Goal: Task Accomplishment & Management: Manage account settings

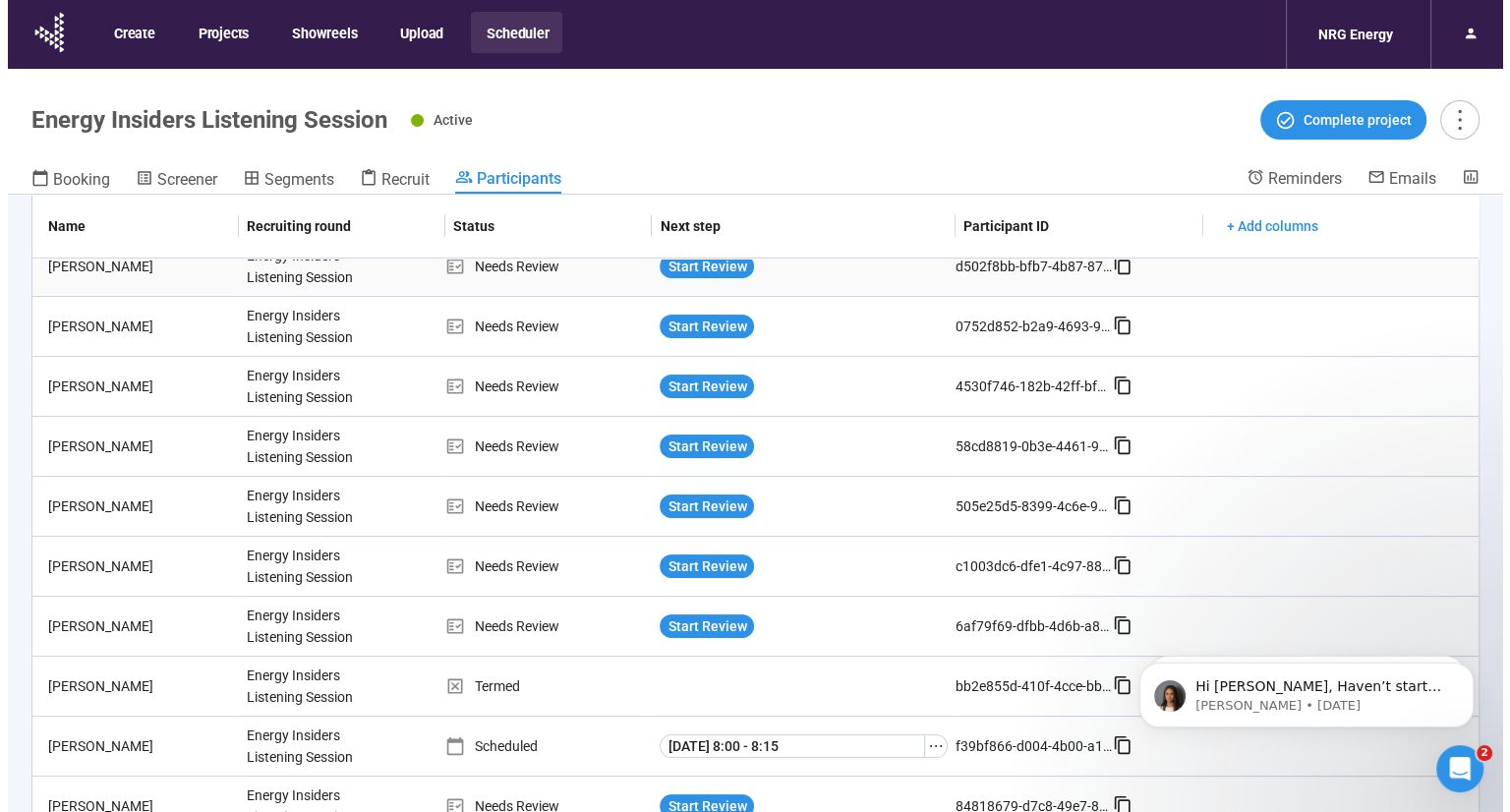
scroll to position [214, 0]
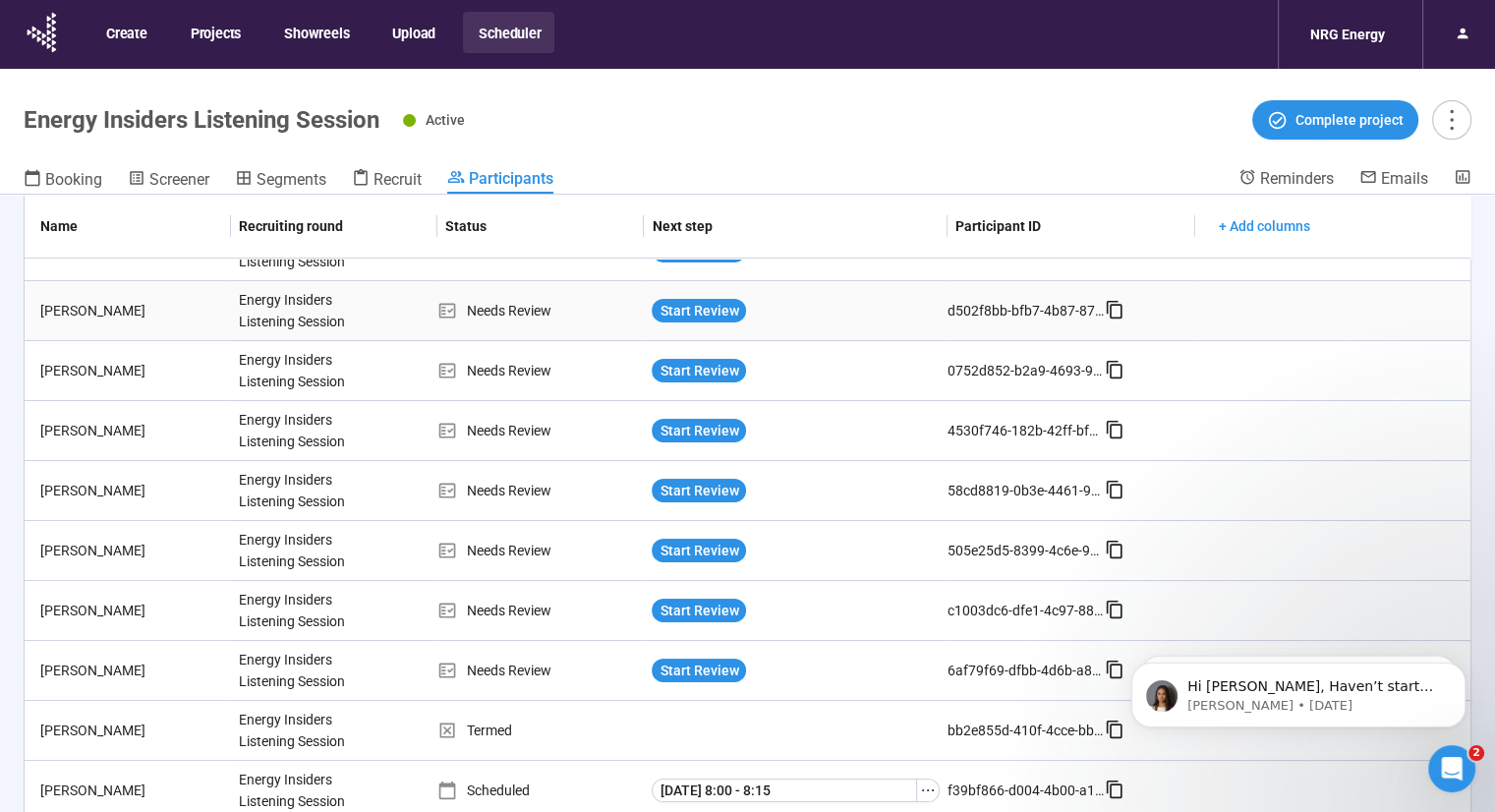
click at [88, 313] on div "[PERSON_NAME]" at bounding box center [132, 311] width 198 height 22
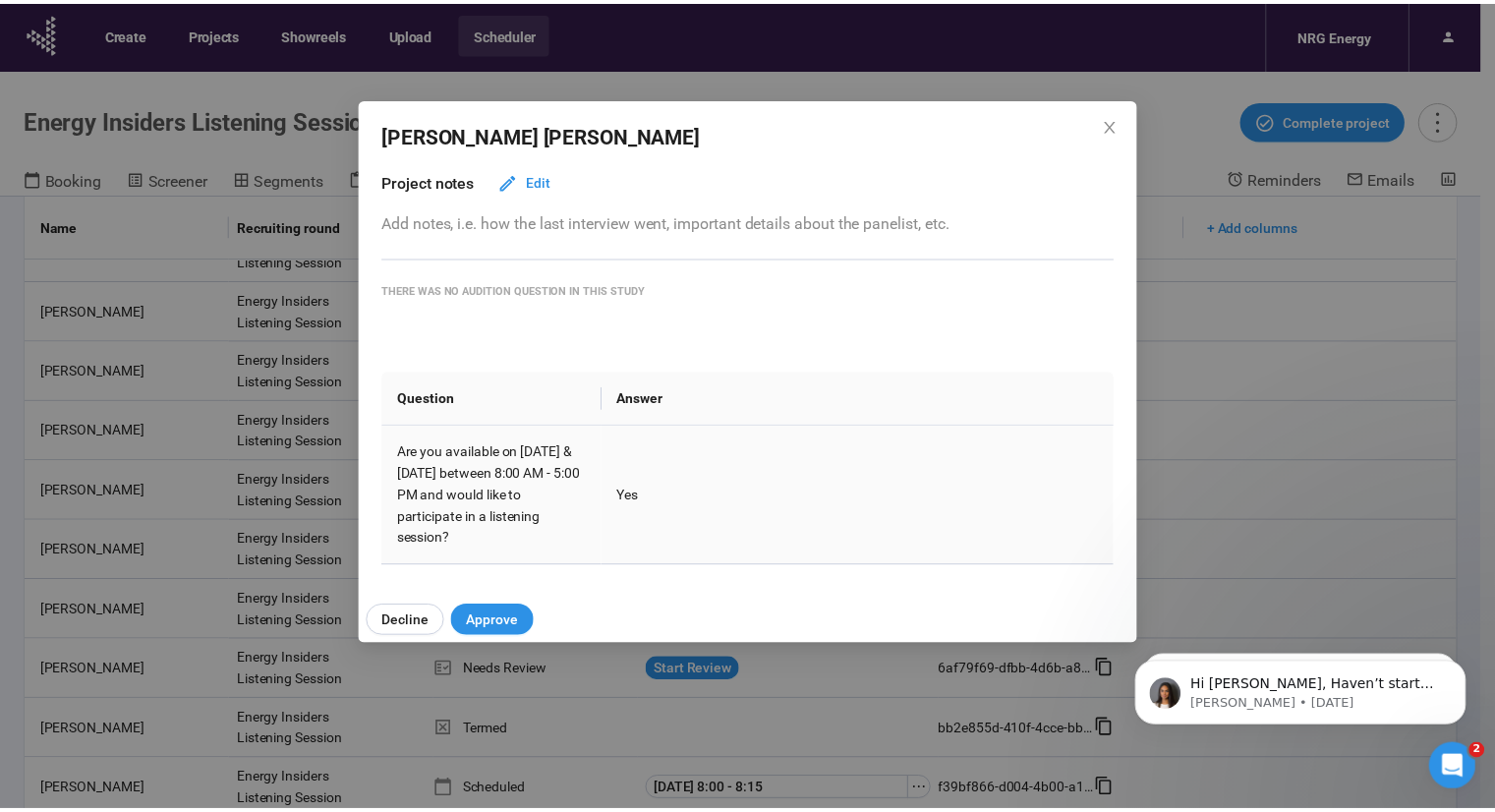
scroll to position [0, 0]
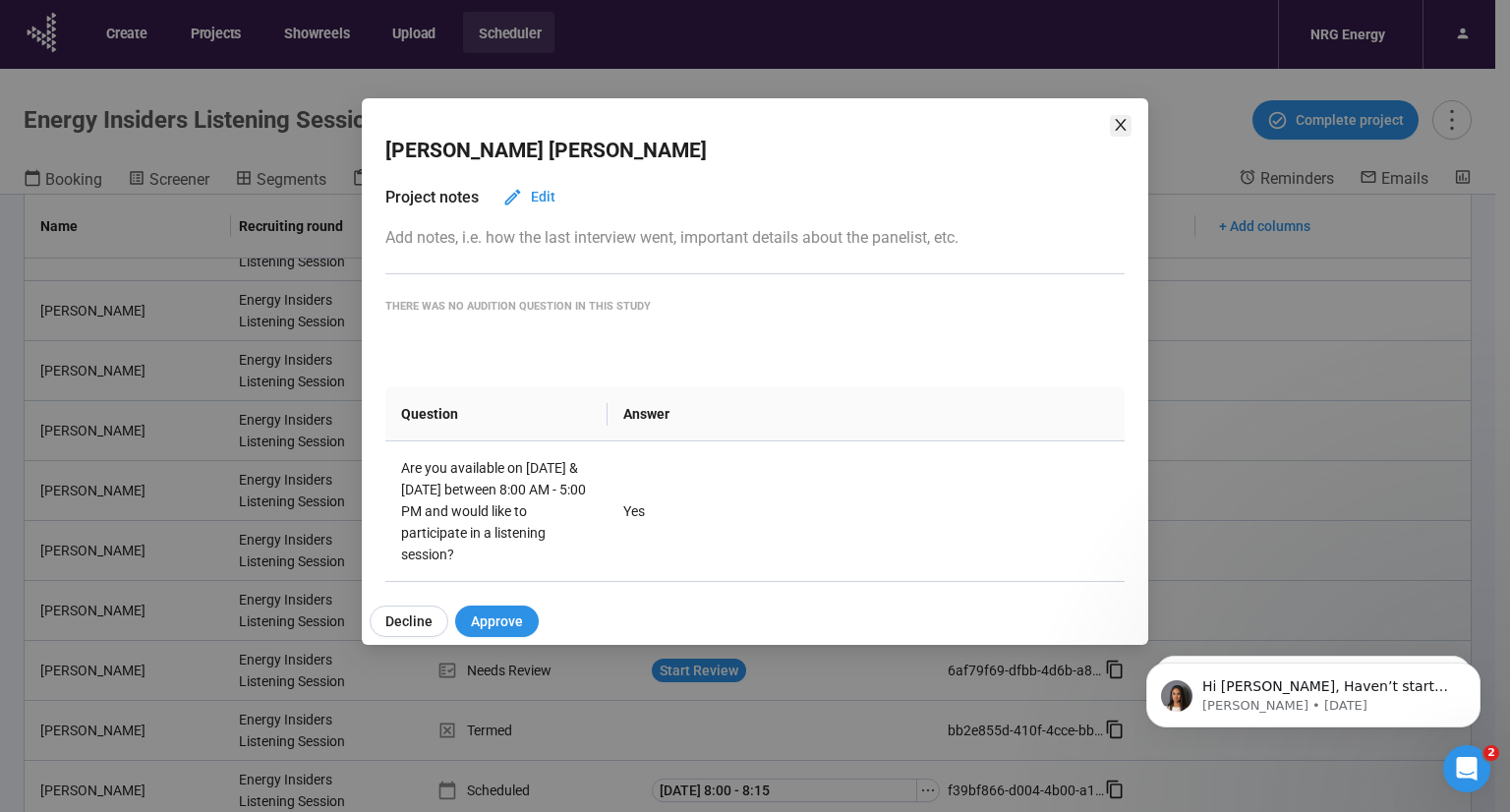
click at [1117, 119] on icon "close" at bounding box center [1121, 125] width 16 height 16
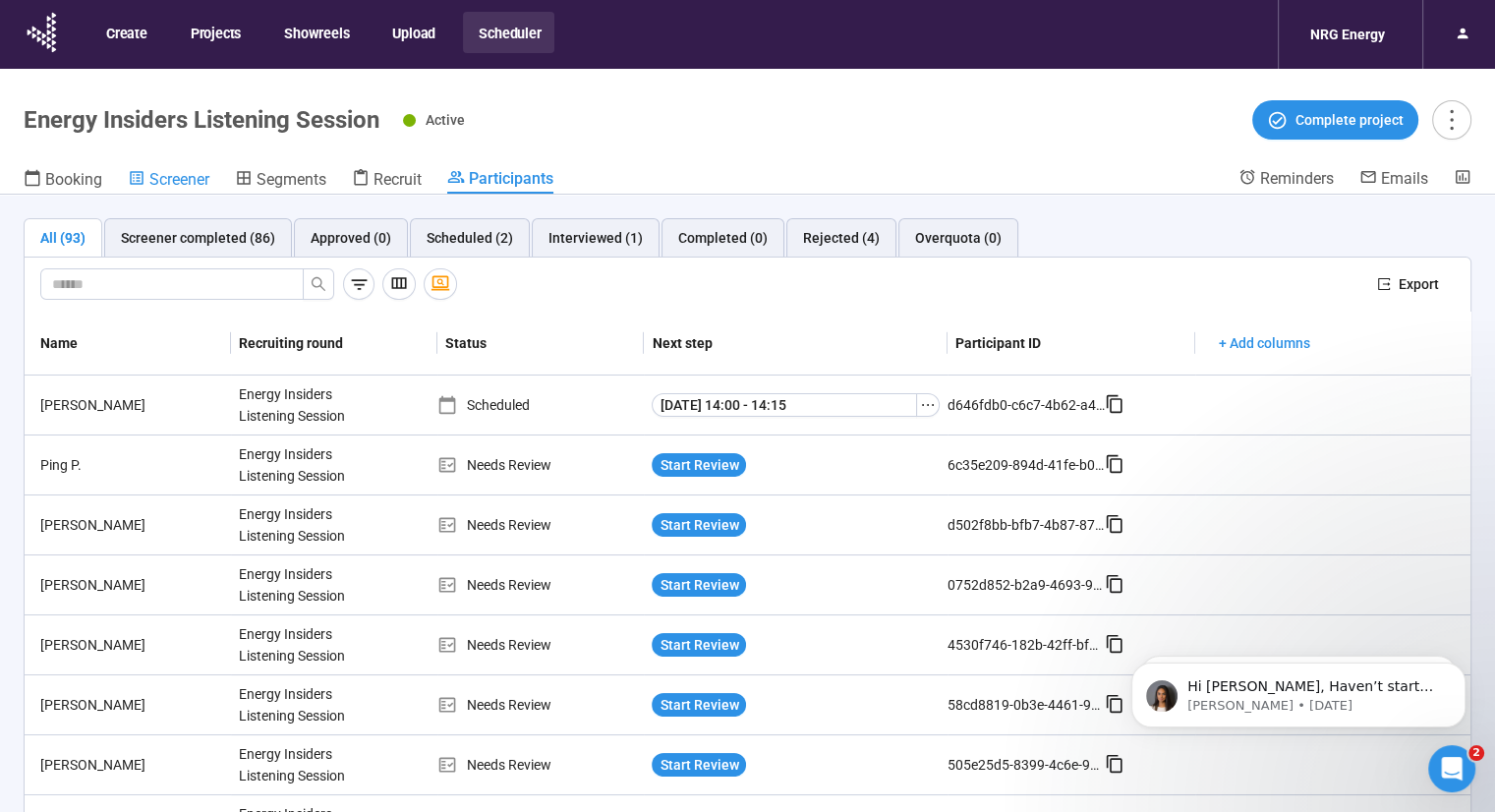
click at [189, 178] on span "Screener" at bounding box center [179, 179] width 60 height 19
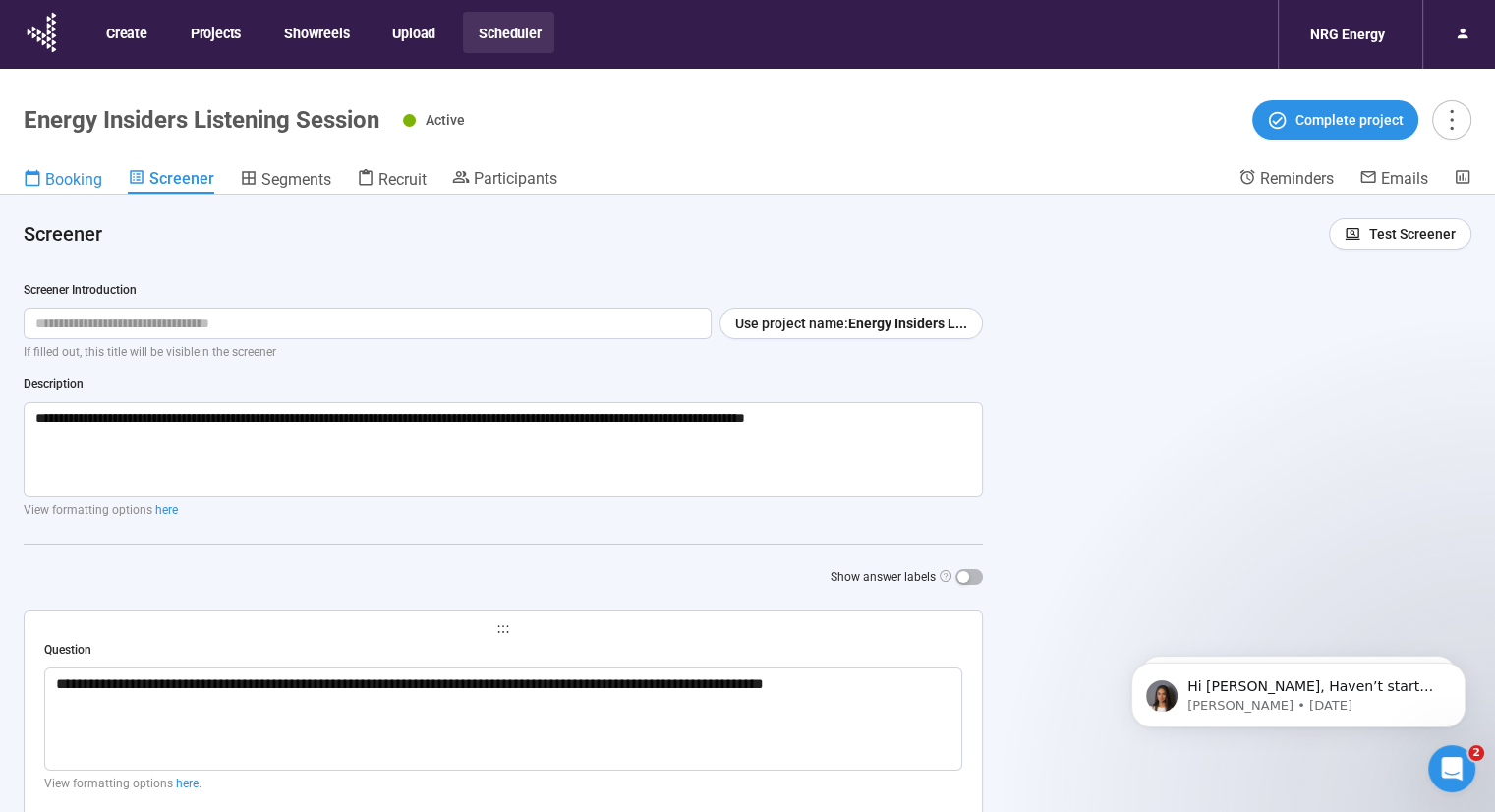
click at [59, 191] on link "Booking" at bounding box center [62, 181] width 78 height 26
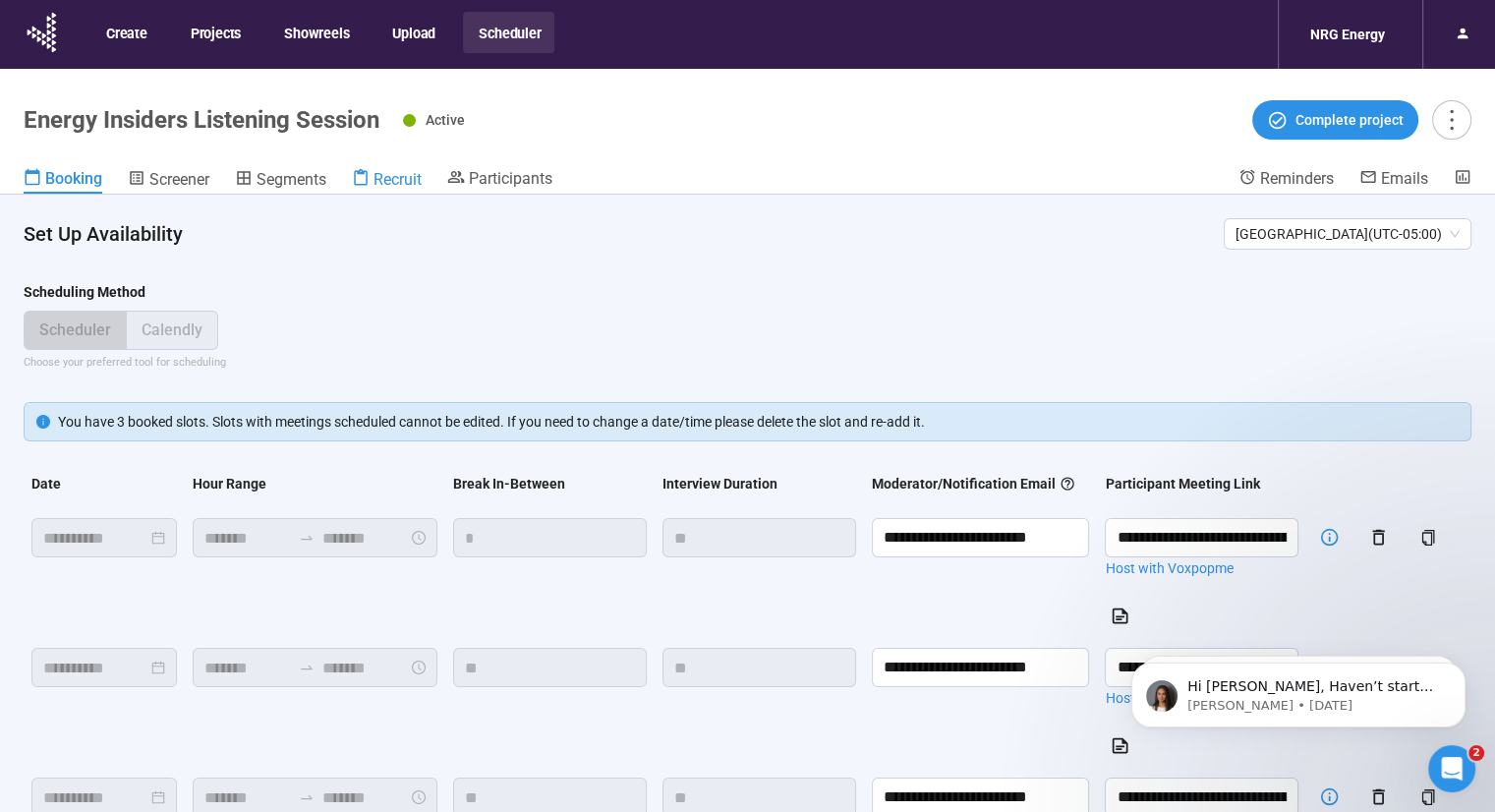
click at [389, 183] on span "Recruit" at bounding box center [397, 179] width 49 height 19
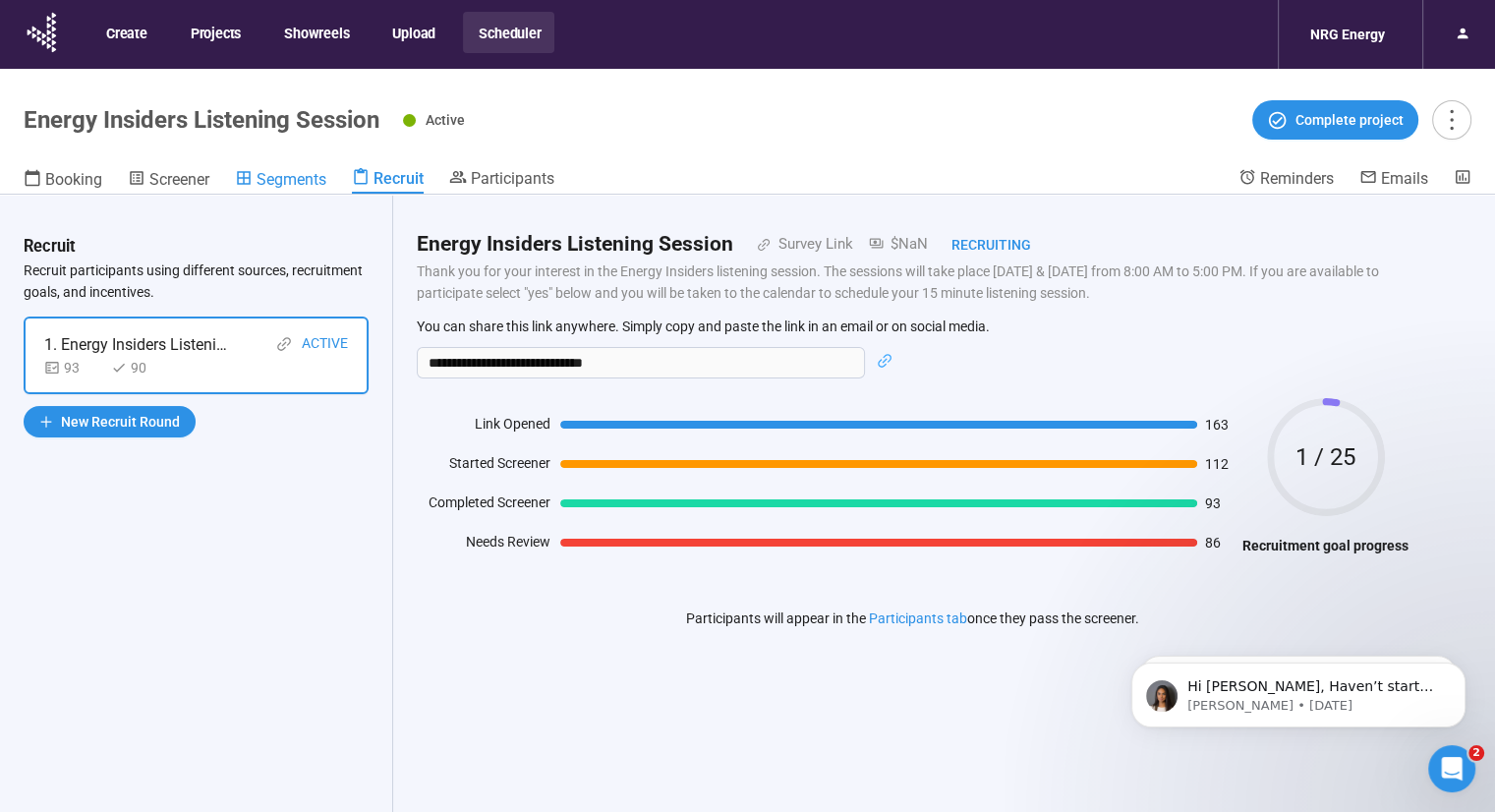
click at [299, 179] on span "Segments" at bounding box center [291, 179] width 69 height 19
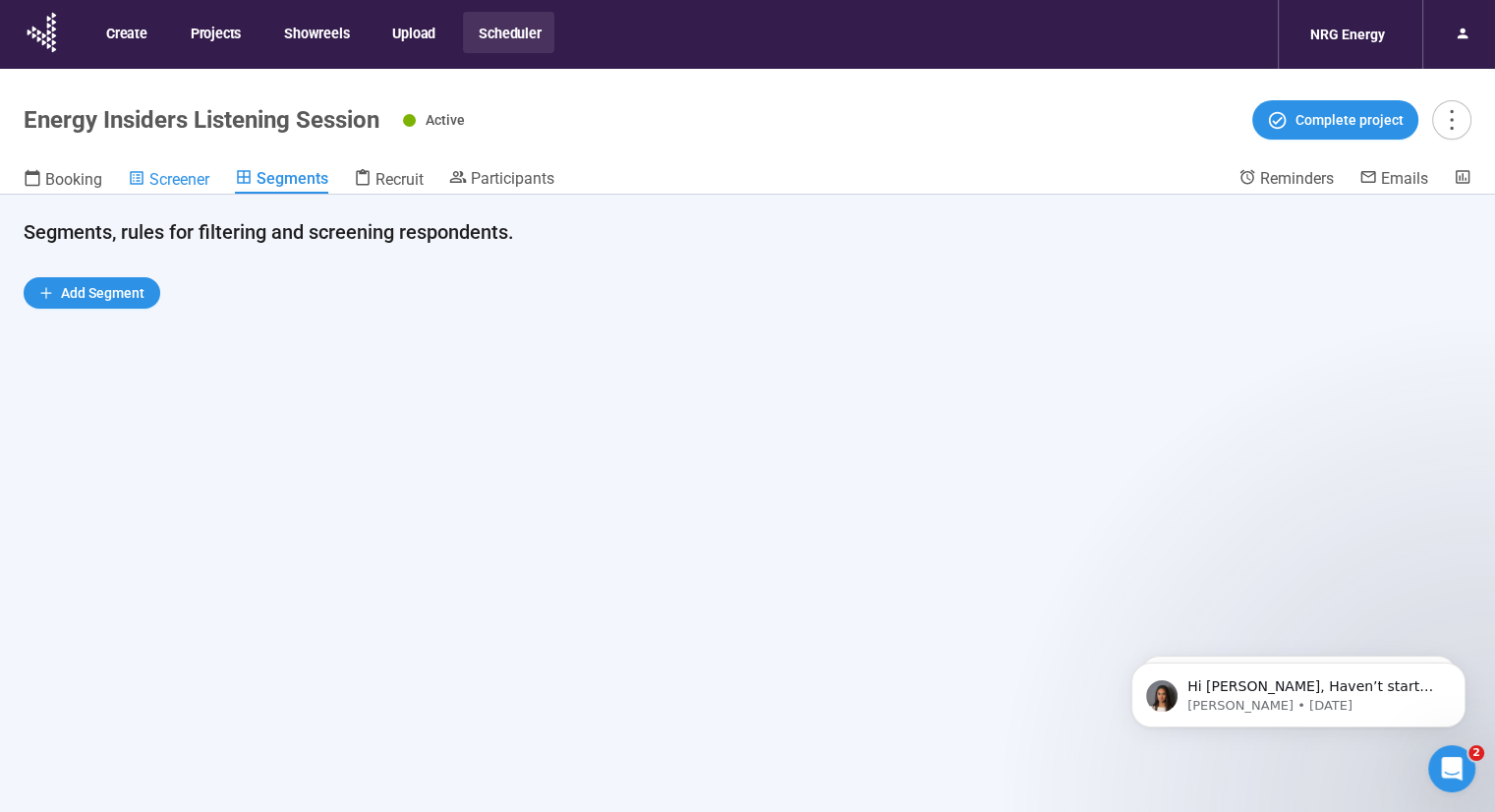
click at [180, 179] on span "Screener" at bounding box center [179, 179] width 60 height 19
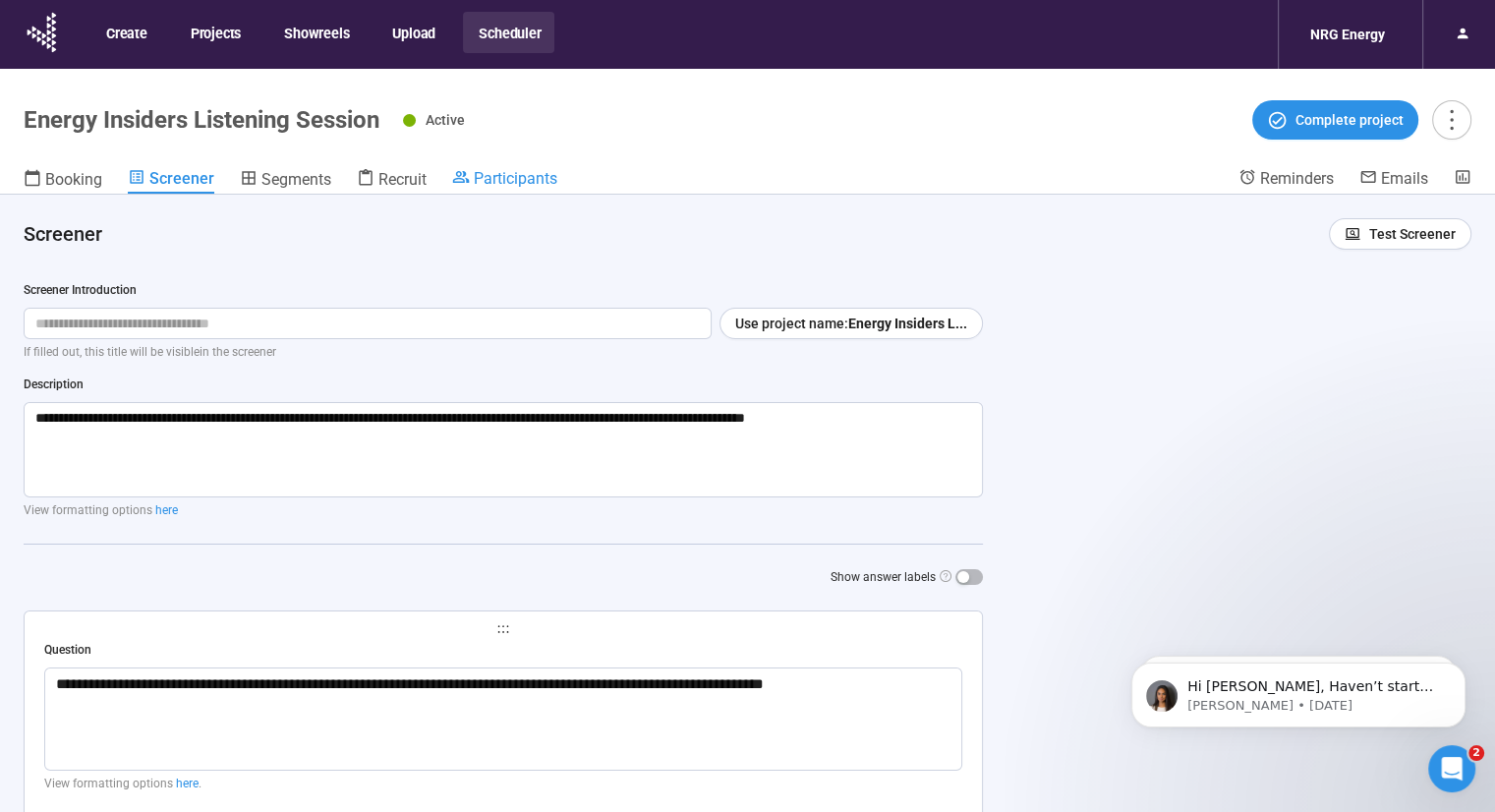
click at [499, 173] on span "Participants" at bounding box center [515, 178] width 83 height 19
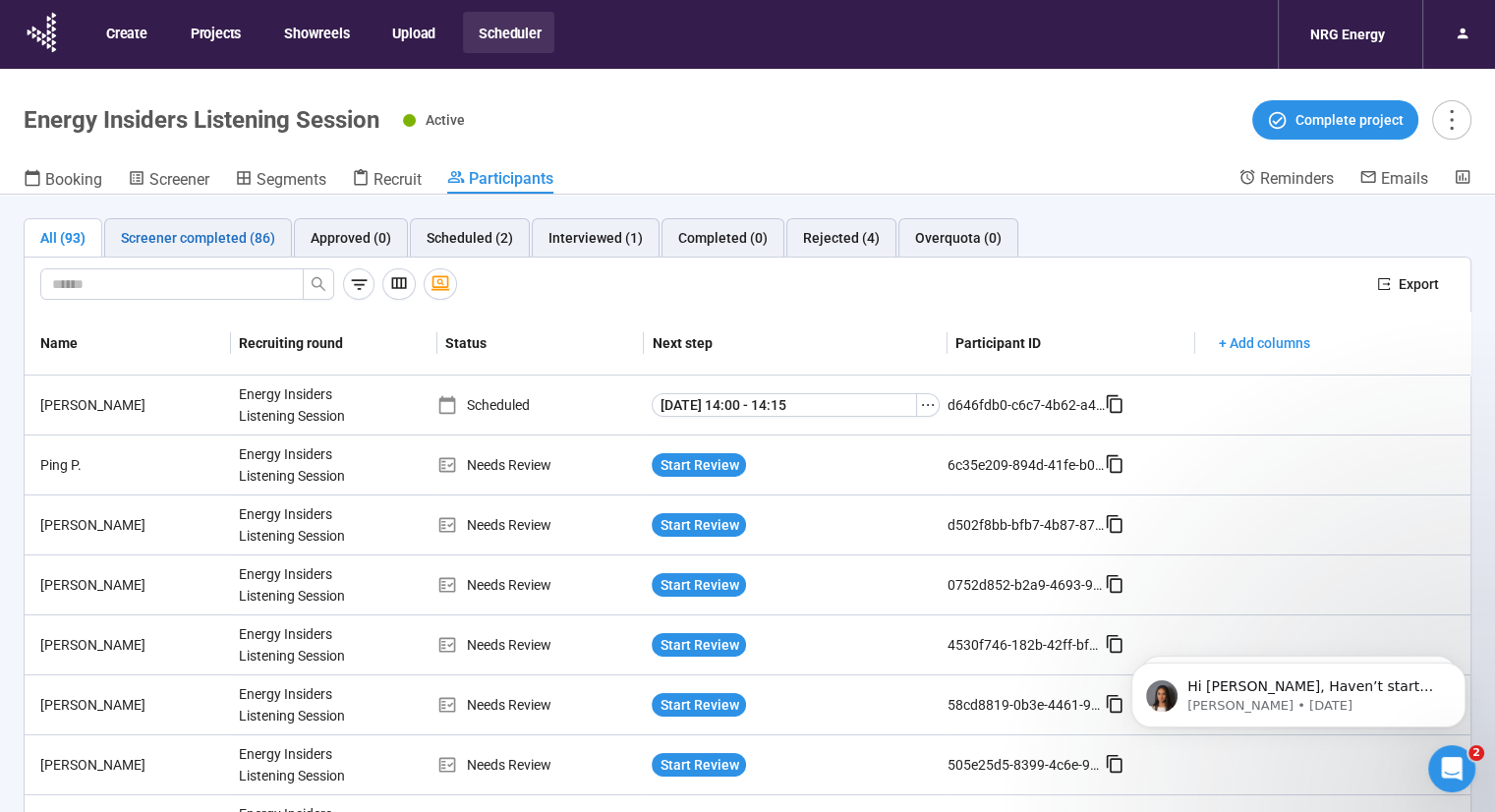
click at [194, 243] on div "Screener completed (86)" at bounding box center [198, 238] width 155 height 22
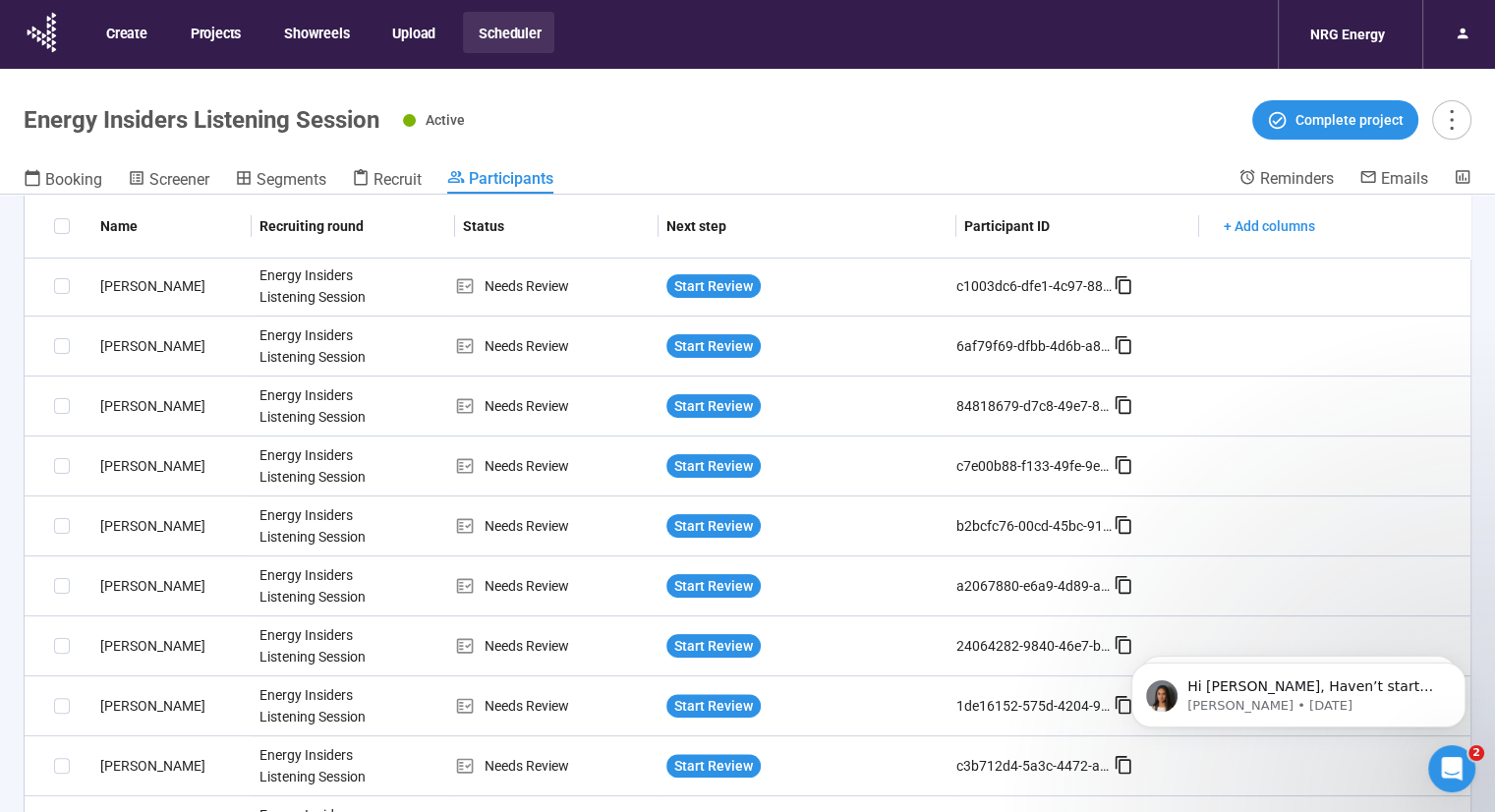
scroll to position [239, 0]
click at [1254, 229] on span "+ Add columns" at bounding box center [1268, 226] width 91 height 22
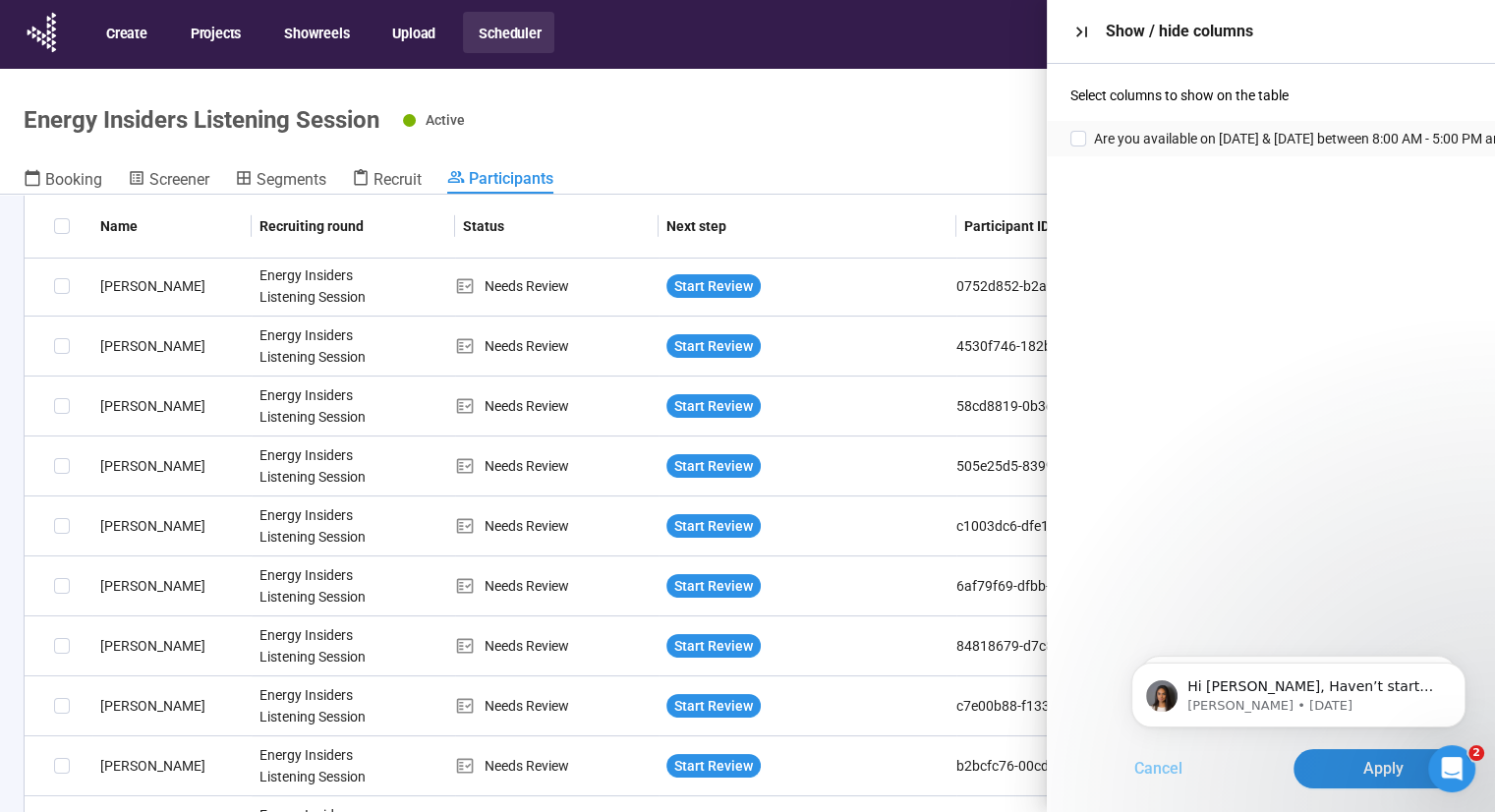
click at [1164, 767] on span "Cancel" at bounding box center [1158, 767] width 49 height 25
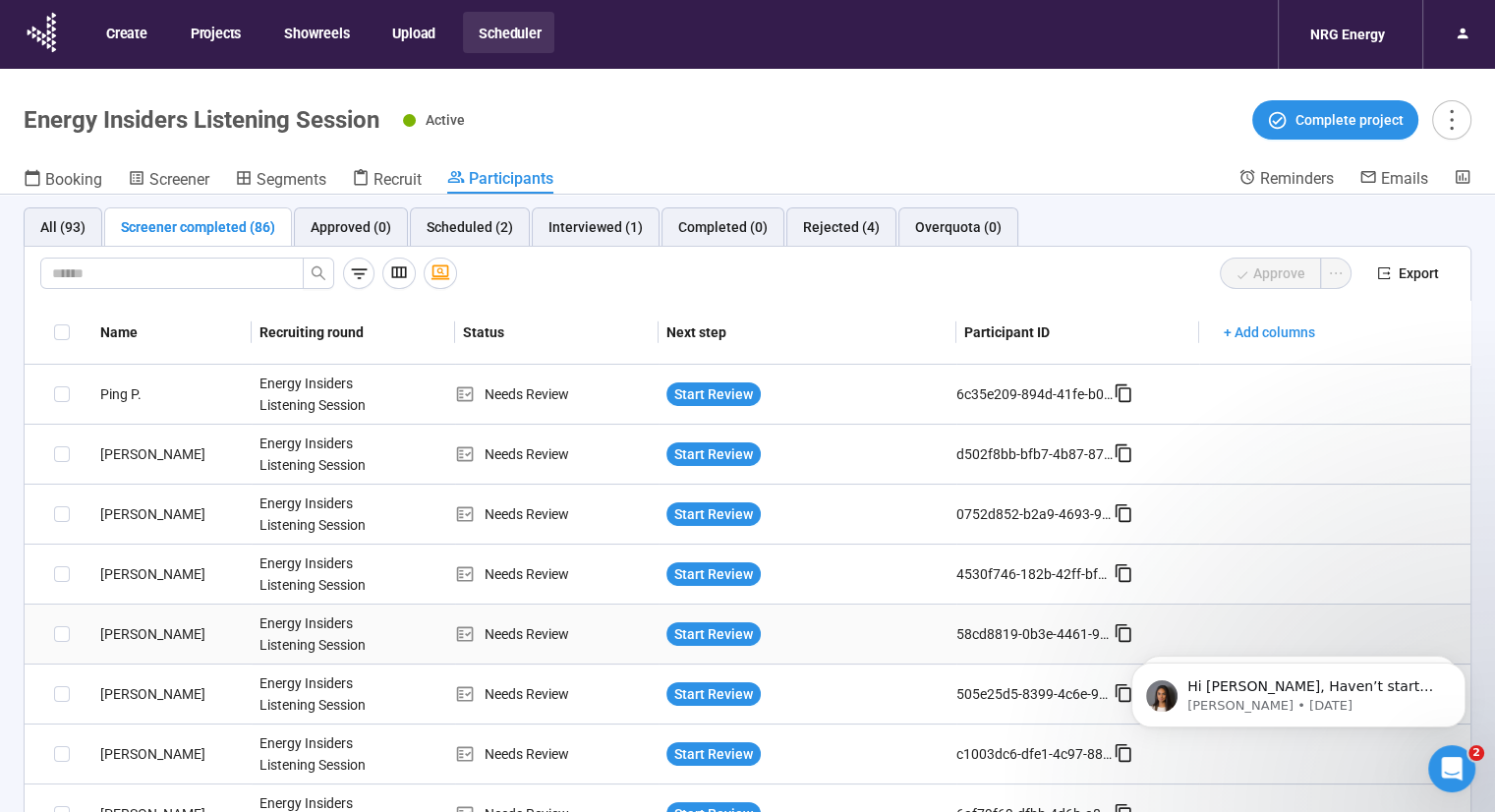
scroll to position [10, 0]
click at [1114, 395] on icon at bounding box center [1123, 394] width 20 height 20
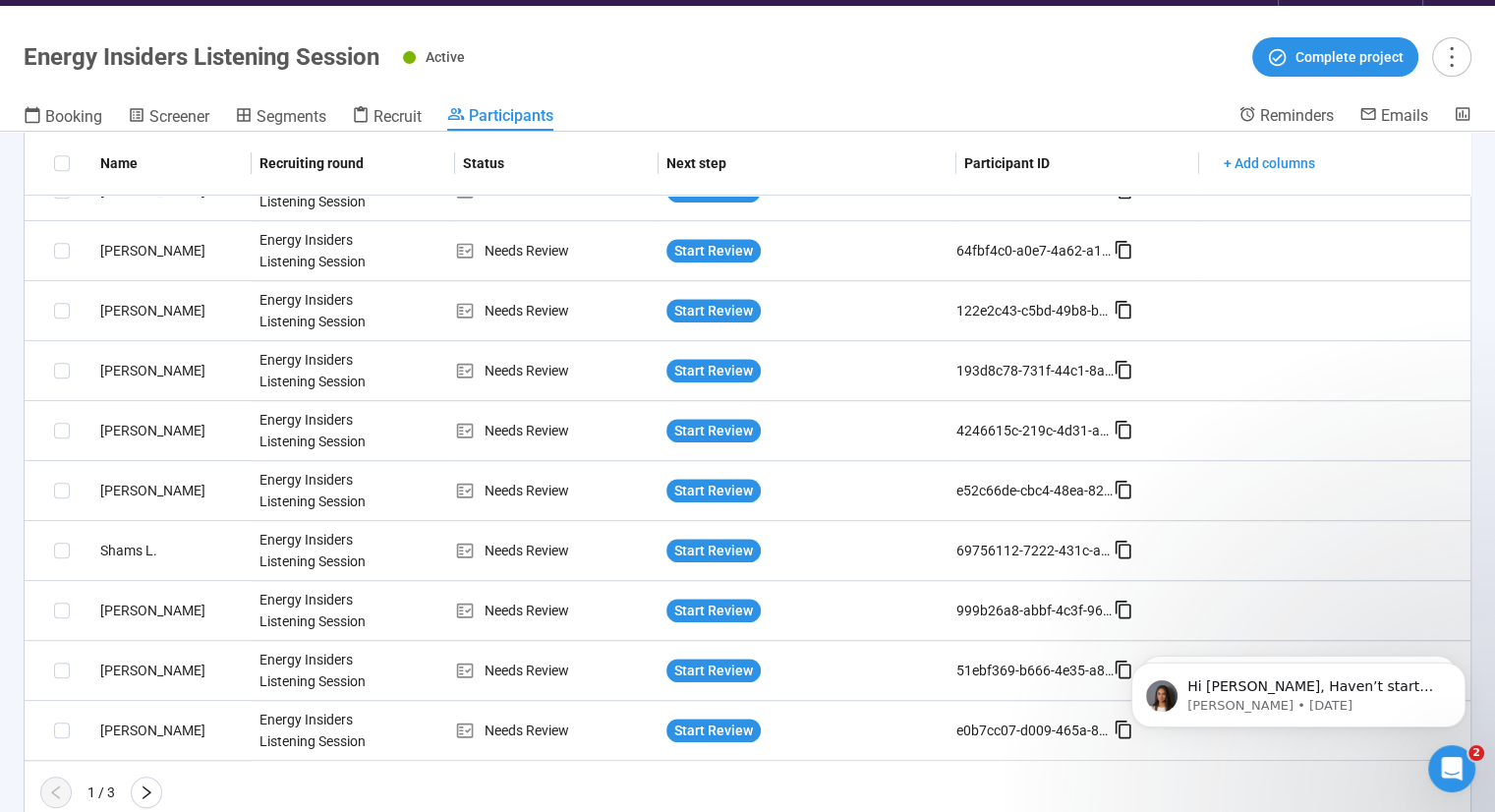
scroll to position [68, 0]
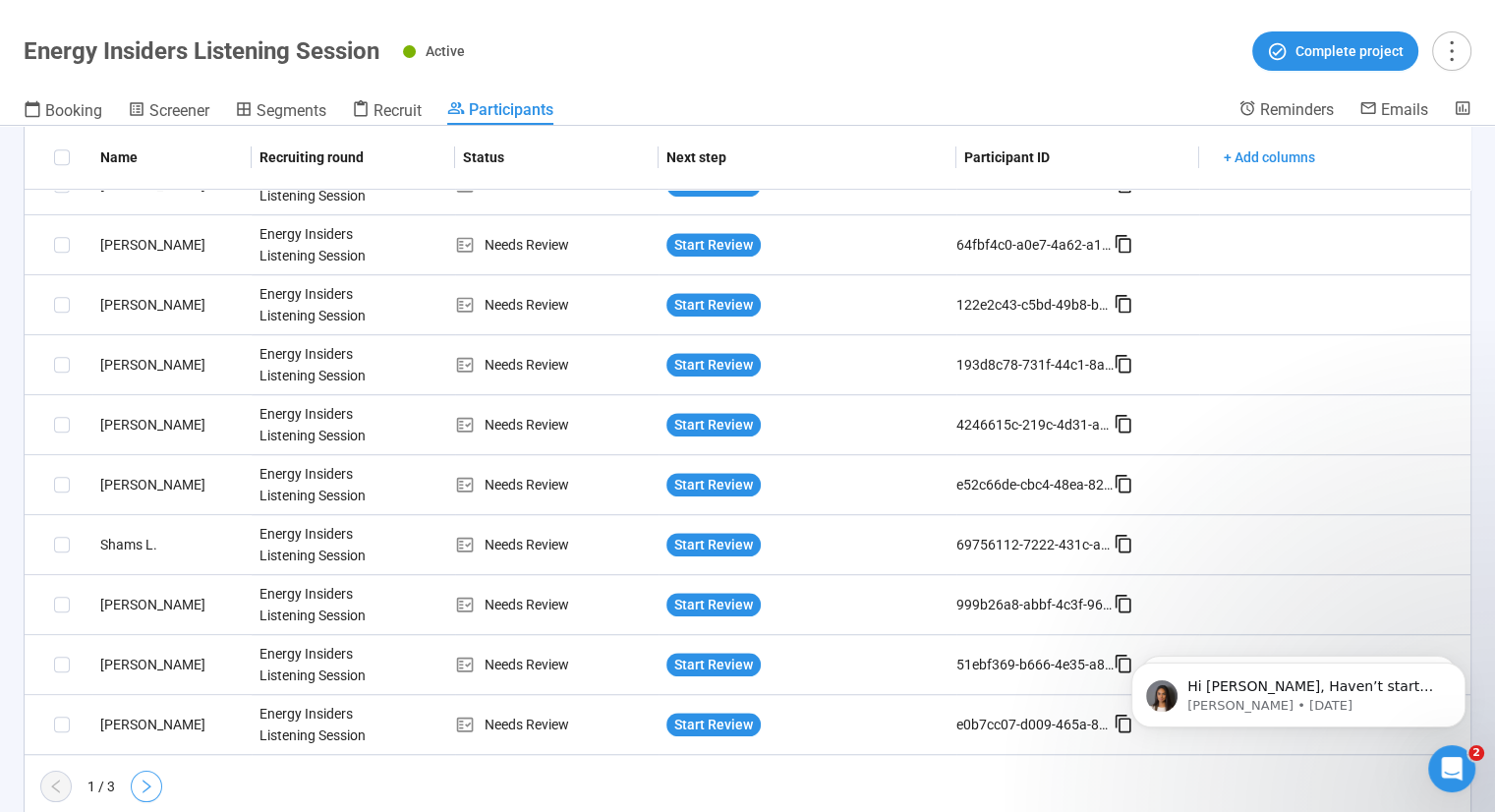
click at [153, 786] on button "button" at bounding box center [147, 786] width 32 height 32
click at [147, 778] on icon "right" at bounding box center [147, 786] width 16 height 16
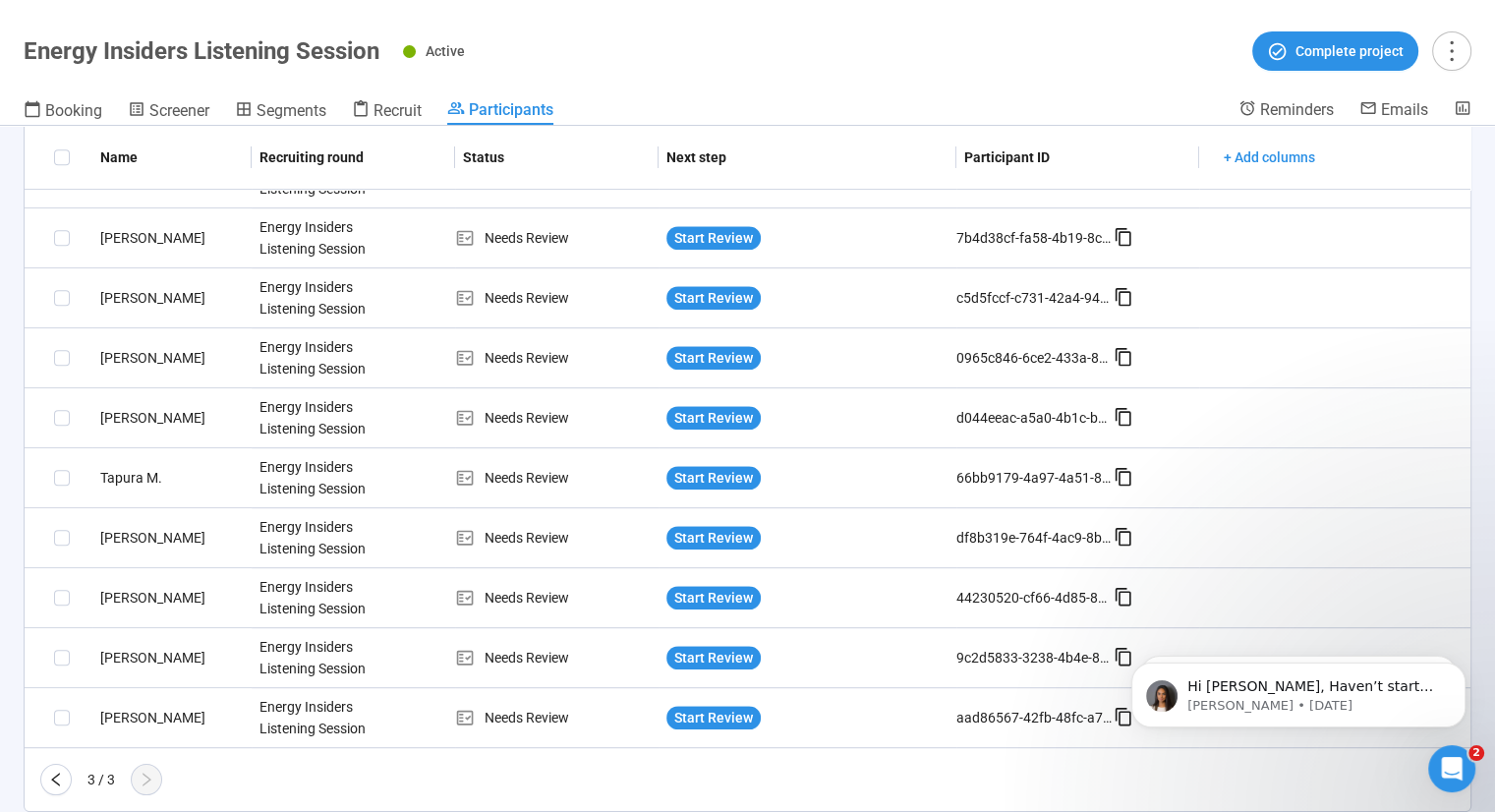
scroll to position [1111, 0]
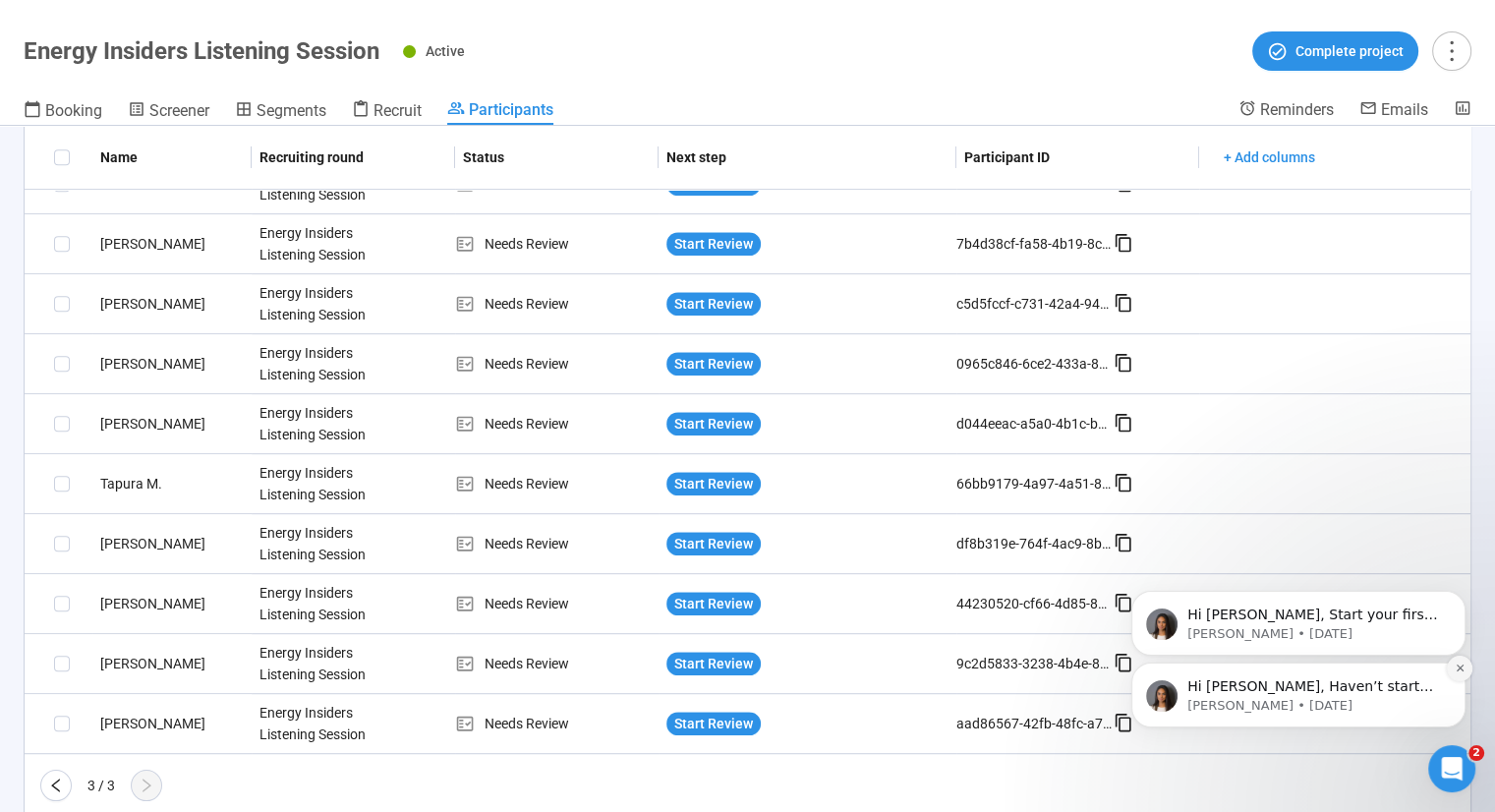
click at [1458, 663] on icon "Dismiss notification" at bounding box center [1459, 667] width 11 height 11
click at [1458, 664] on icon "Dismiss notification" at bounding box center [1459, 667] width 11 height 11
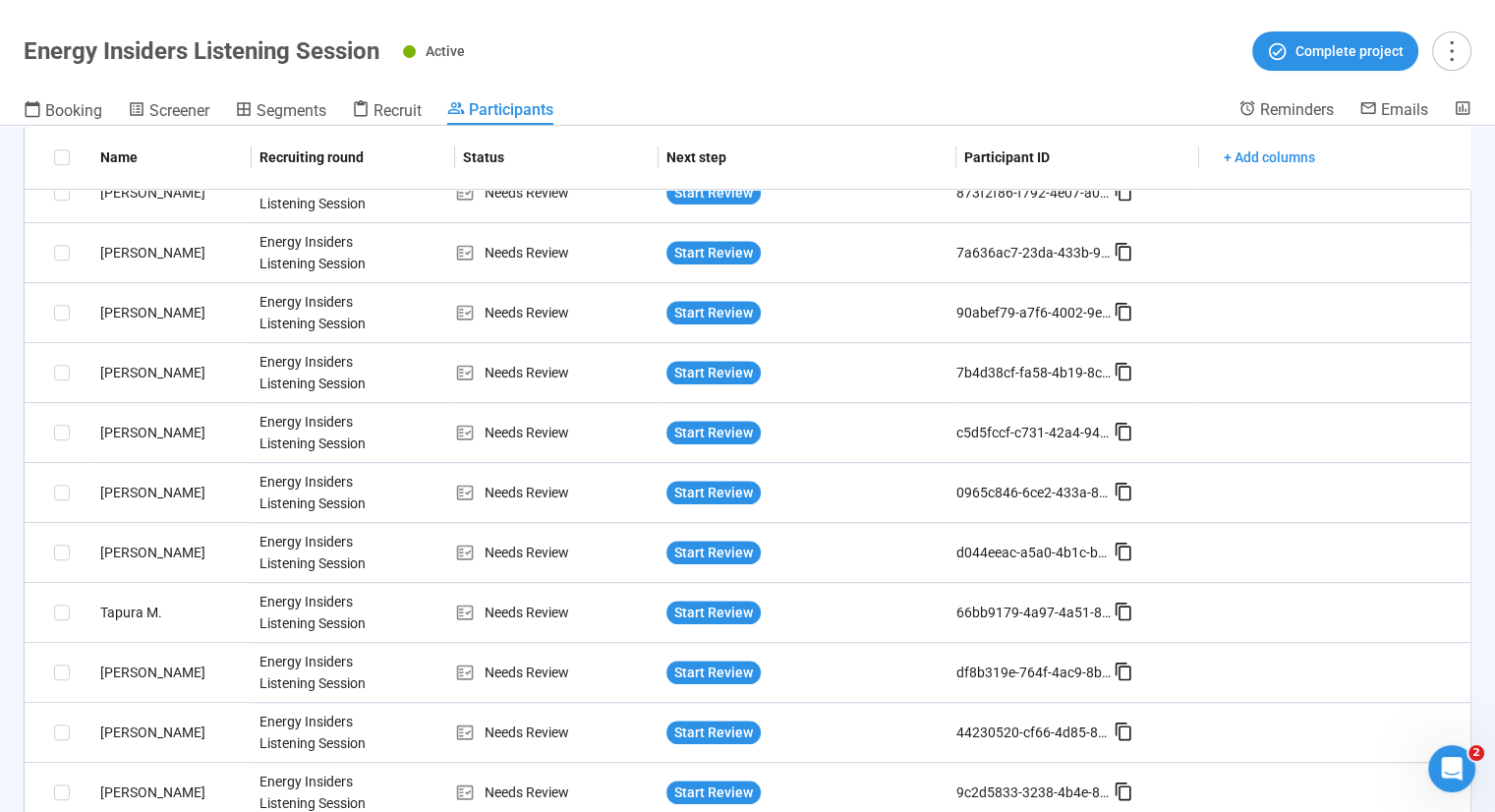
scroll to position [1023, 0]
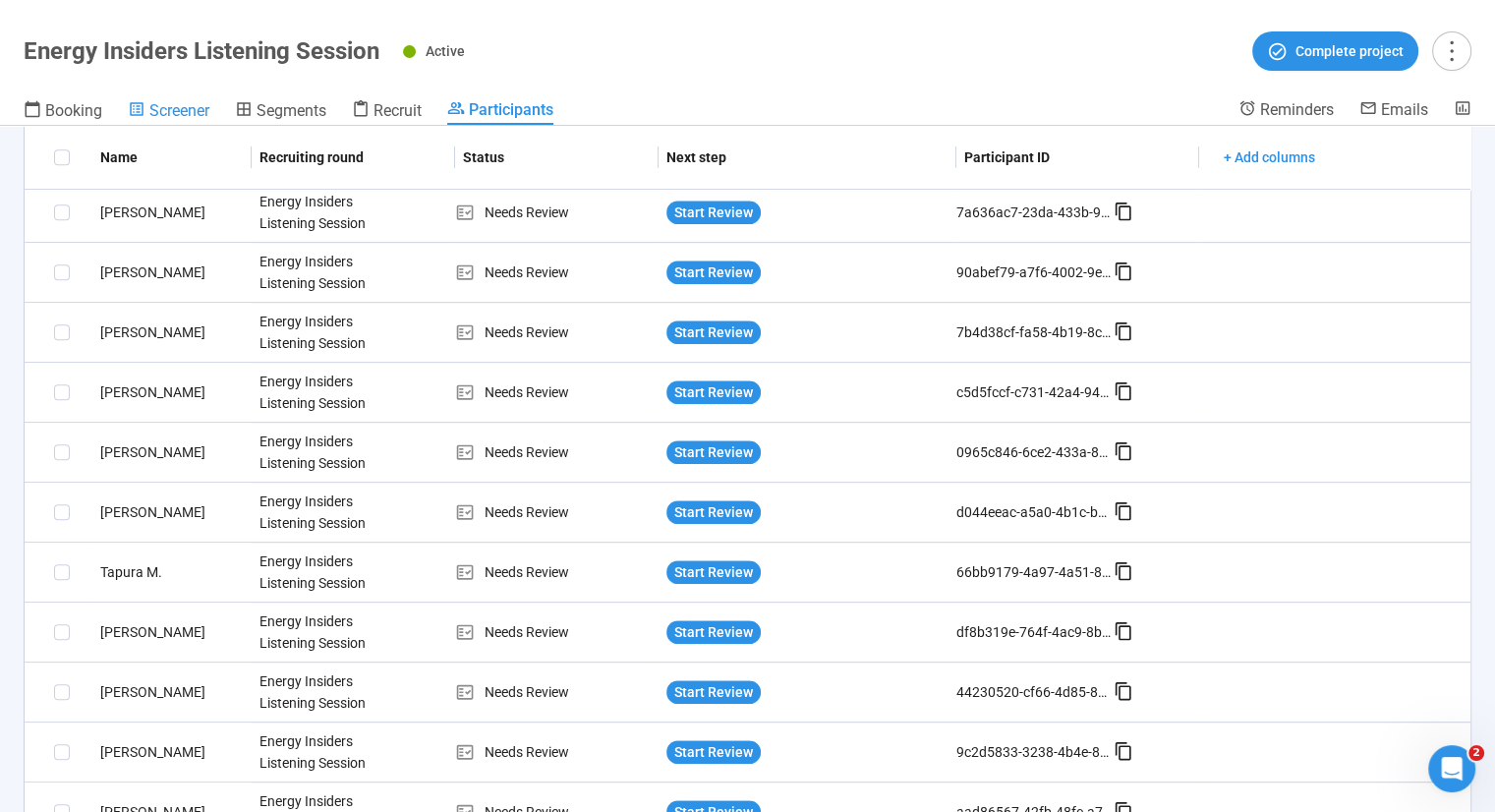
click at [168, 109] on span "Screener" at bounding box center [179, 110] width 60 height 19
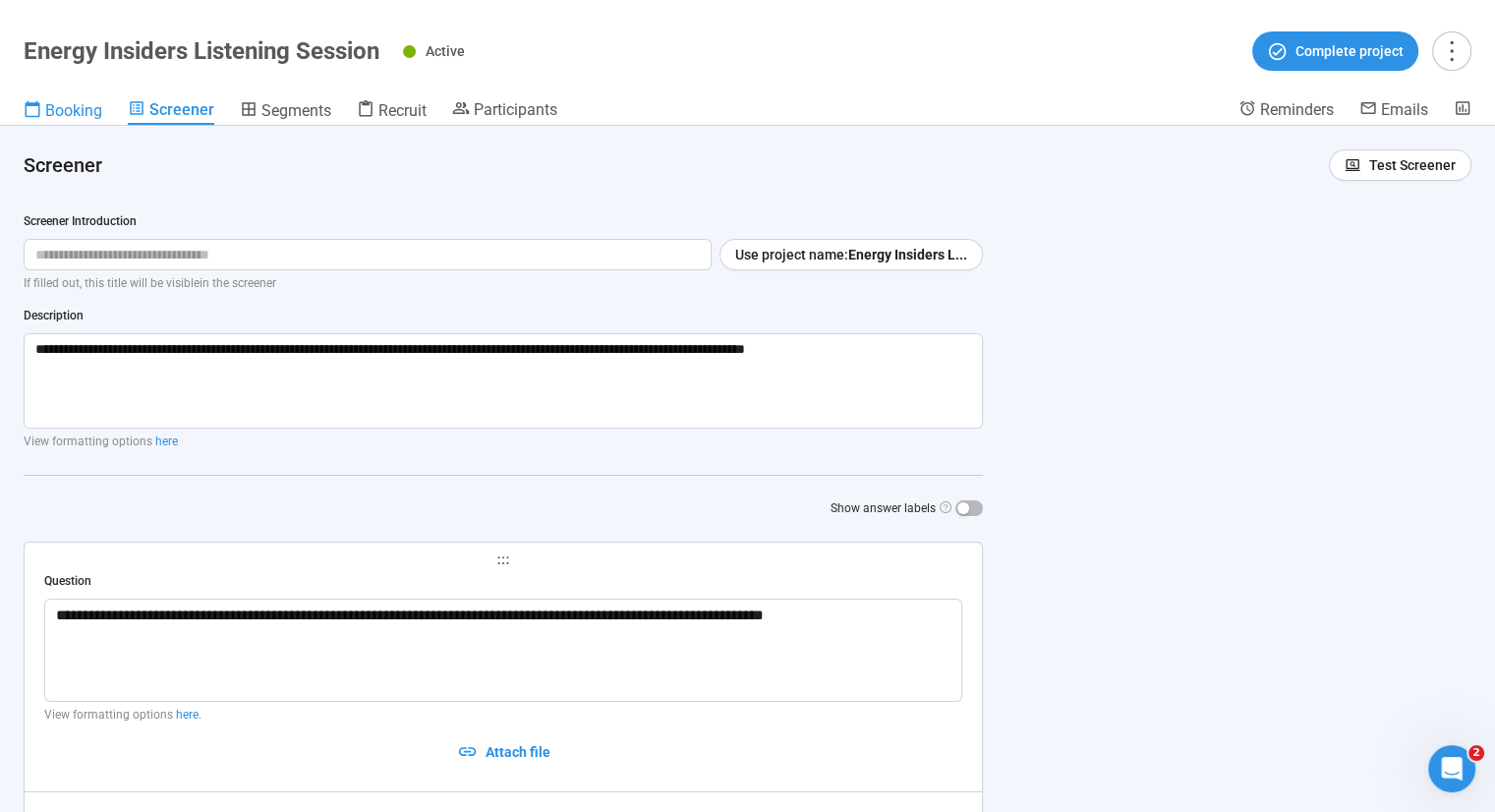
click at [58, 101] on span "Booking" at bounding box center [74, 110] width 57 height 19
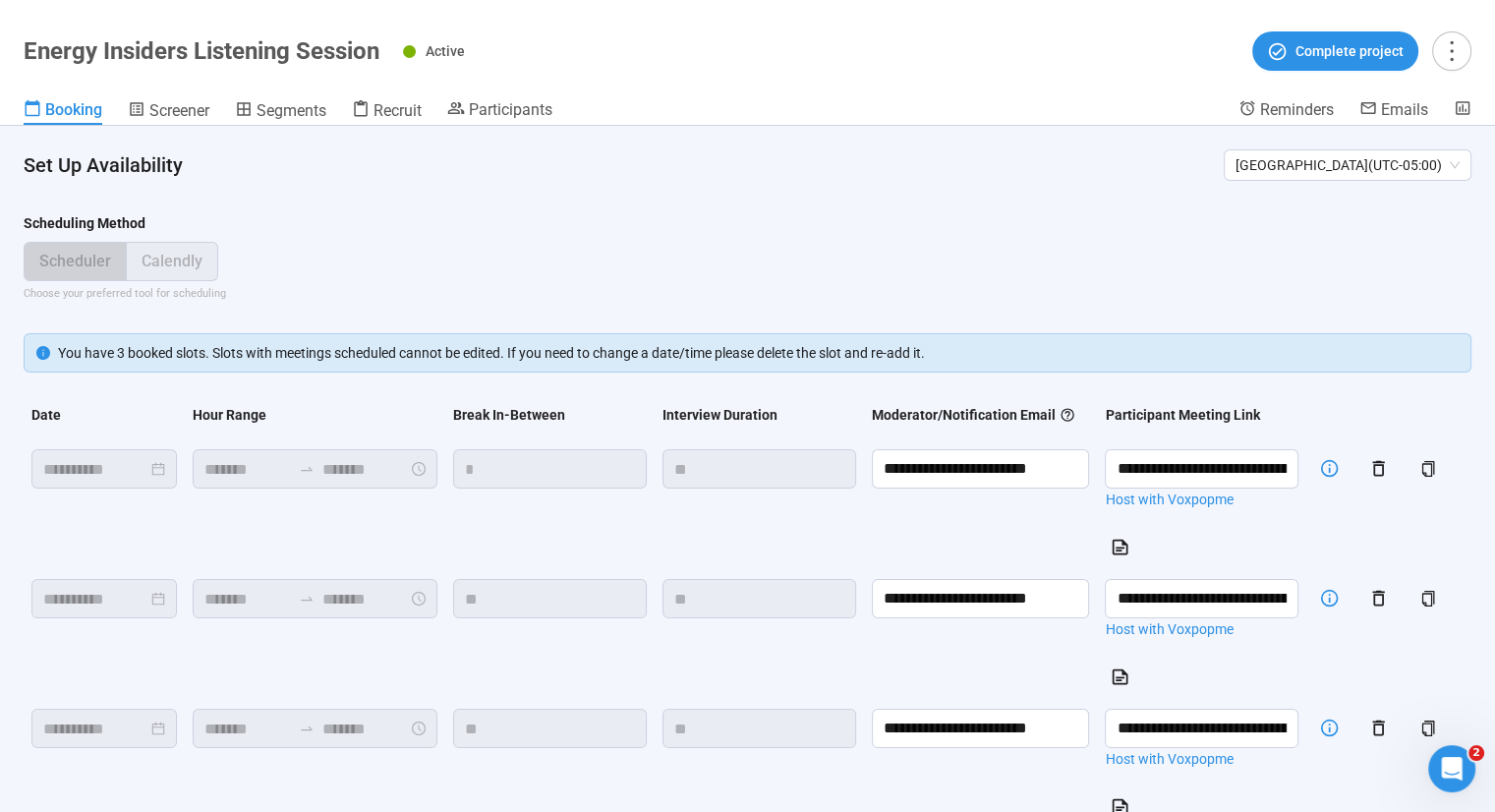
scroll to position [134, 0]
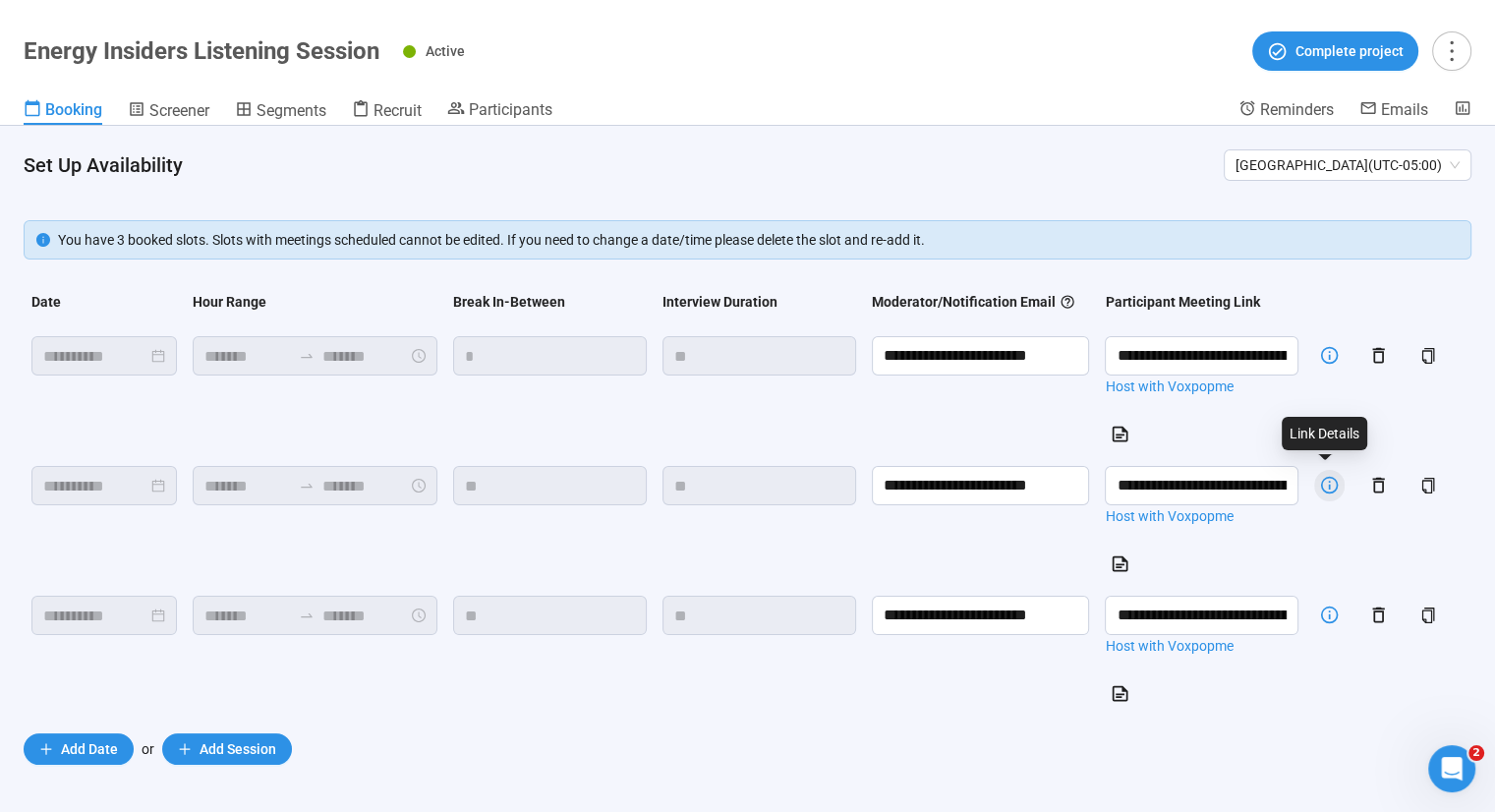
click at [1329, 480] on icon "button" at bounding box center [1329, 484] width 21 height 21
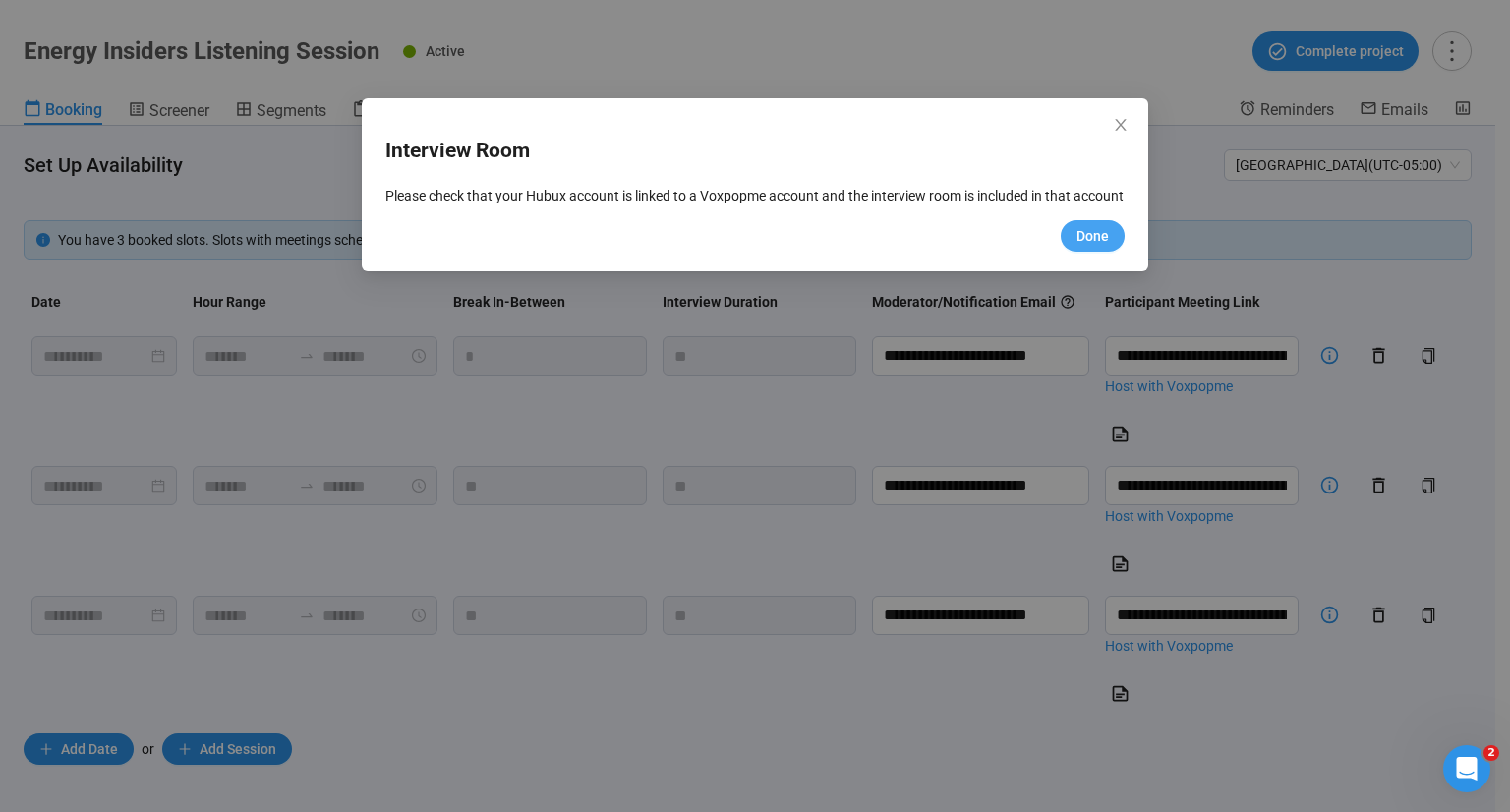
click at [1096, 247] on span "Done" at bounding box center [1092, 236] width 33 height 22
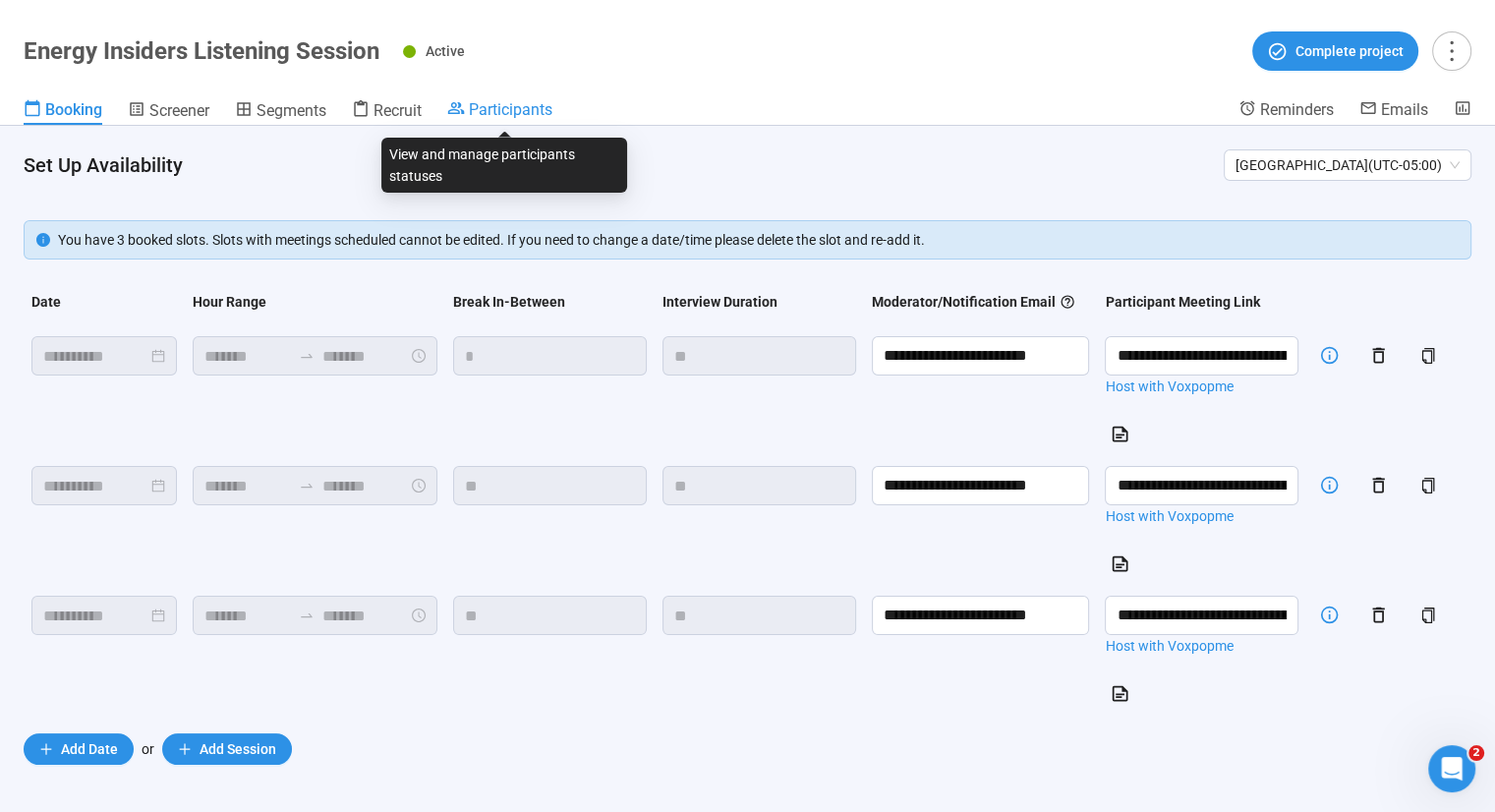
click at [535, 113] on span "Participants" at bounding box center [510, 109] width 83 height 19
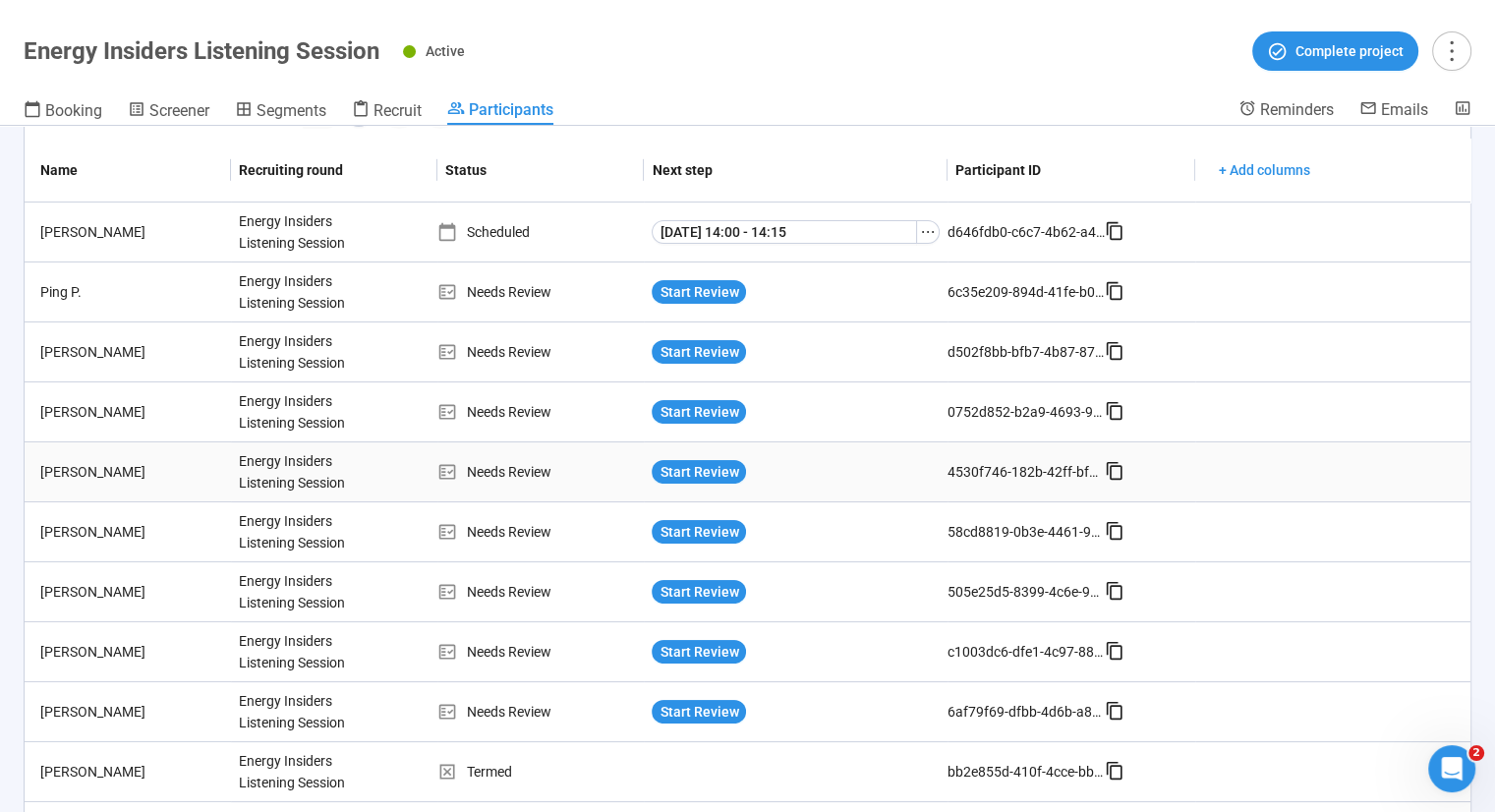
scroll to position [98, 0]
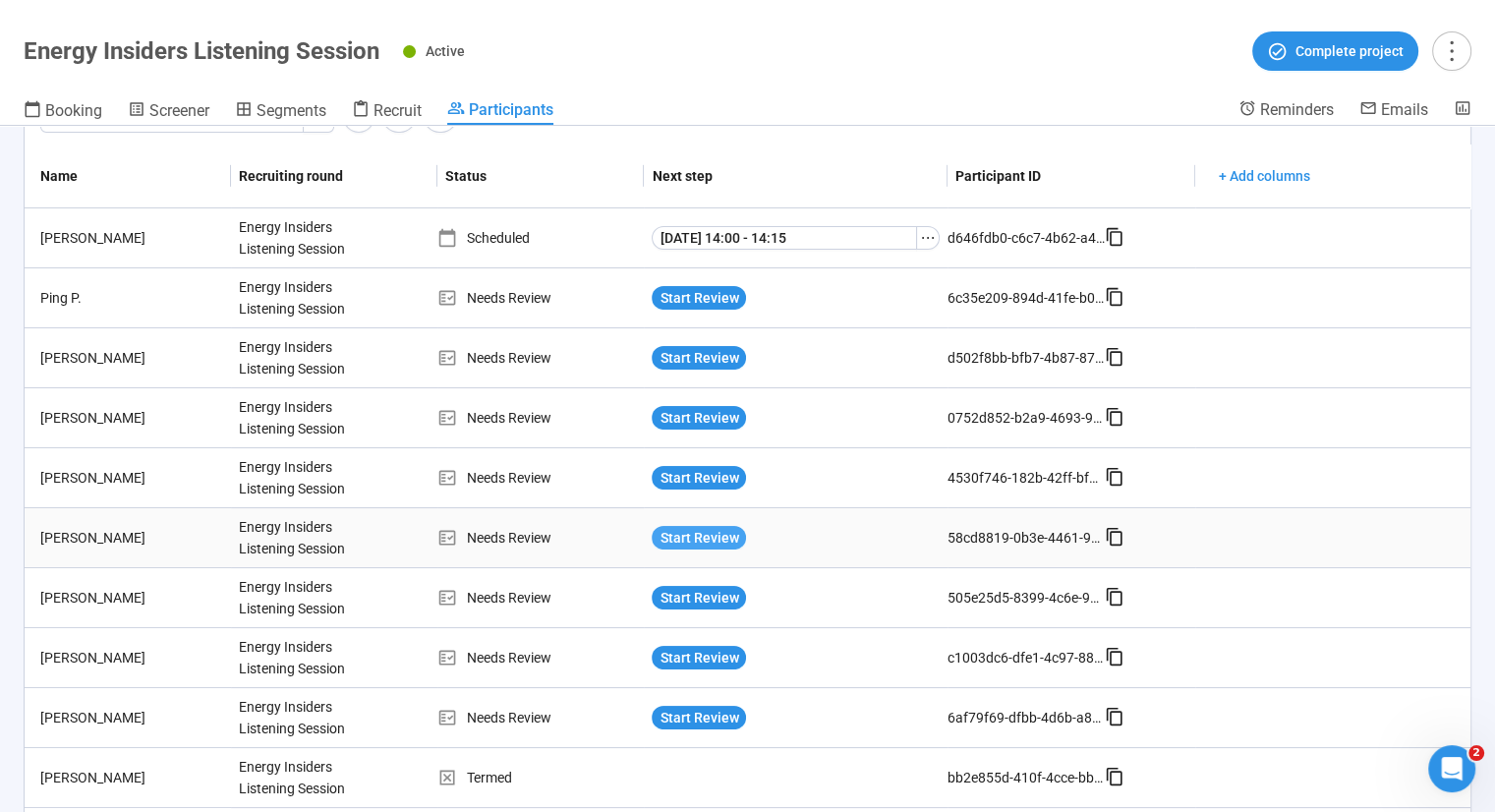
click at [700, 536] on span "Start Review" at bounding box center [698, 538] width 78 height 22
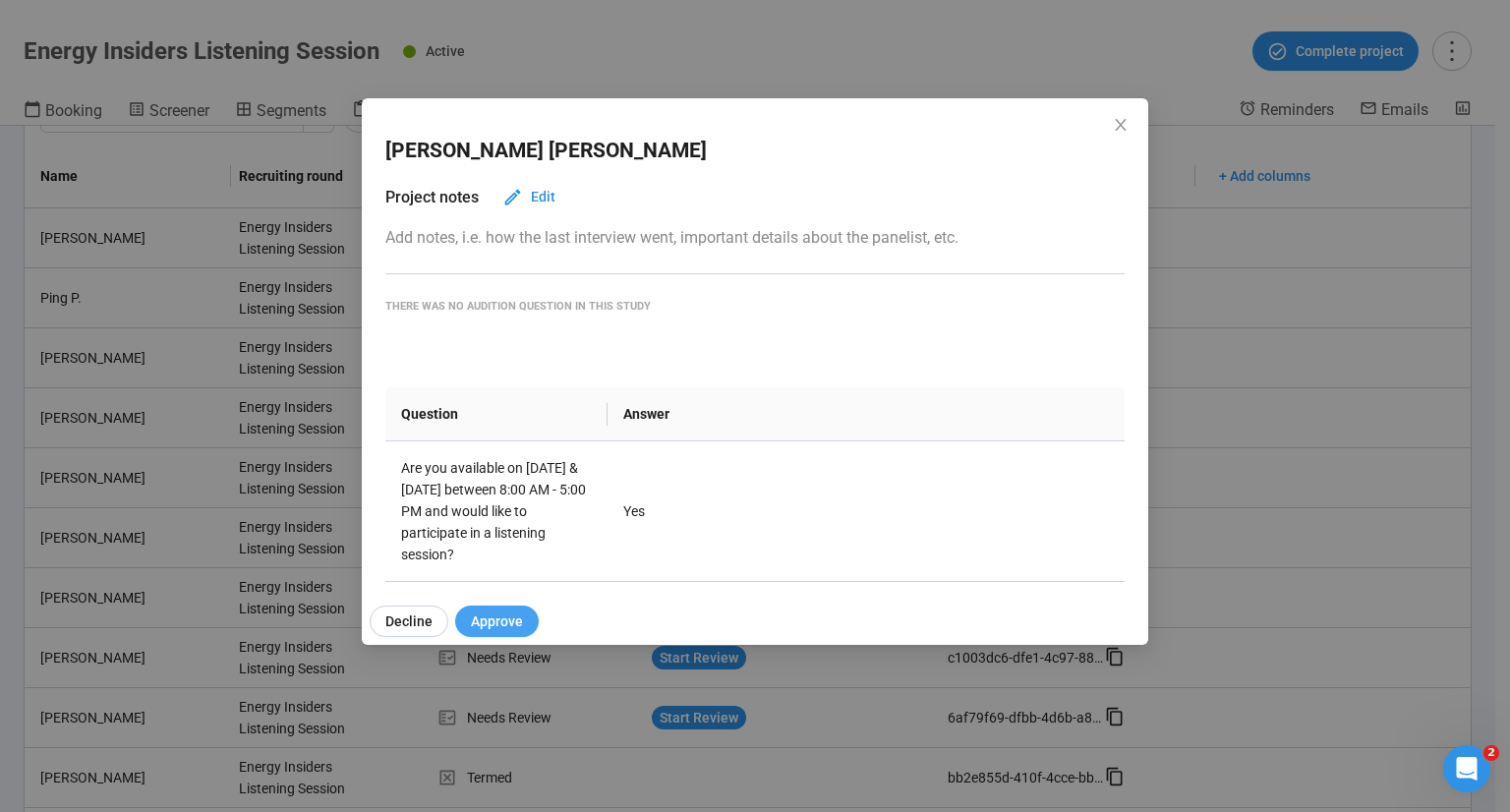
click at [493, 615] on span "Approve" at bounding box center [496, 621] width 53 height 22
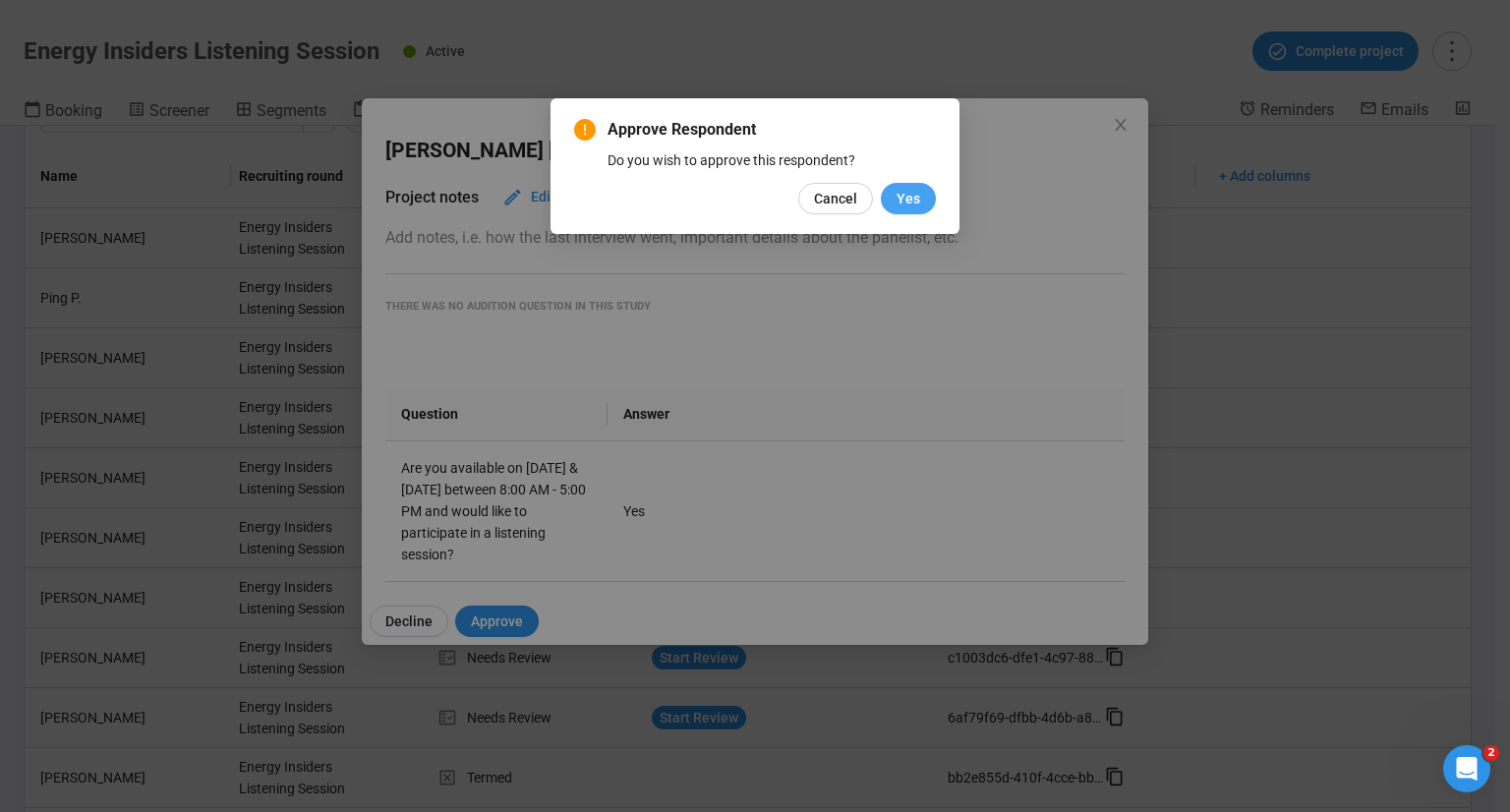
click at [913, 198] on span "Yes" at bounding box center [909, 199] width 24 height 22
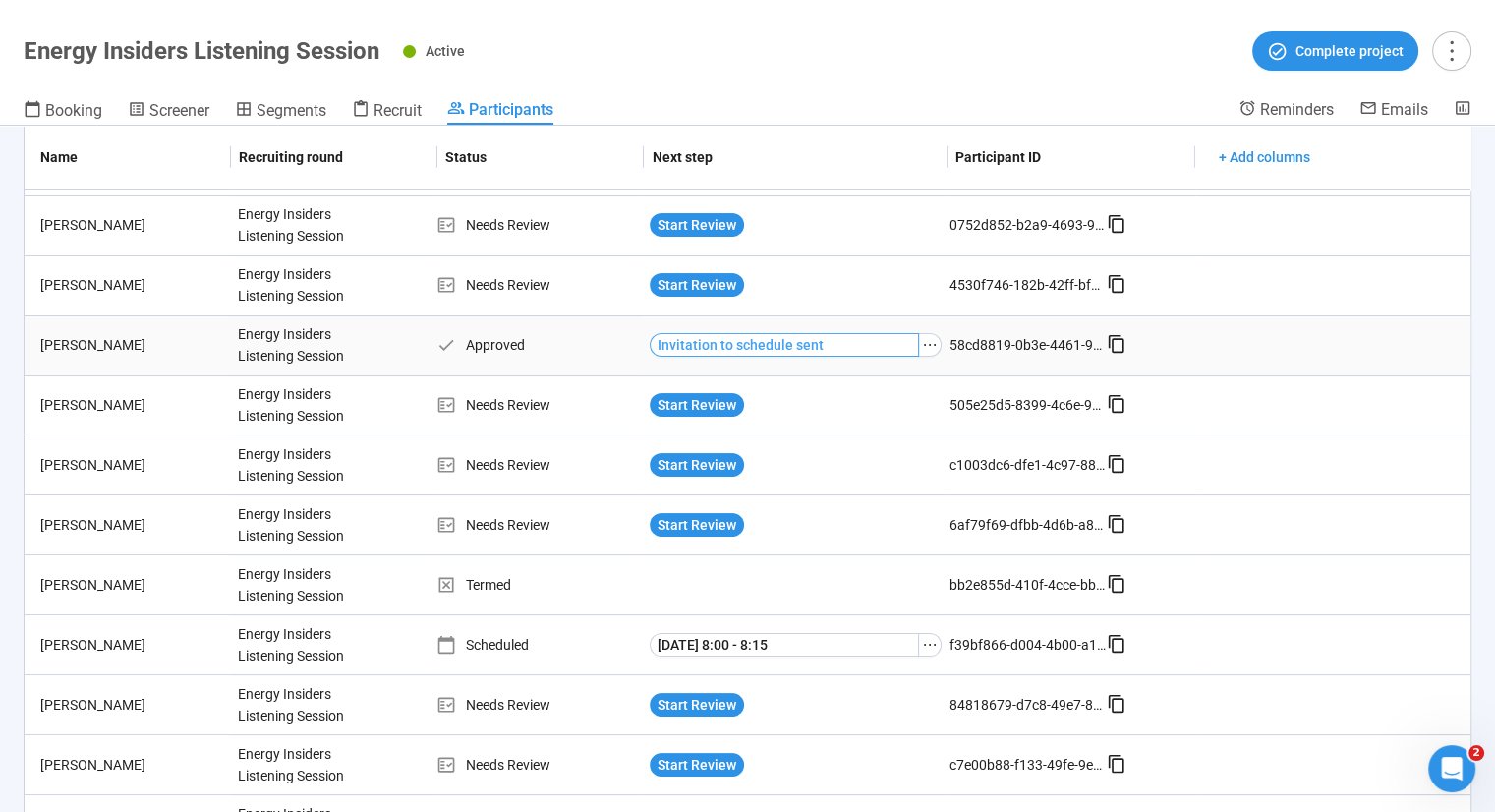
scroll to position [288, 0]
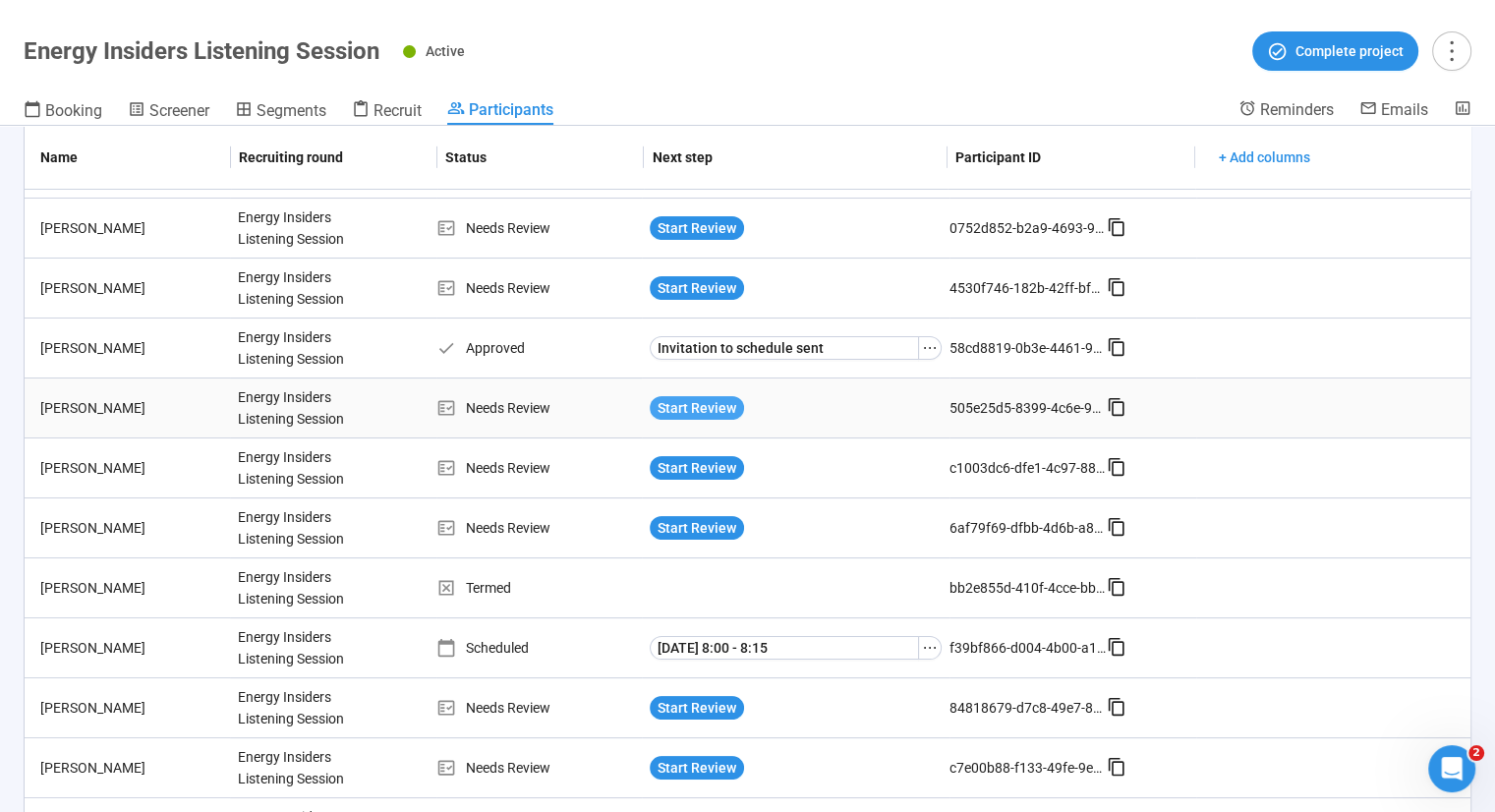
click at [695, 406] on span "Start Review" at bounding box center [696, 408] width 78 height 22
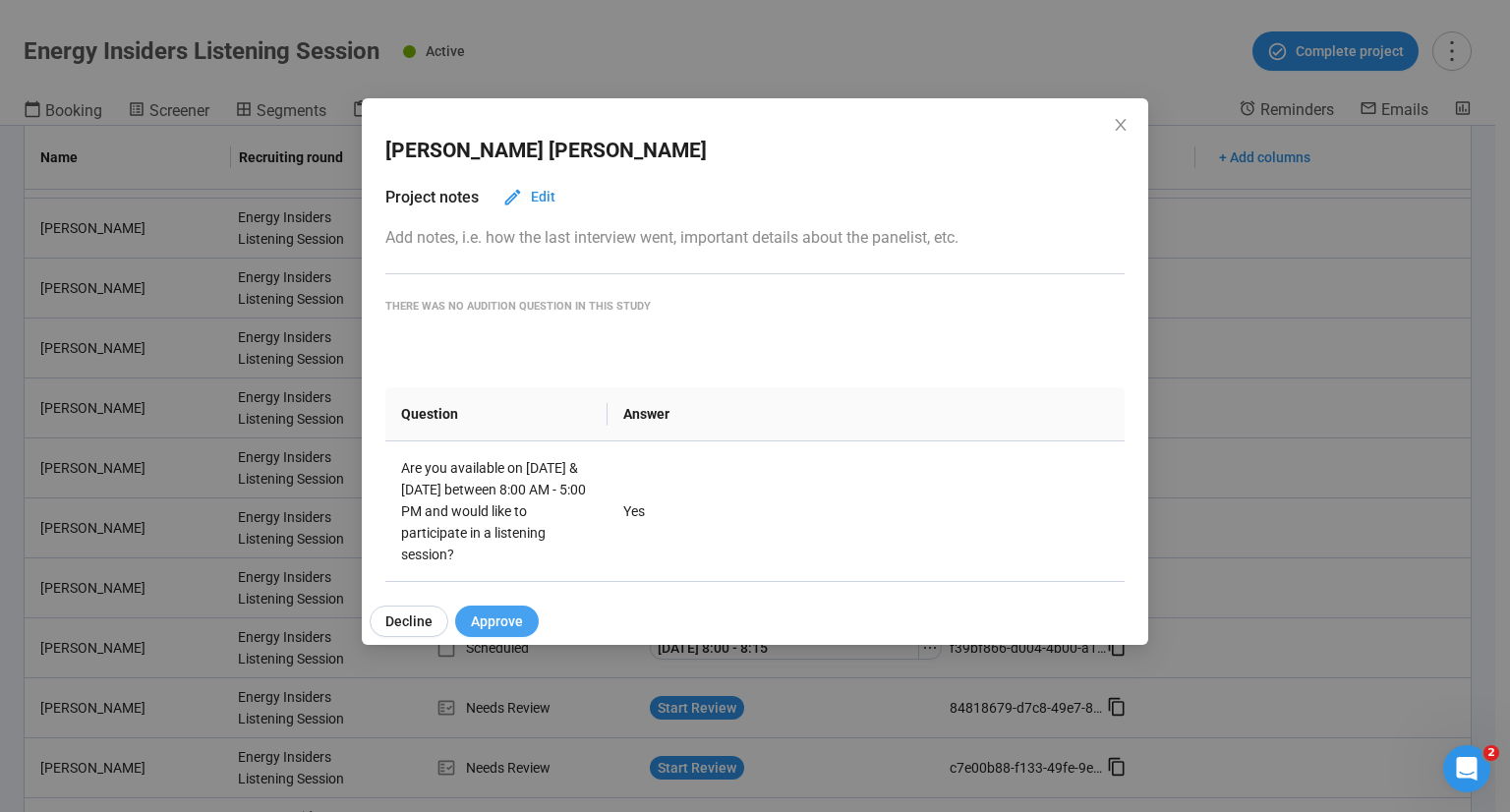
click at [507, 626] on span "Approve" at bounding box center [496, 621] width 53 height 22
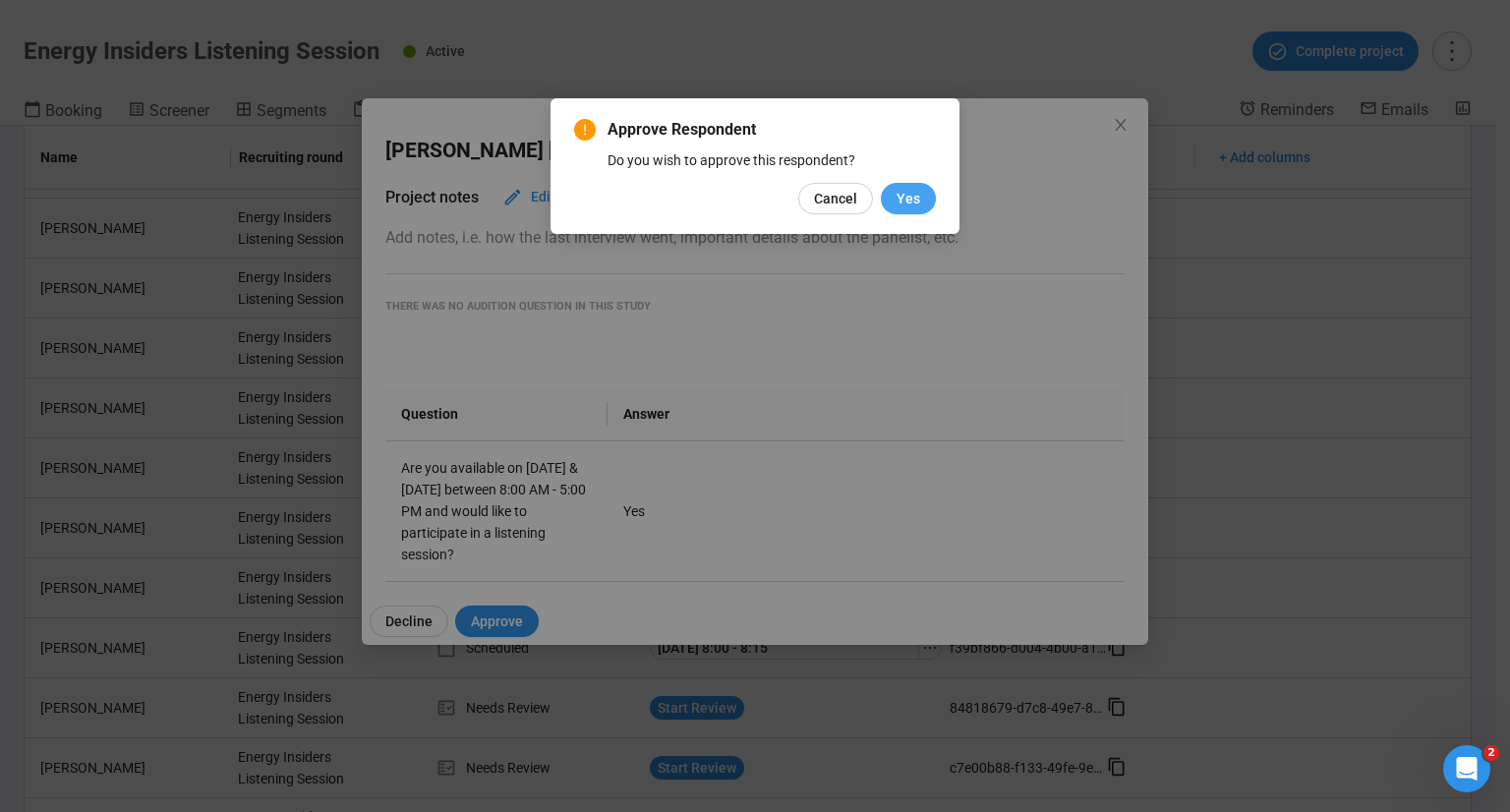
click at [908, 201] on span "Yes" at bounding box center [909, 199] width 24 height 22
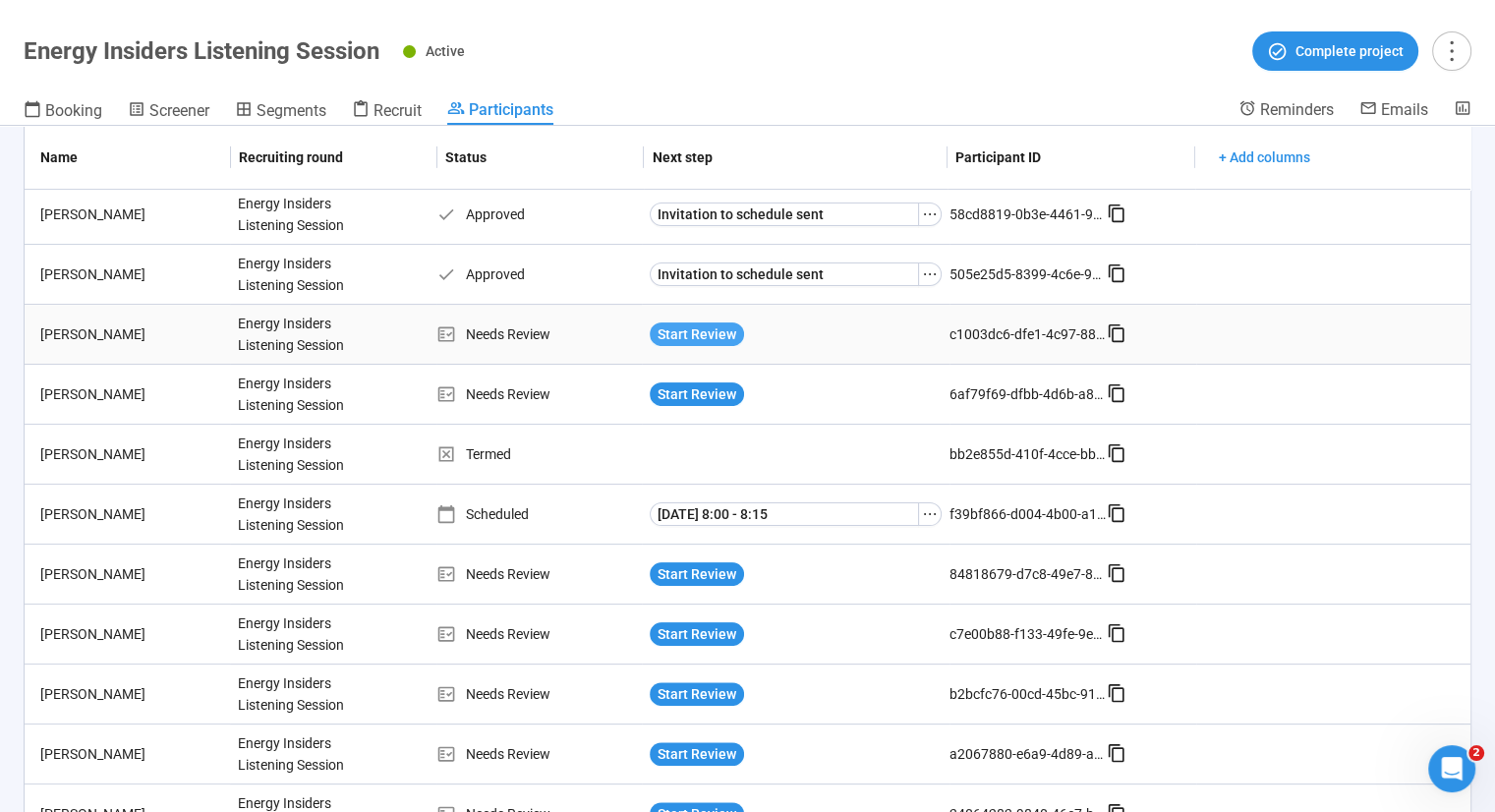
scroll to position [419, 0]
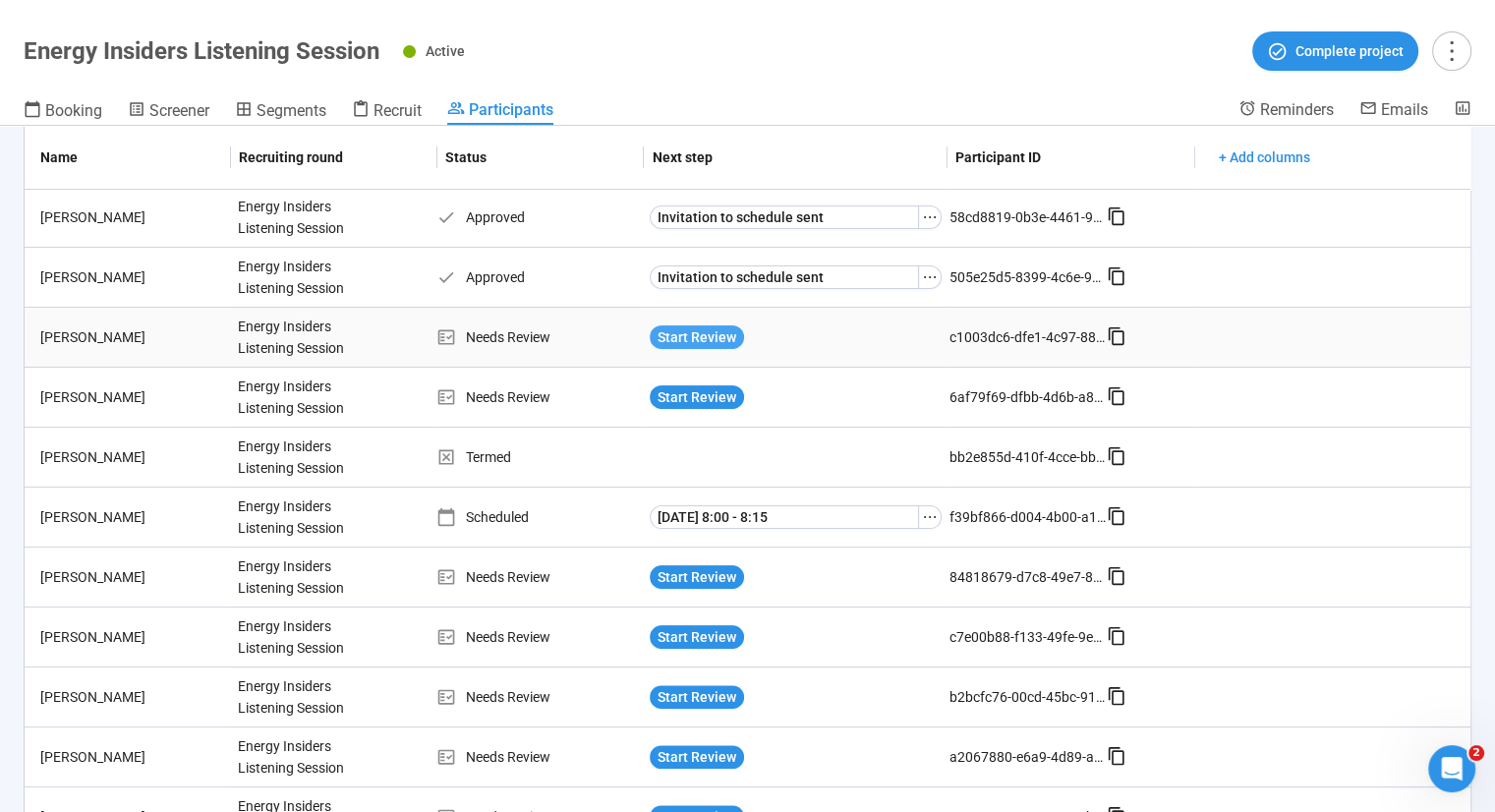
click at [712, 332] on span "Start Review" at bounding box center [696, 337] width 78 height 22
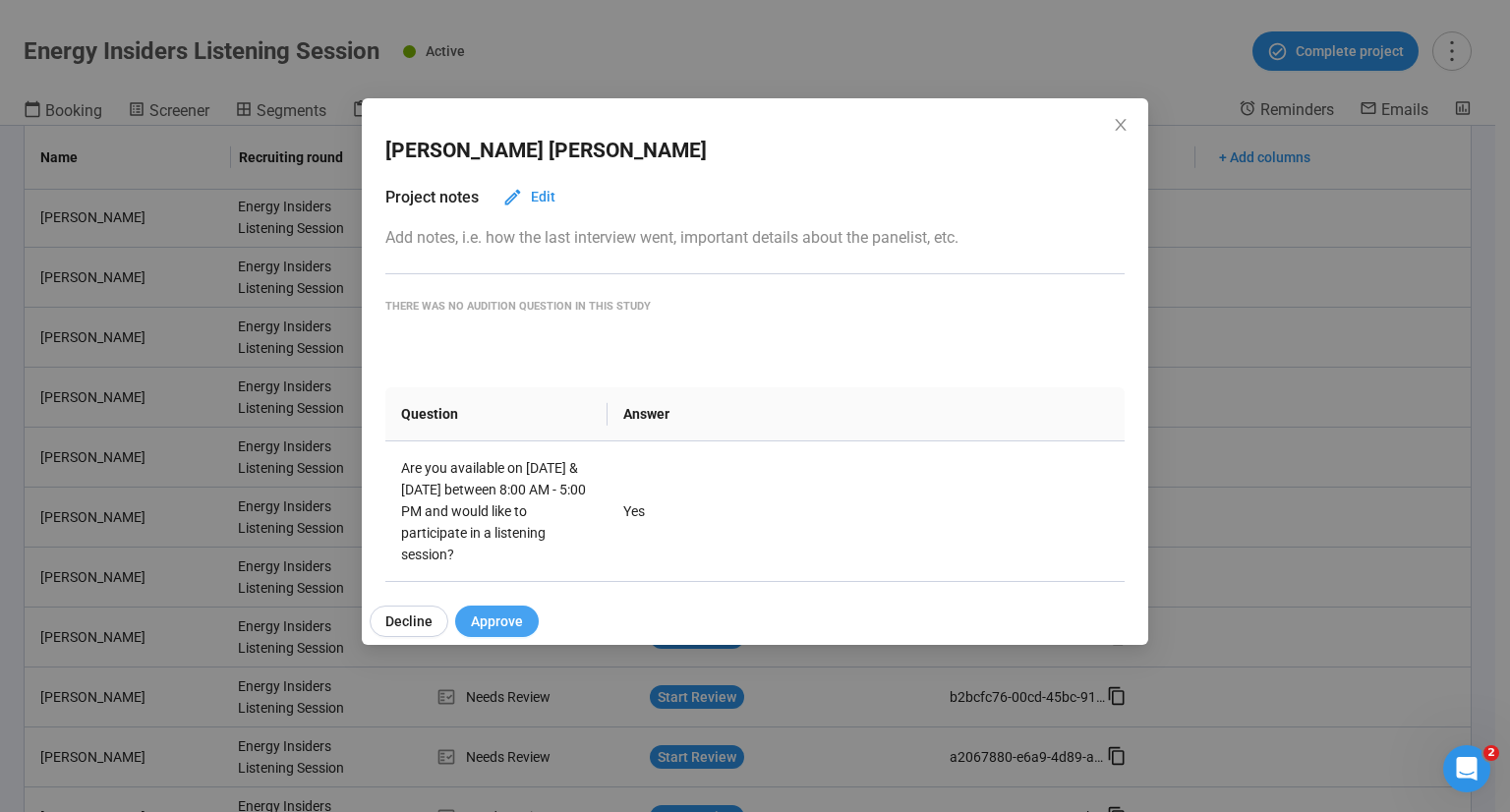
click at [513, 619] on span "Approve" at bounding box center [496, 621] width 53 height 22
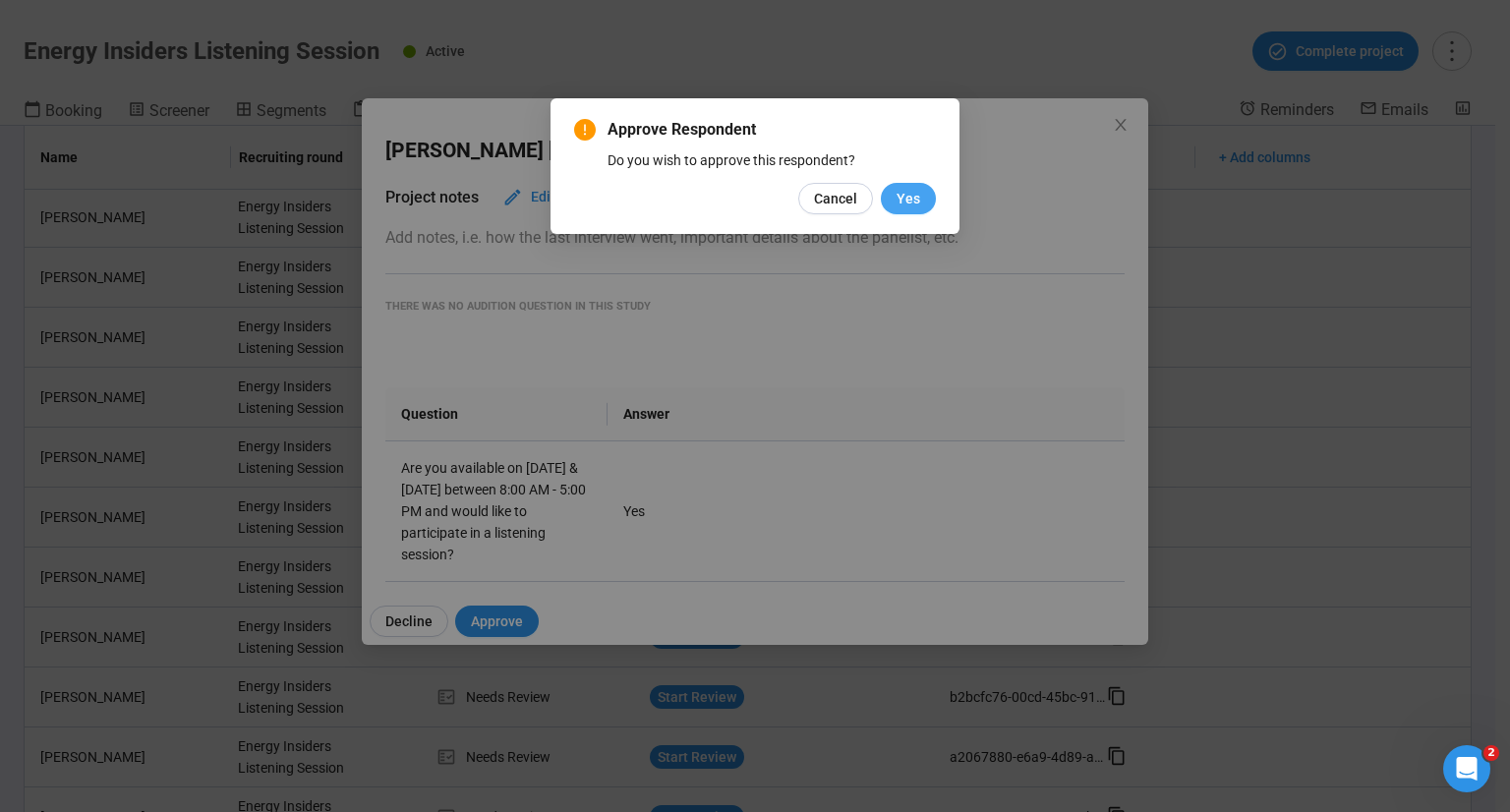
click at [917, 204] on span "Yes" at bounding box center [909, 199] width 24 height 22
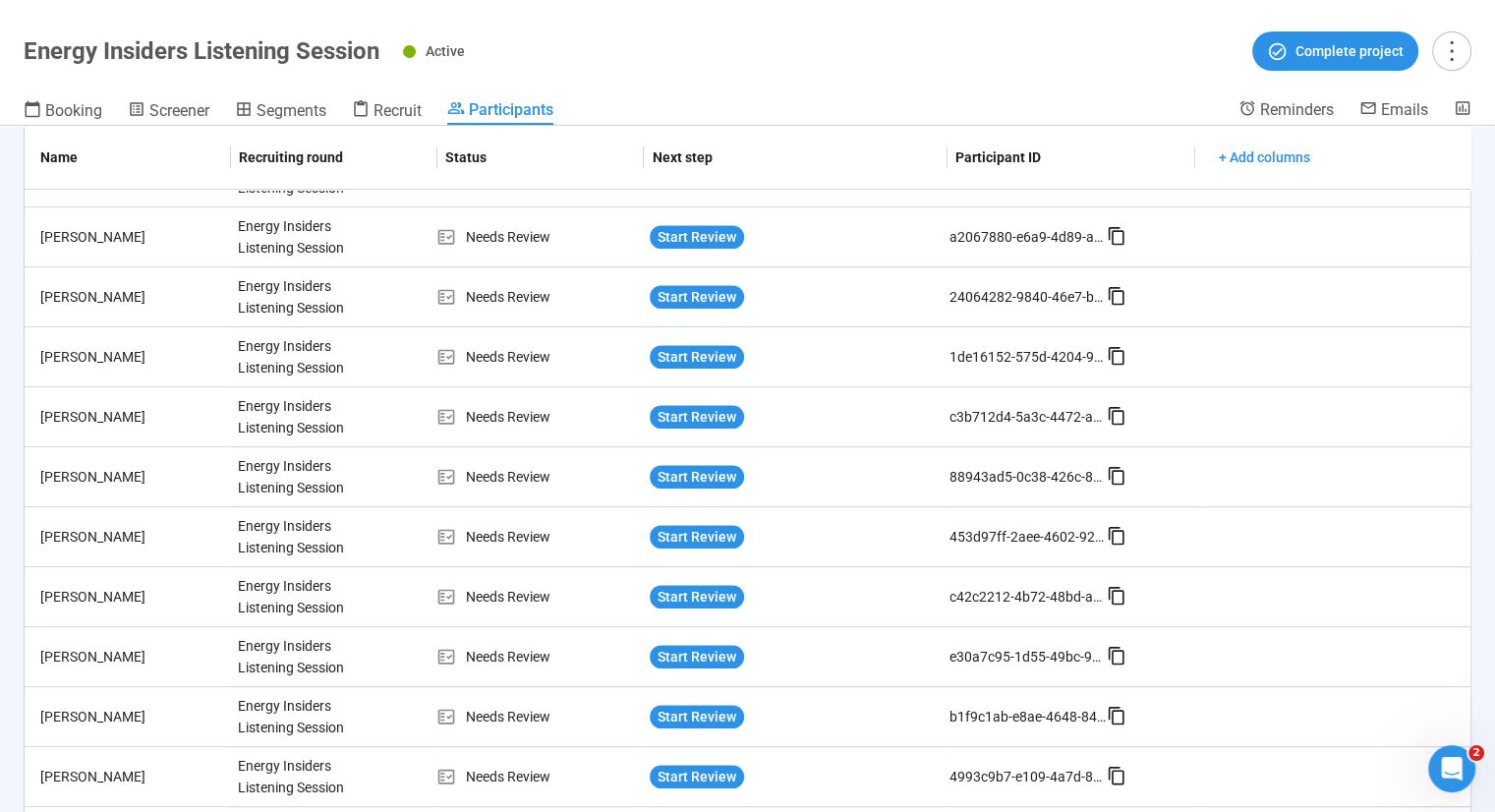
scroll to position [935, 0]
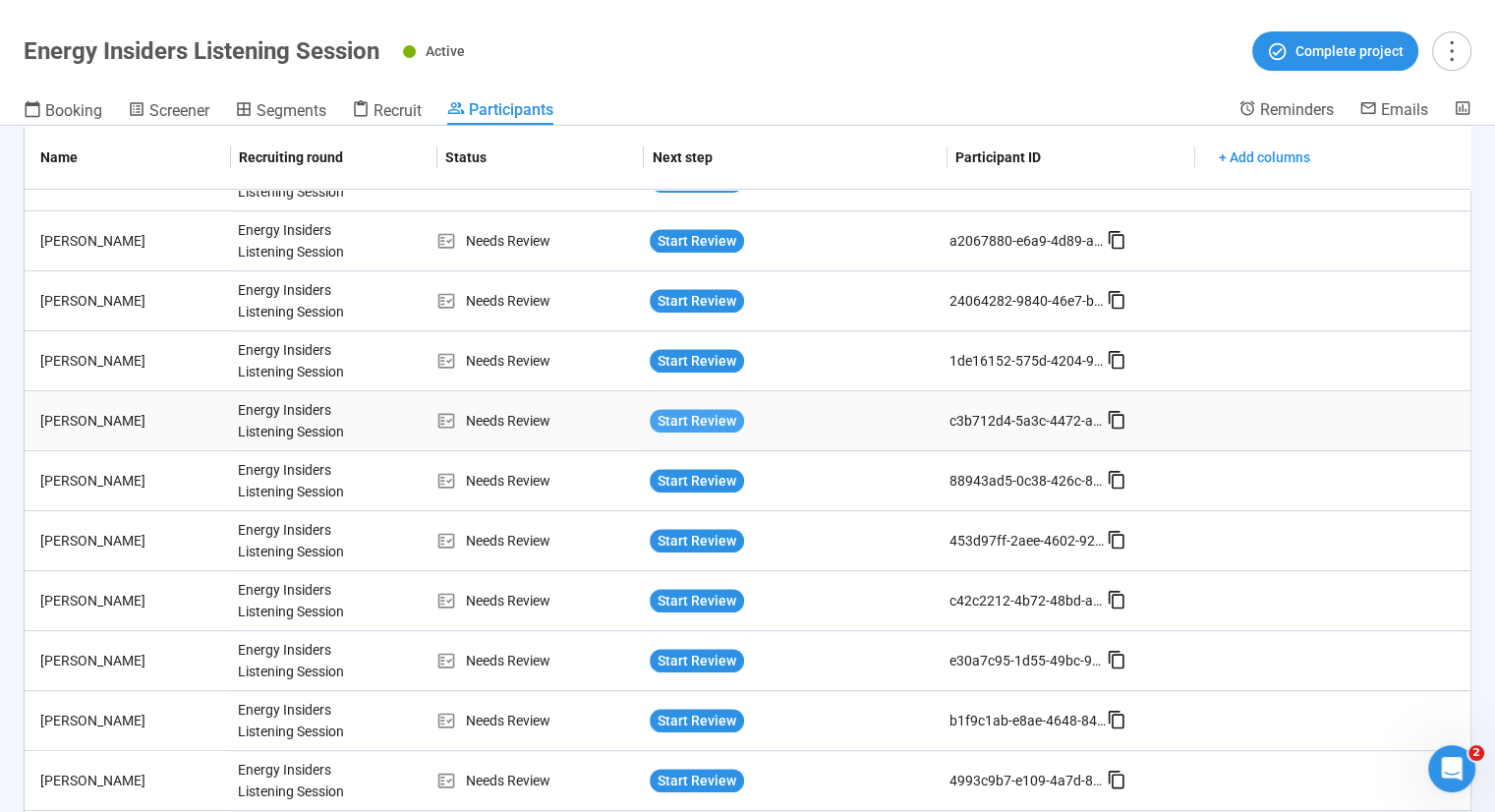
click at [714, 410] on span "Start Review" at bounding box center [696, 421] width 78 height 22
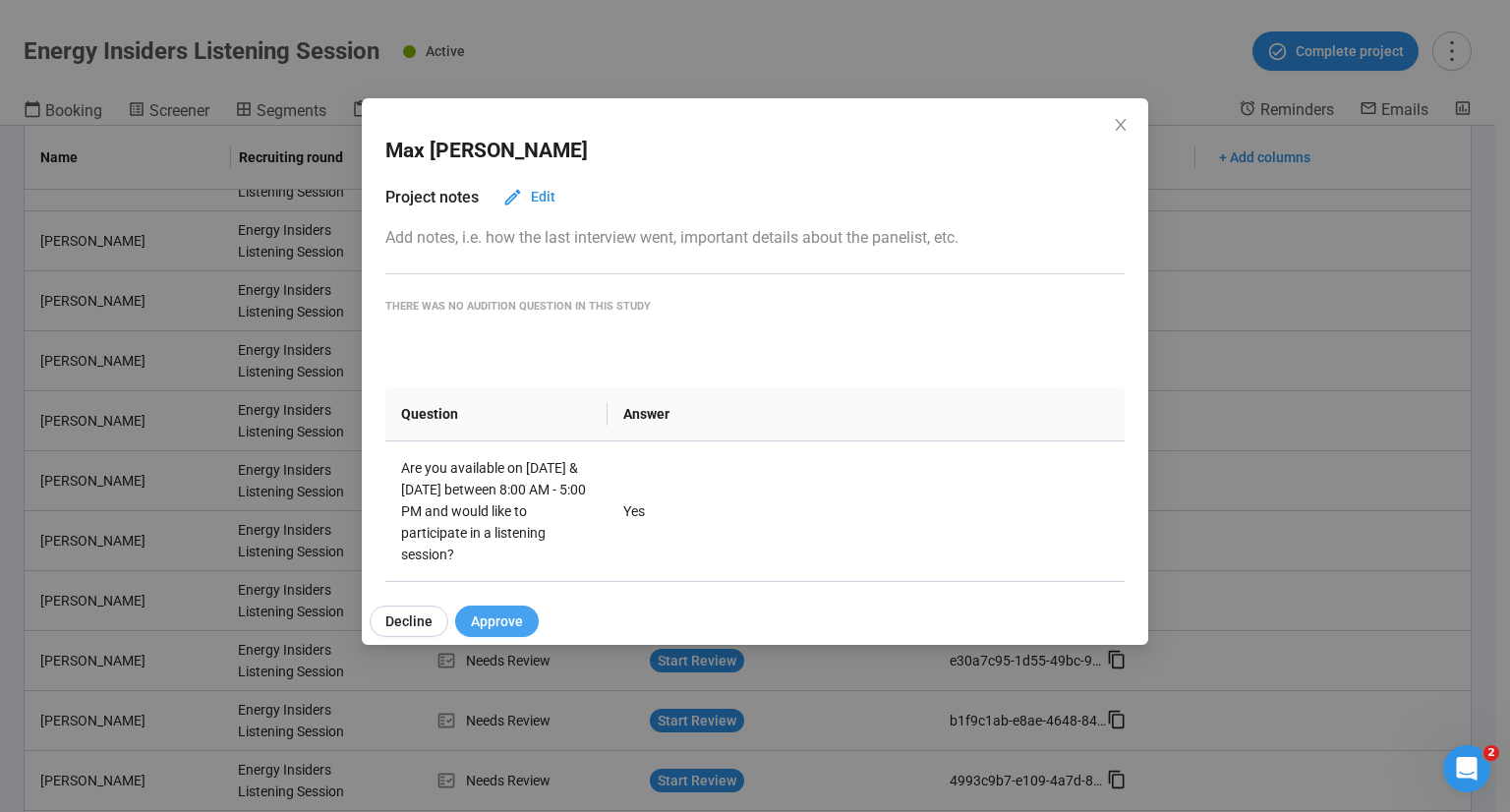
click at [484, 619] on span "Approve" at bounding box center [496, 621] width 53 height 22
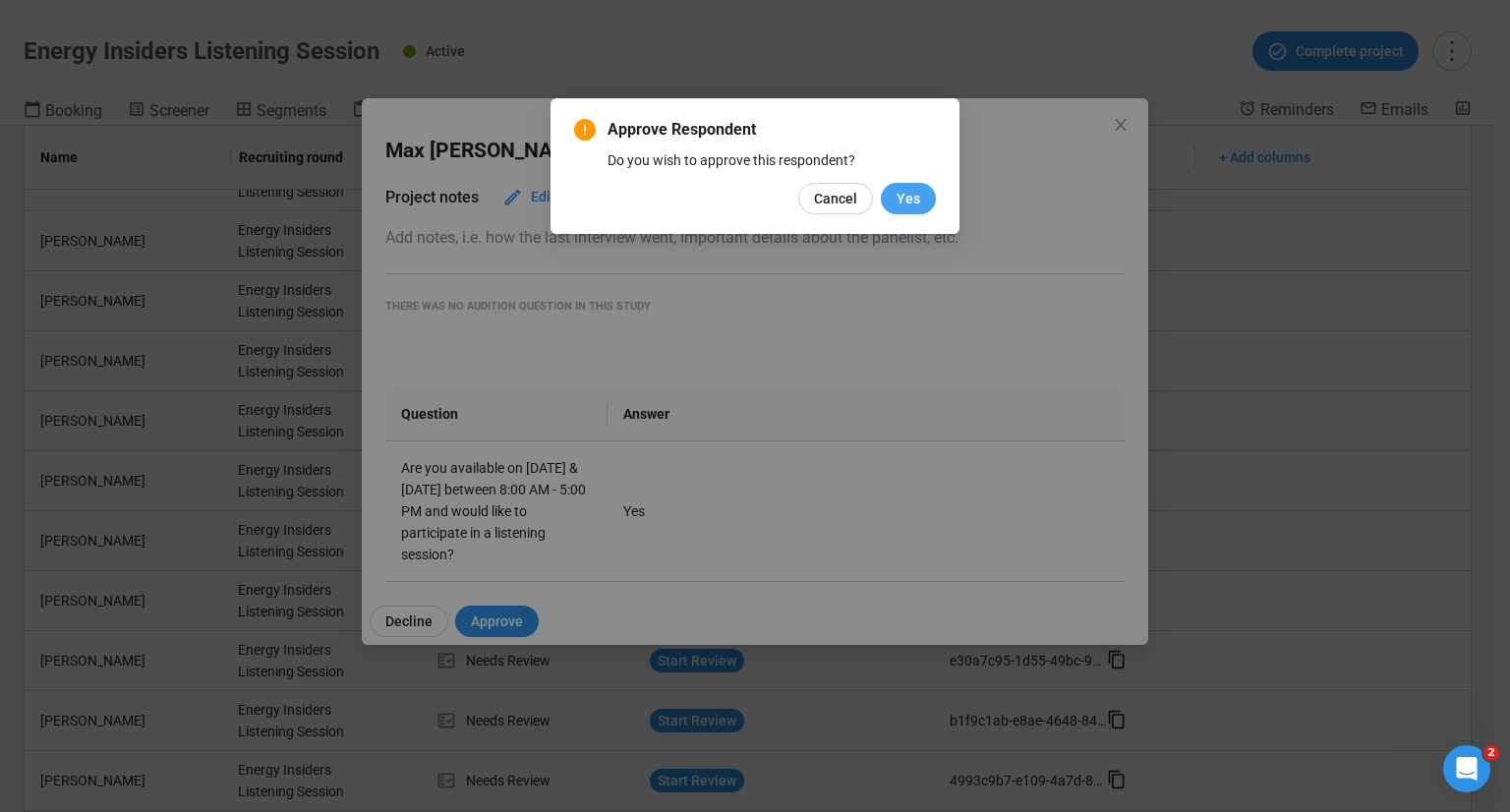
click at [917, 192] on span "Yes" at bounding box center [909, 199] width 24 height 22
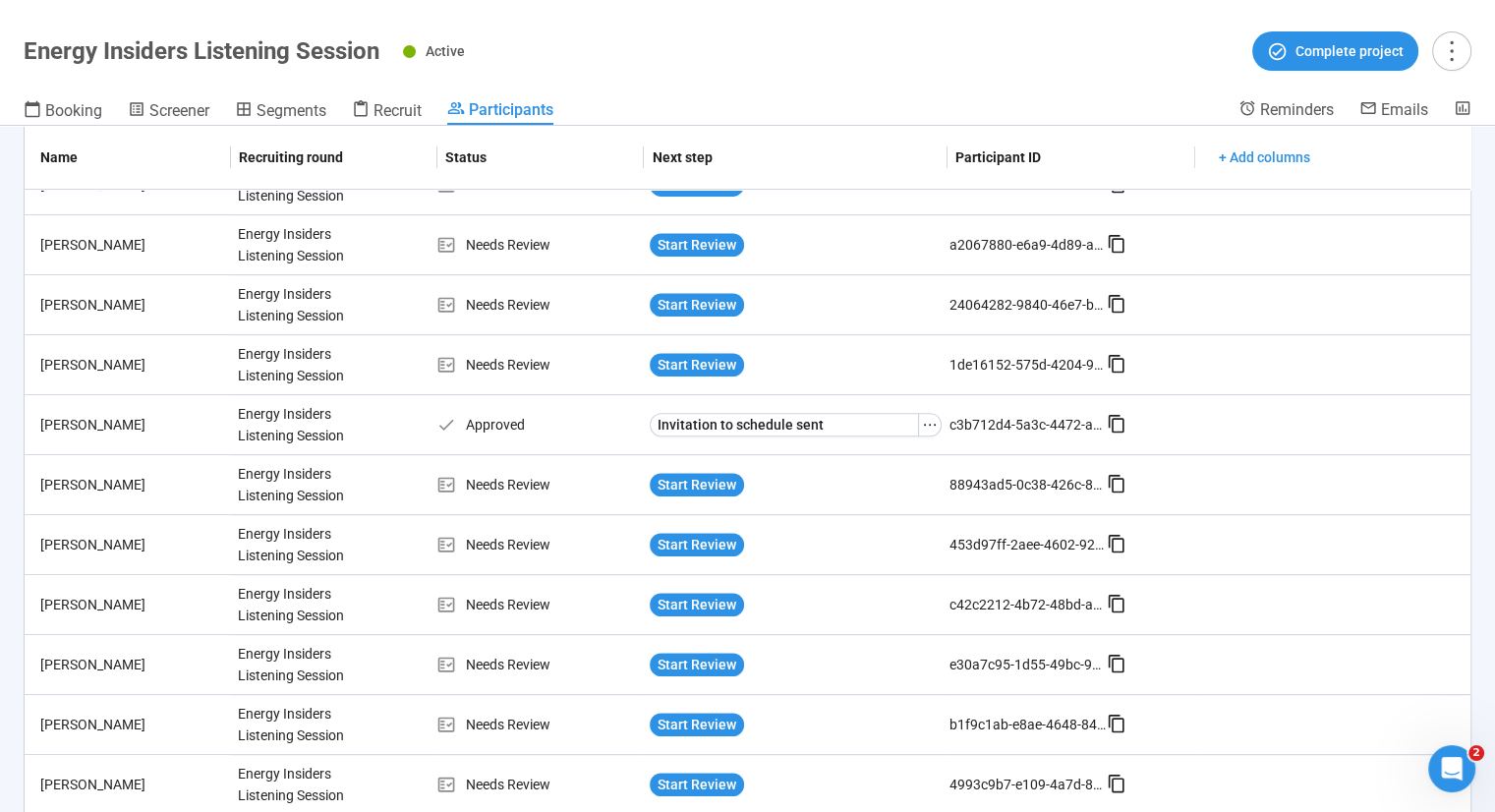
scroll to position [936, 0]
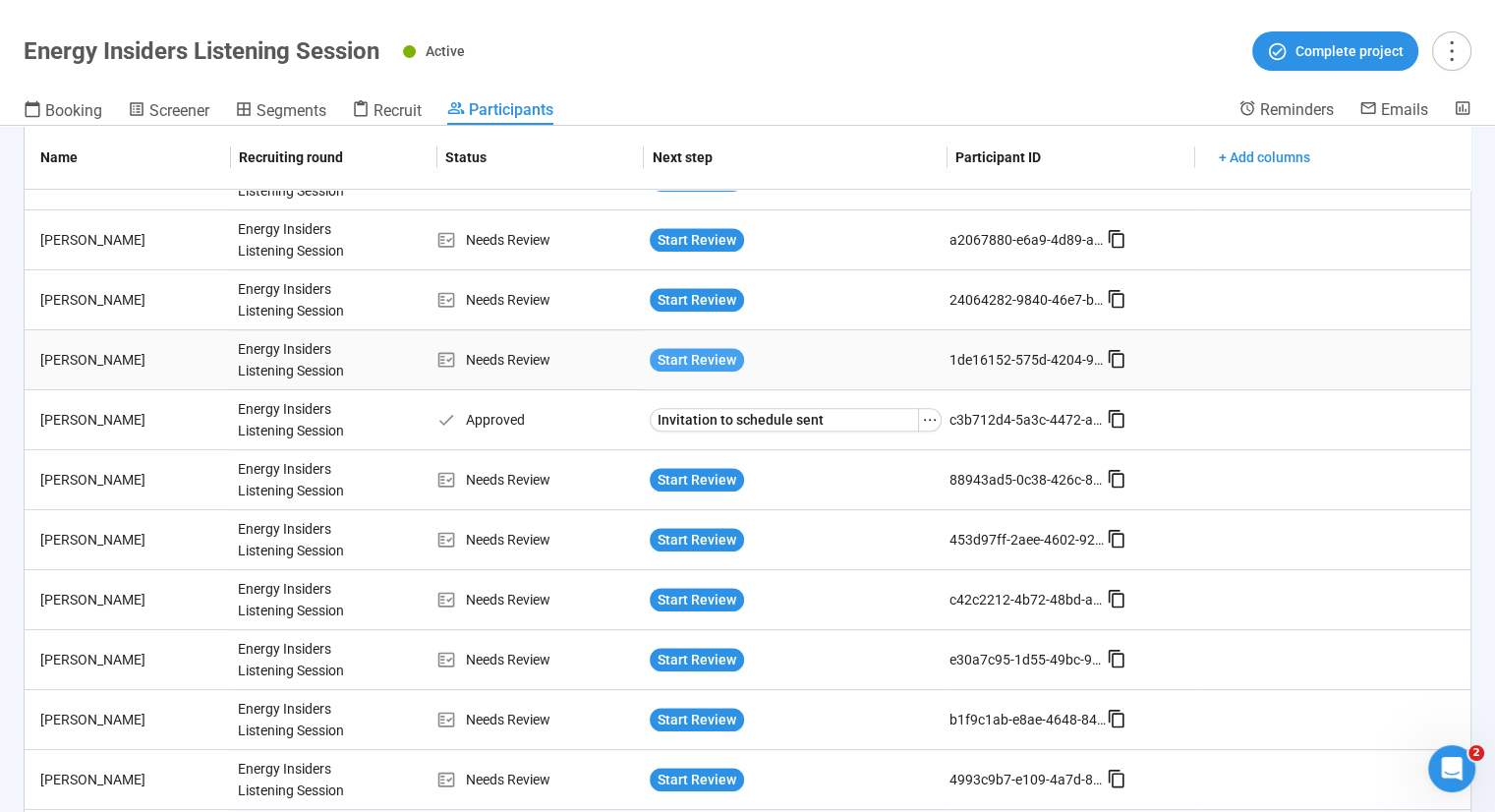
click at [709, 354] on span "Start Review" at bounding box center [696, 359] width 78 height 22
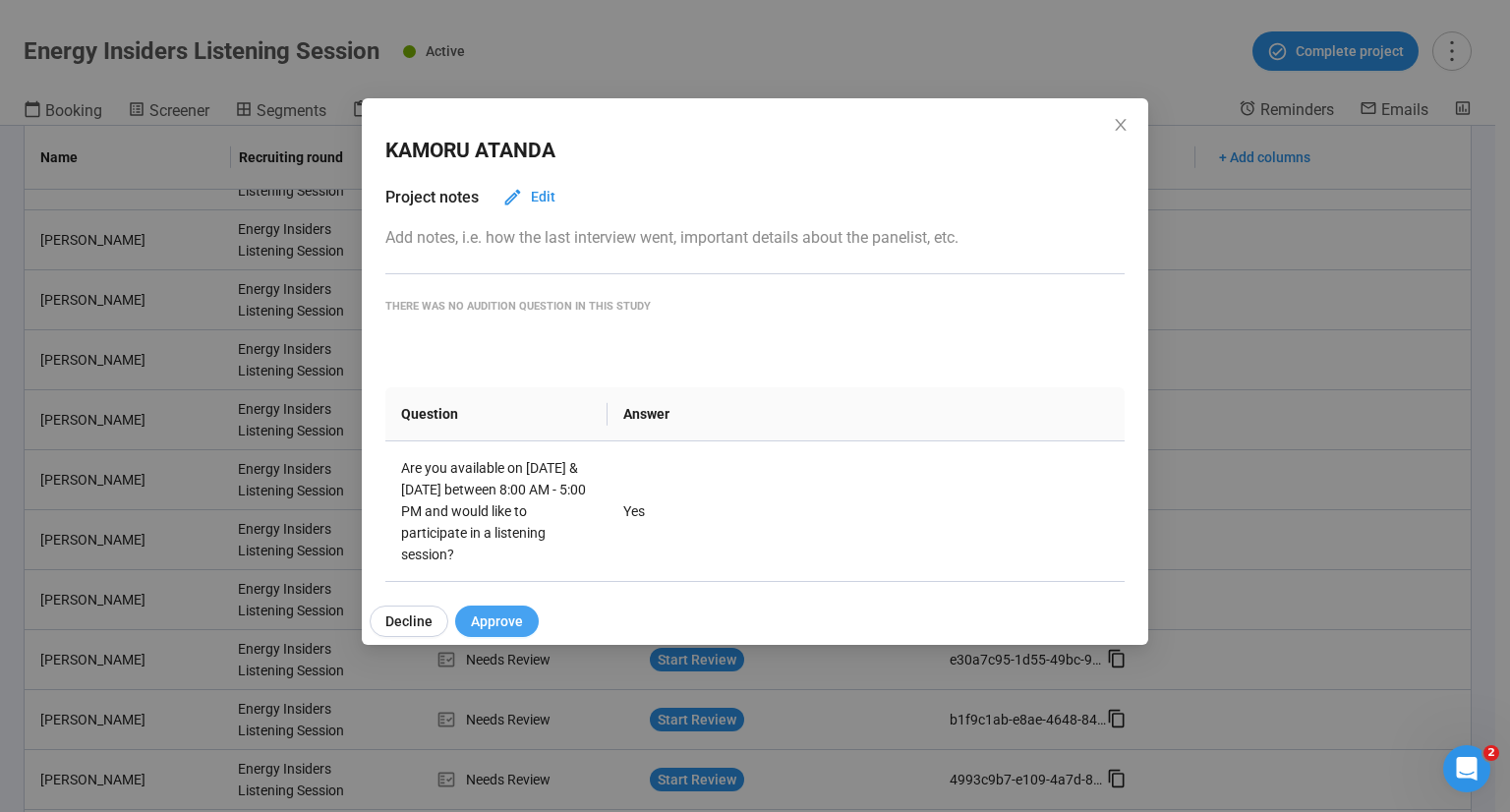
click at [508, 608] on button "Approve" at bounding box center [496, 621] width 83 height 32
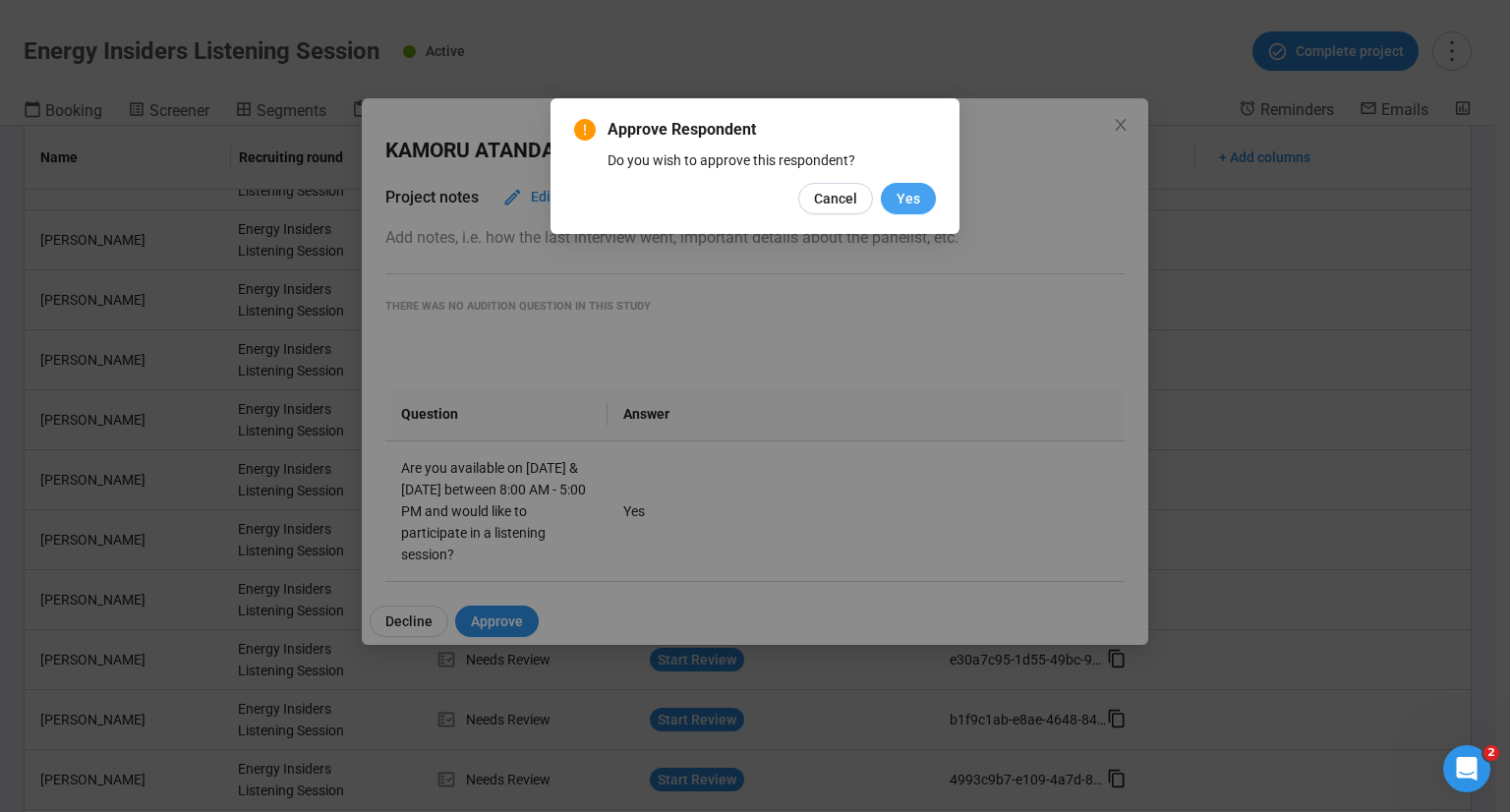
click at [911, 202] on span "Yes" at bounding box center [909, 199] width 24 height 22
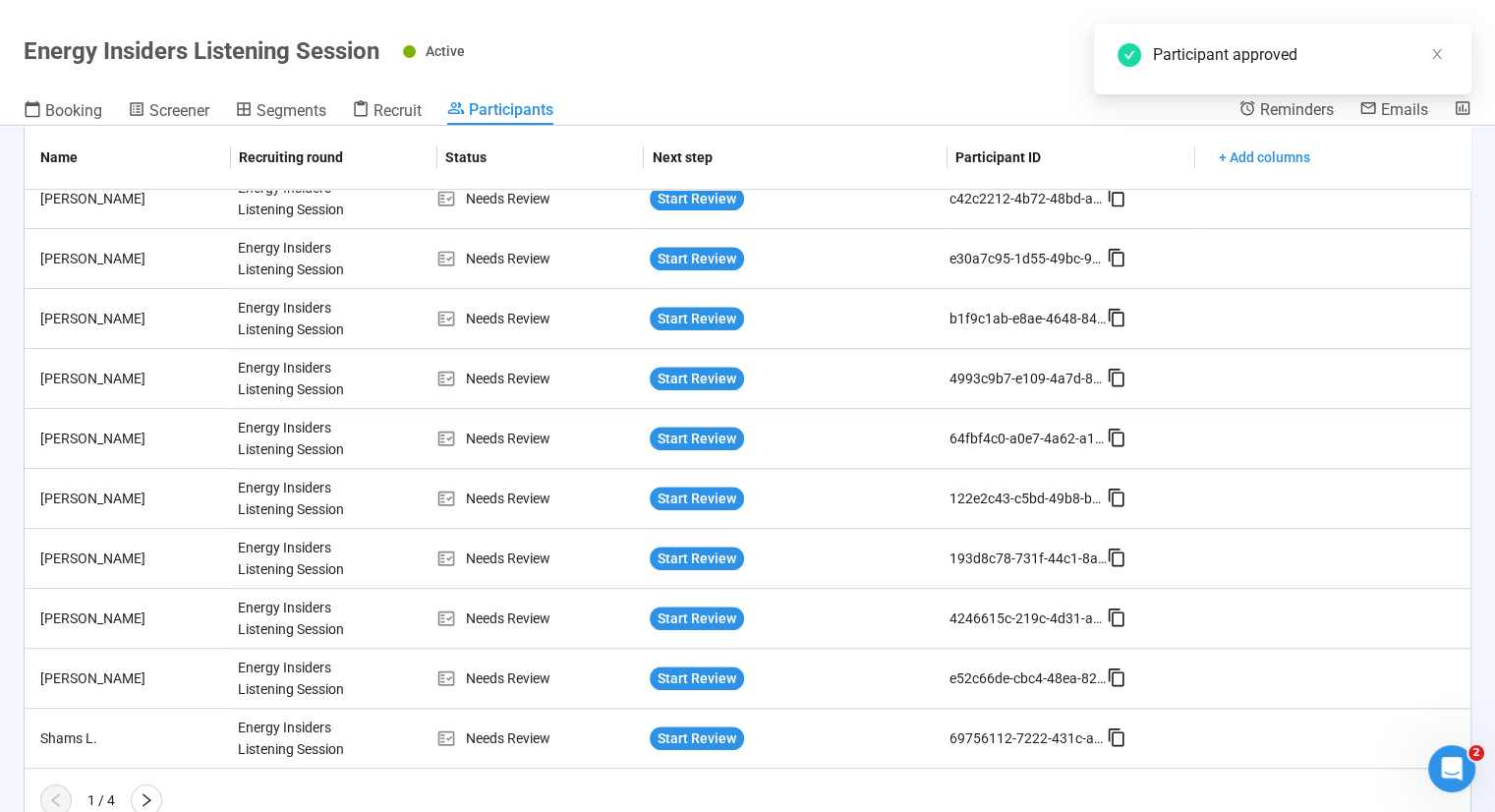
scroll to position [1350, 0]
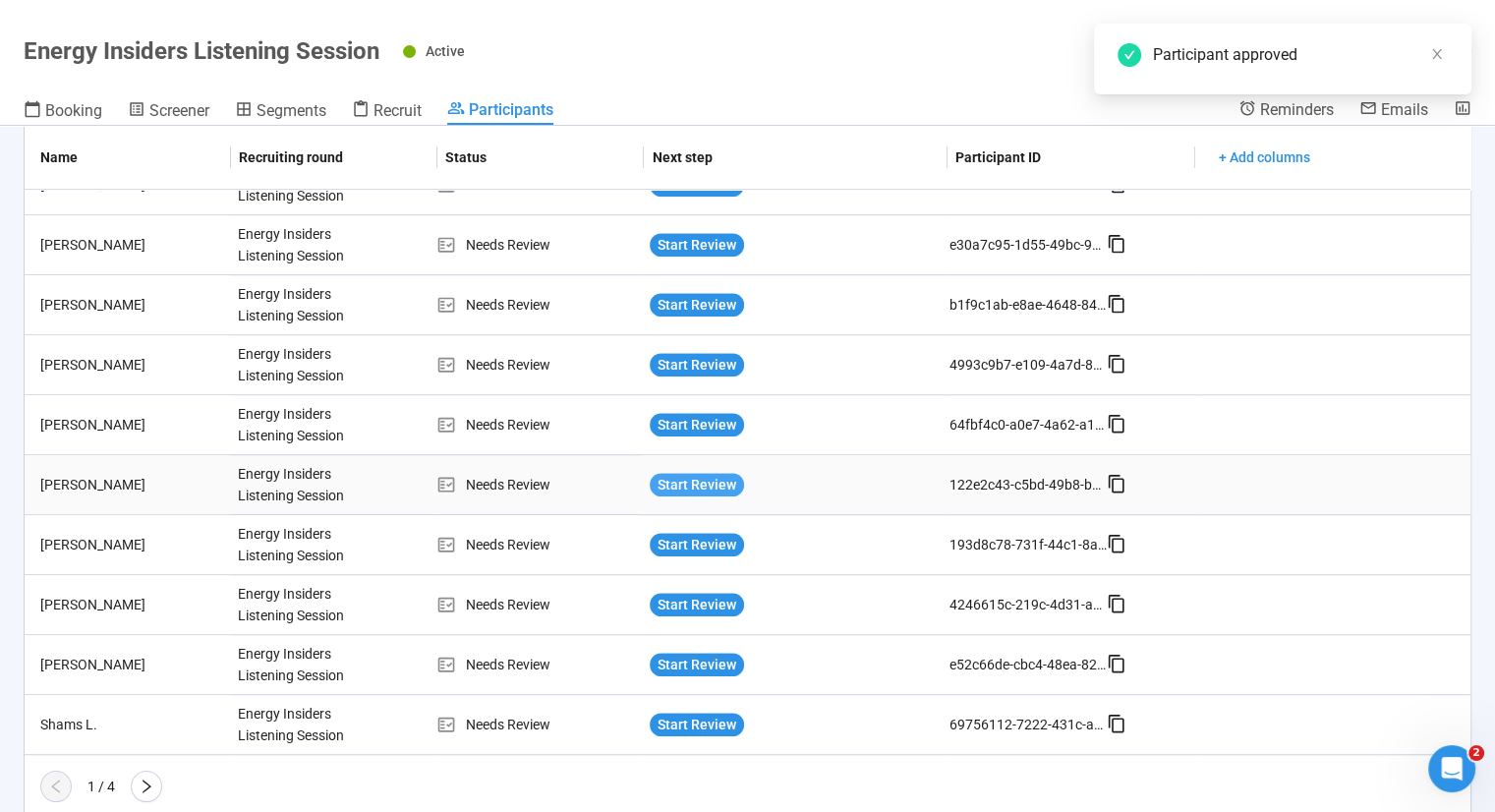
click at [687, 486] on span "Start Review" at bounding box center [696, 484] width 78 height 22
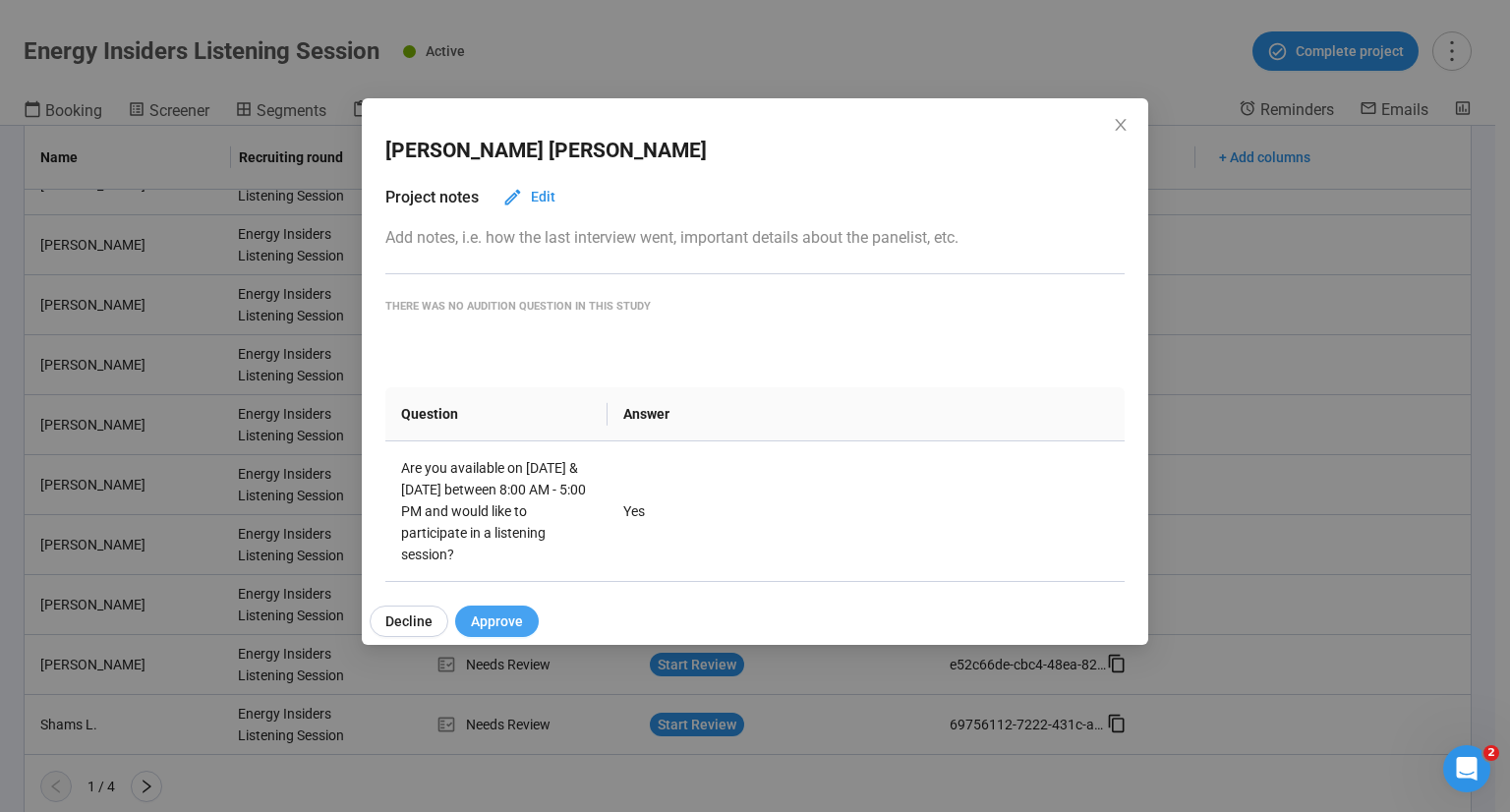
click at [499, 617] on span "Approve" at bounding box center [496, 621] width 53 height 22
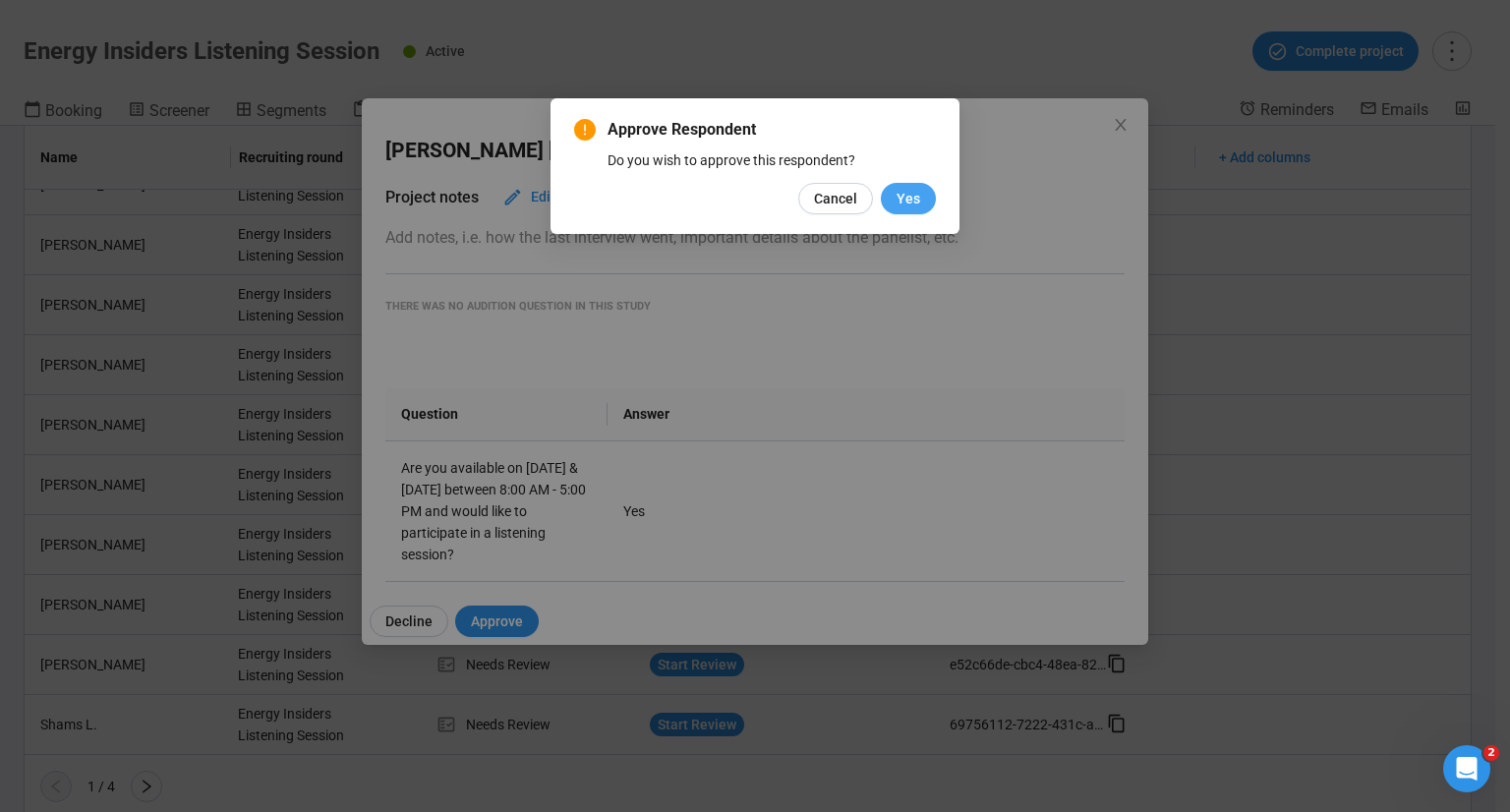
click at [920, 193] on span "Yes" at bounding box center [909, 199] width 24 height 22
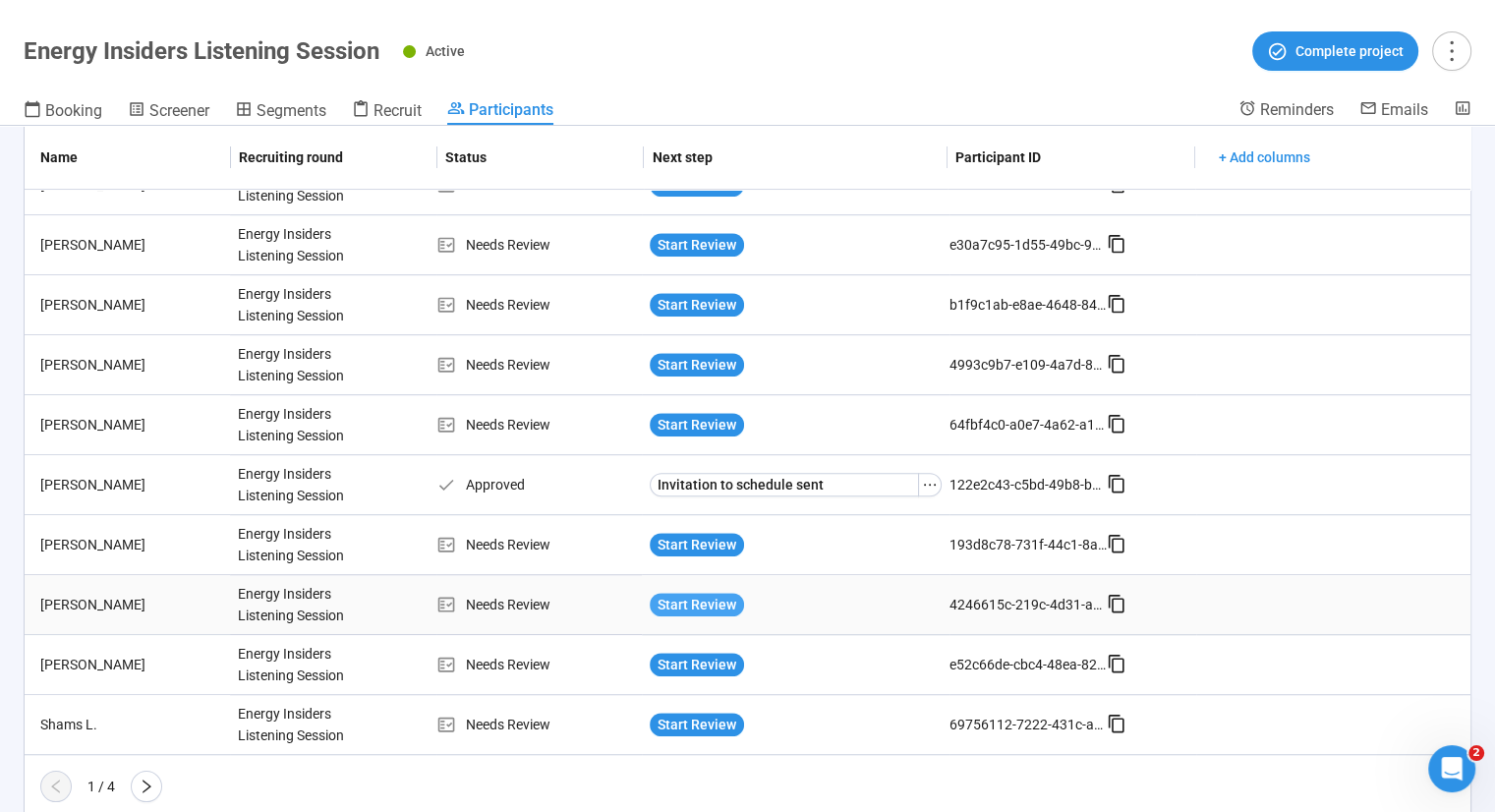
click at [692, 597] on span "Start Review" at bounding box center [696, 604] width 78 height 22
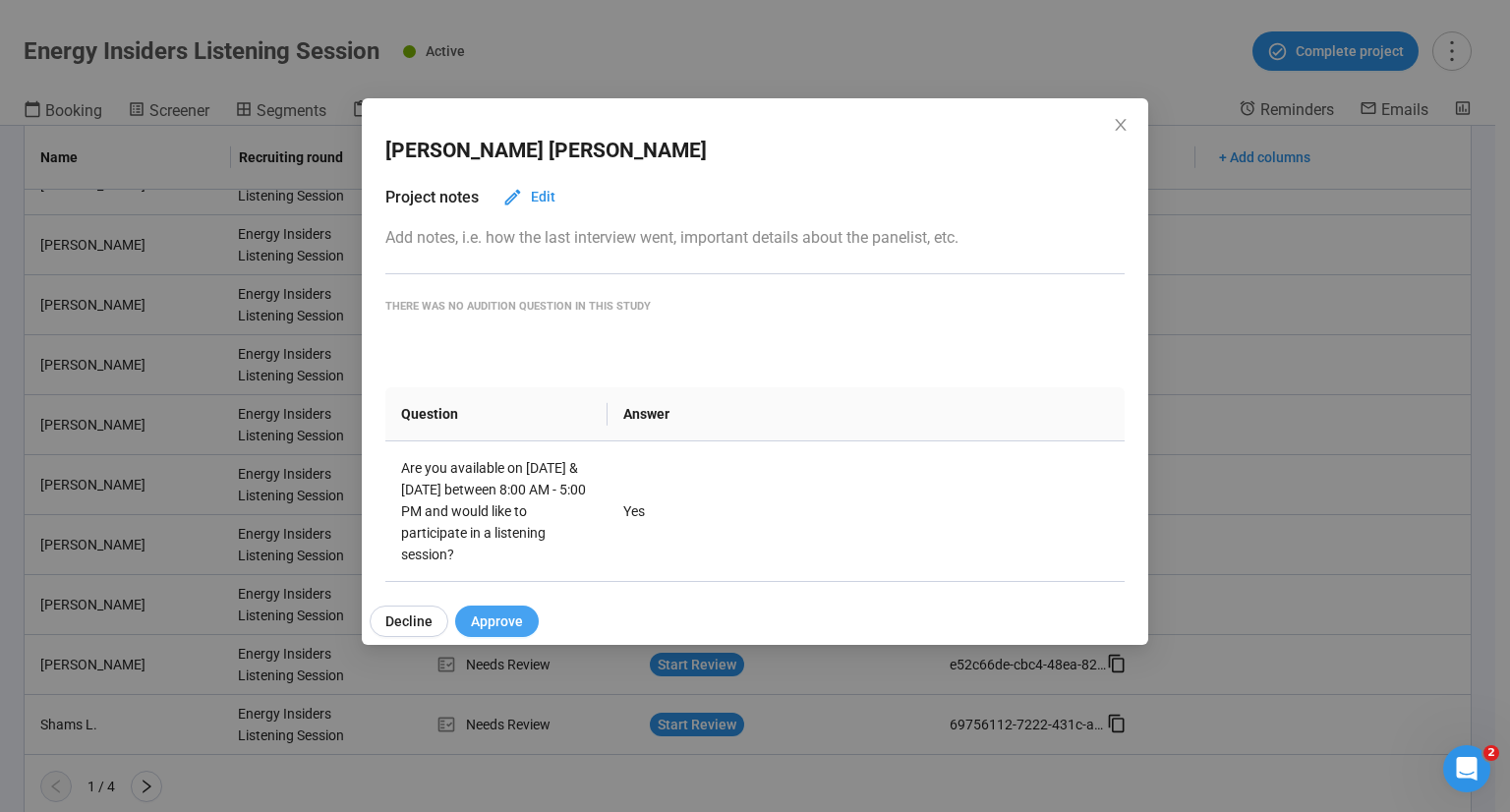
click at [511, 606] on button "Approve" at bounding box center [496, 621] width 83 height 32
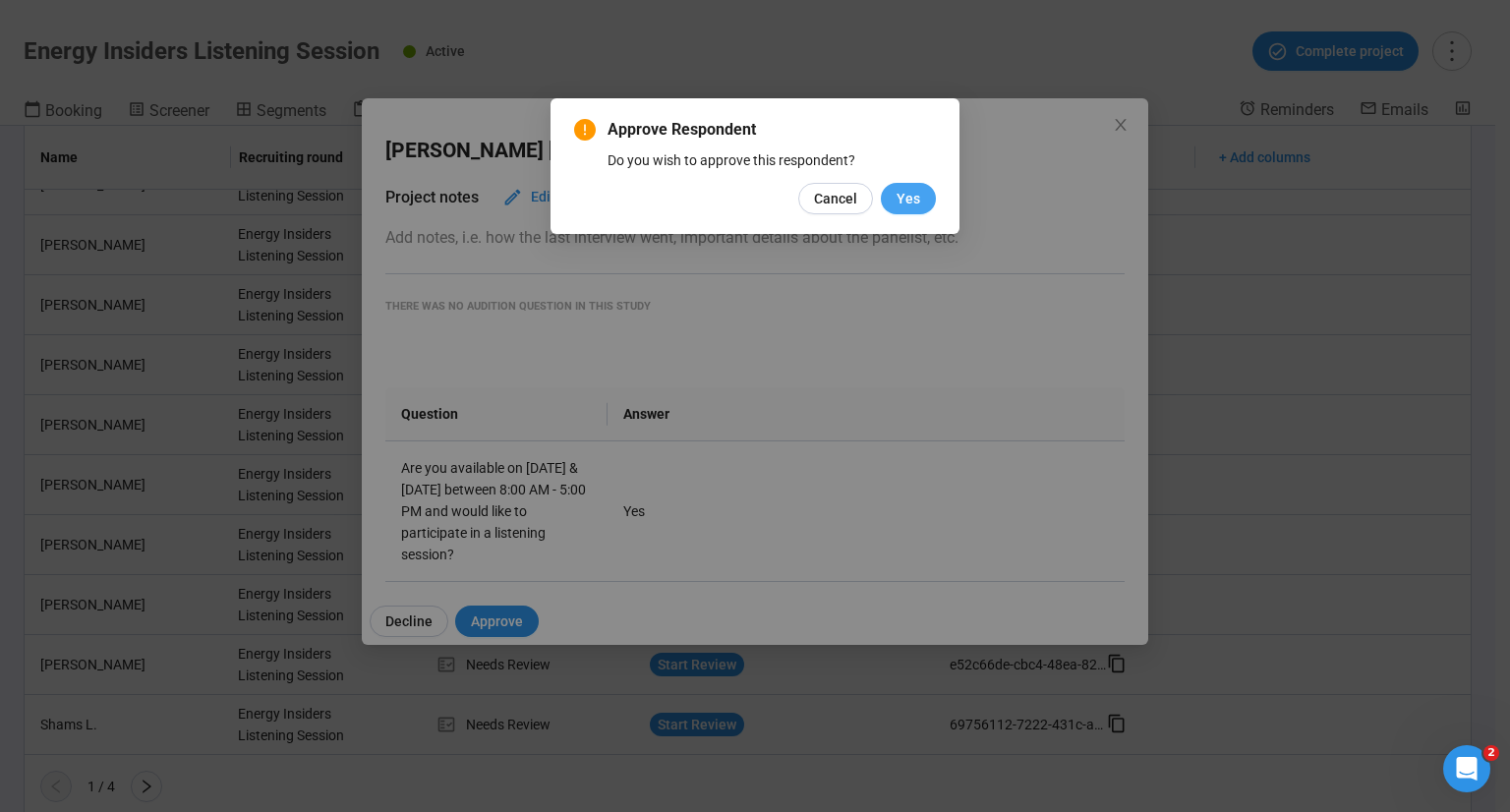
click at [913, 198] on span "Yes" at bounding box center [909, 199] width 24 height 22
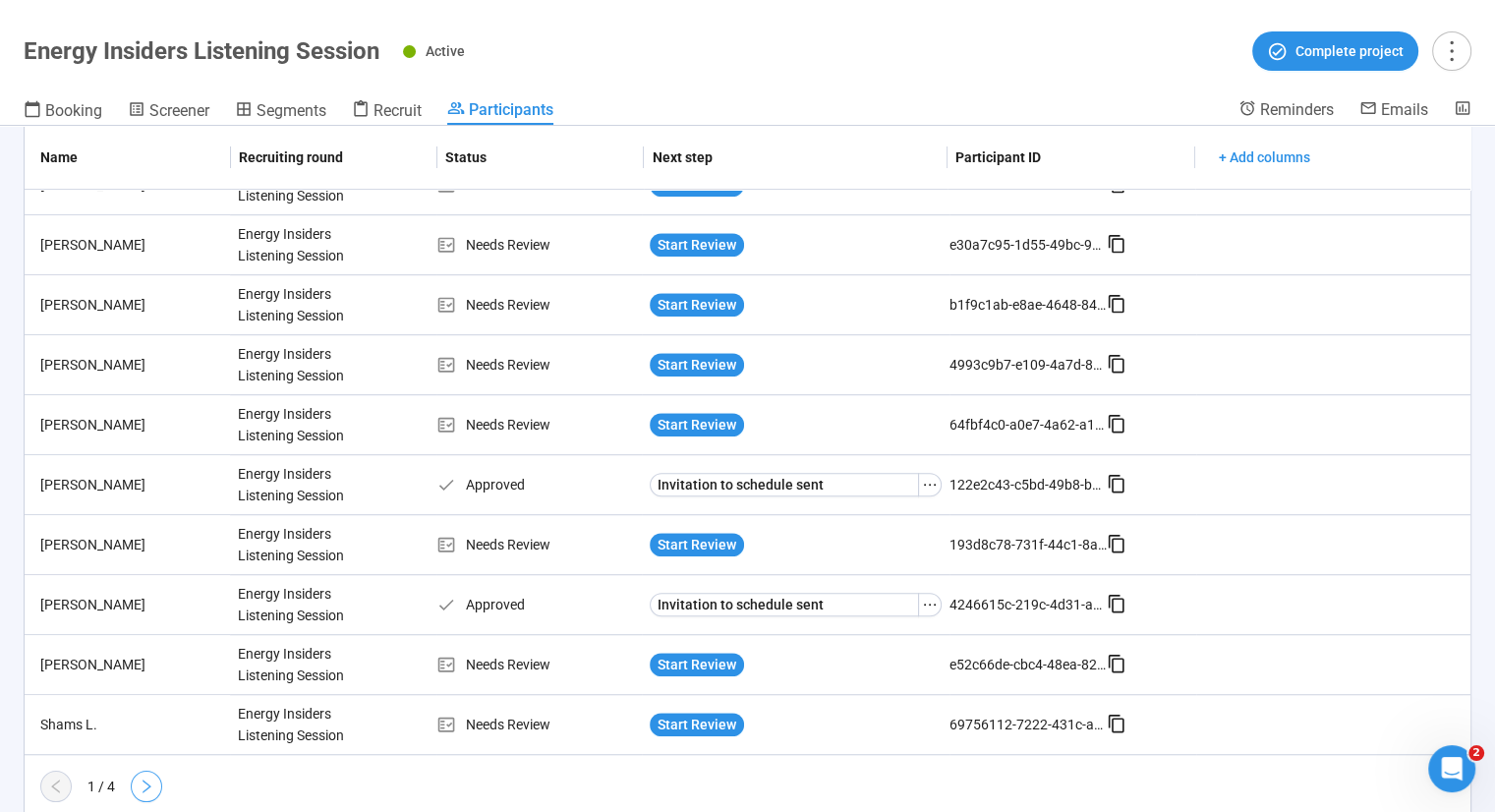
click at [148, 790] on button "button" at bounding box center [147, 786] width 32 height 32
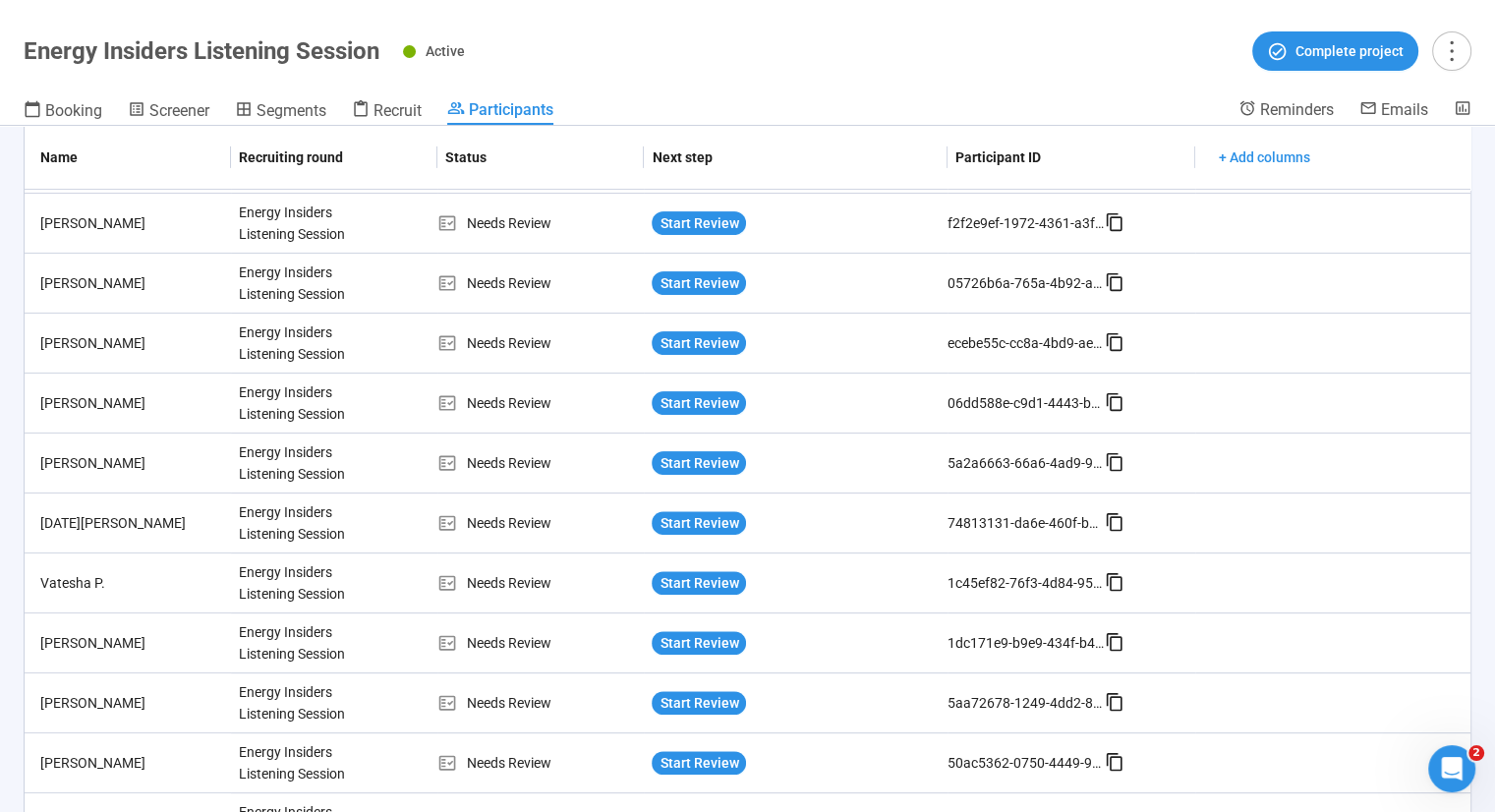
scroll to position [593, 0]
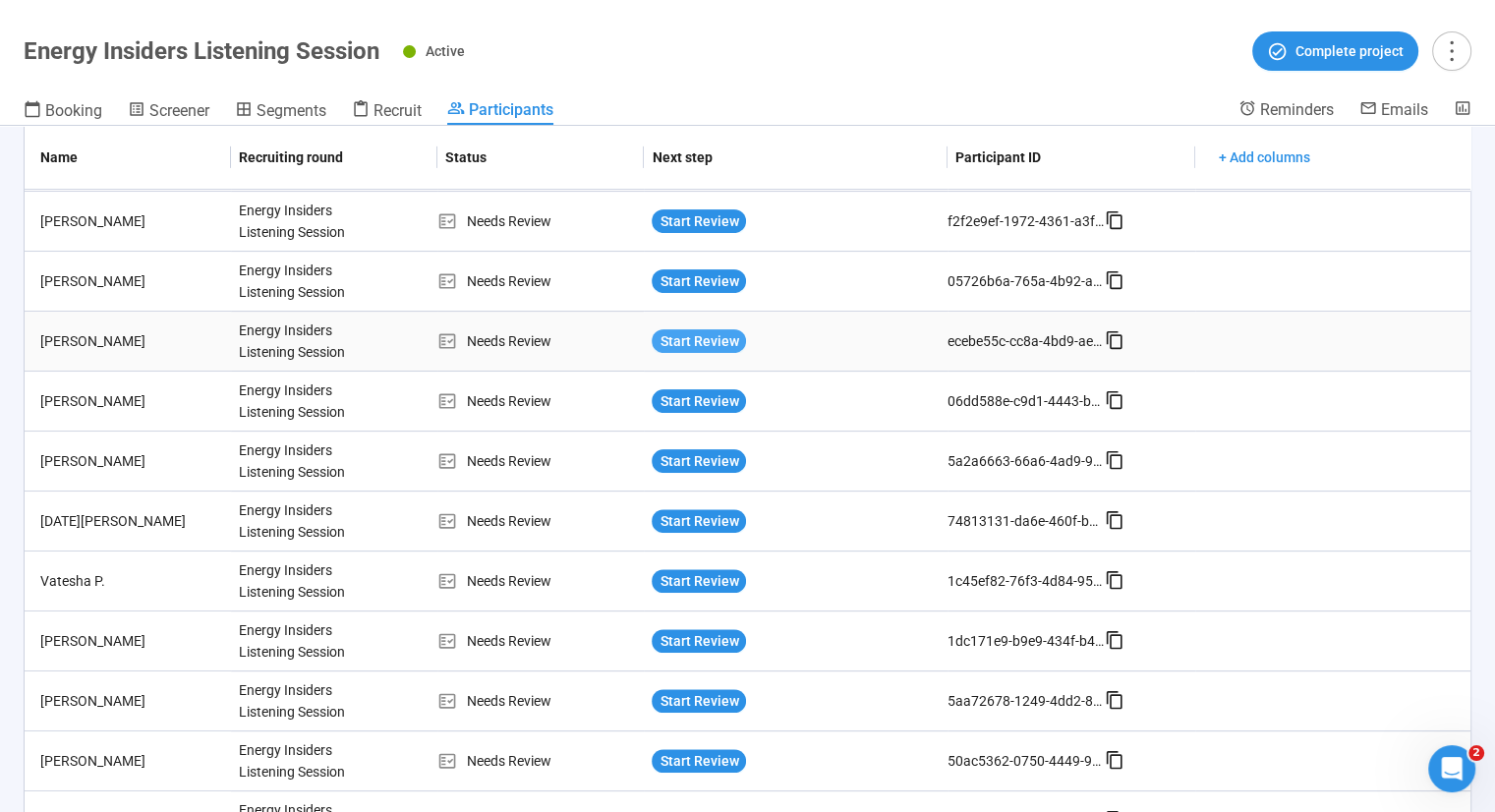
click at [703, 338] on span "Start Review" at bounding box center [698, 341] width 78 height 22
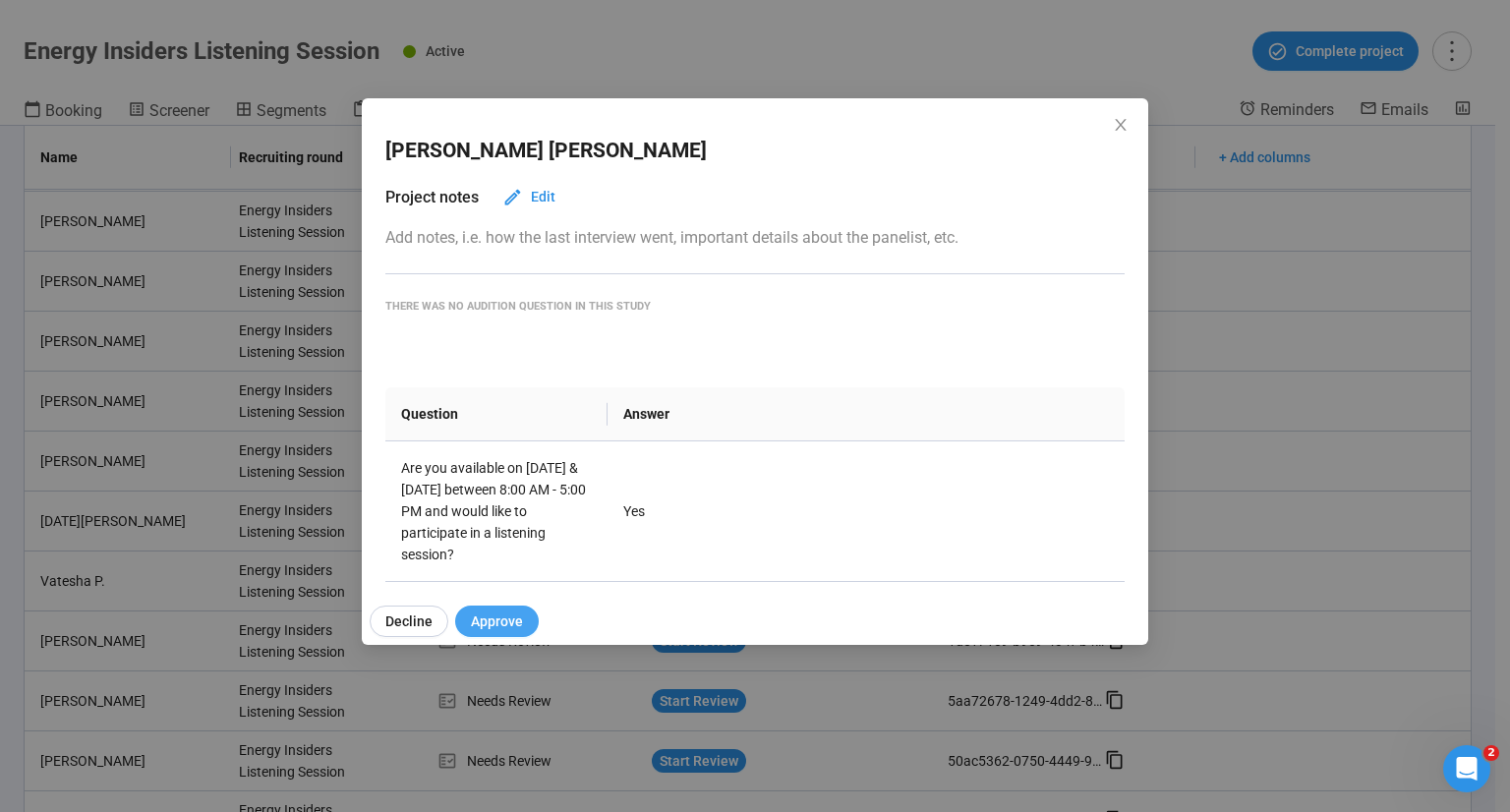
click at [514, 608] on button "Approve" at bounding box center [496, 621] width 83 height 32
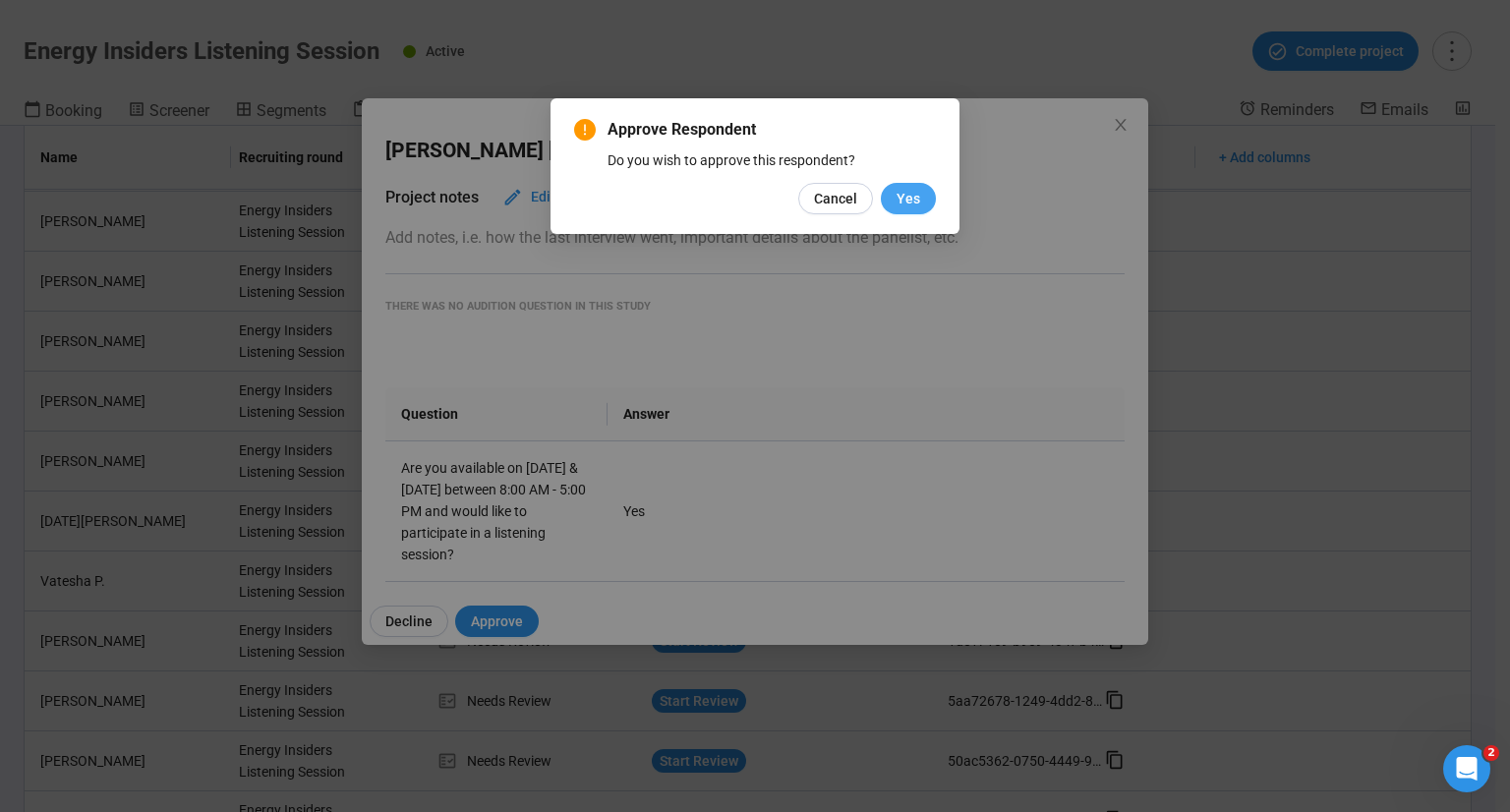
click at [908, 202] on span "Yes" at bounding box center [909, 199] width 24 height 22
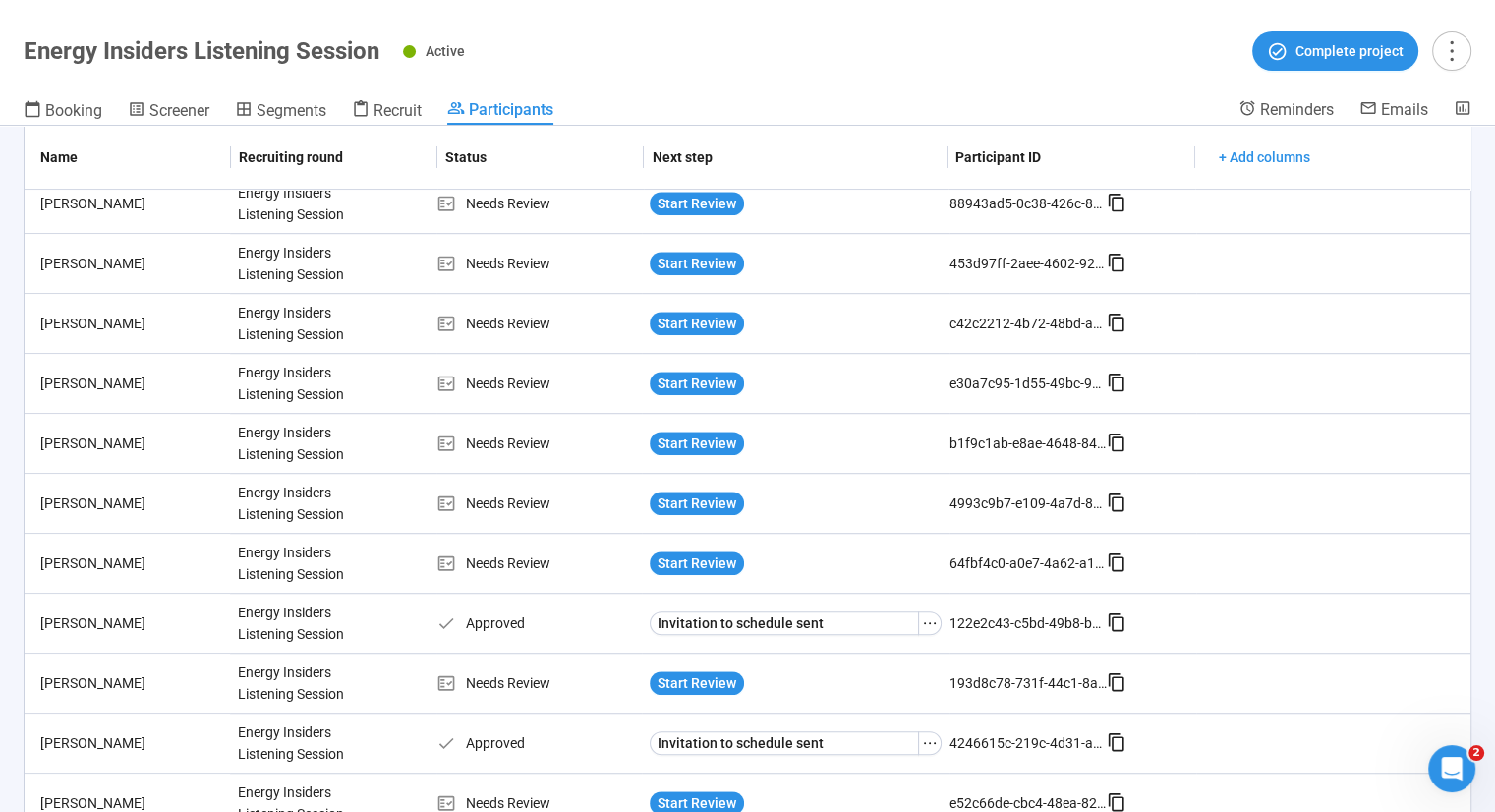
scroll to position [1350, 0]
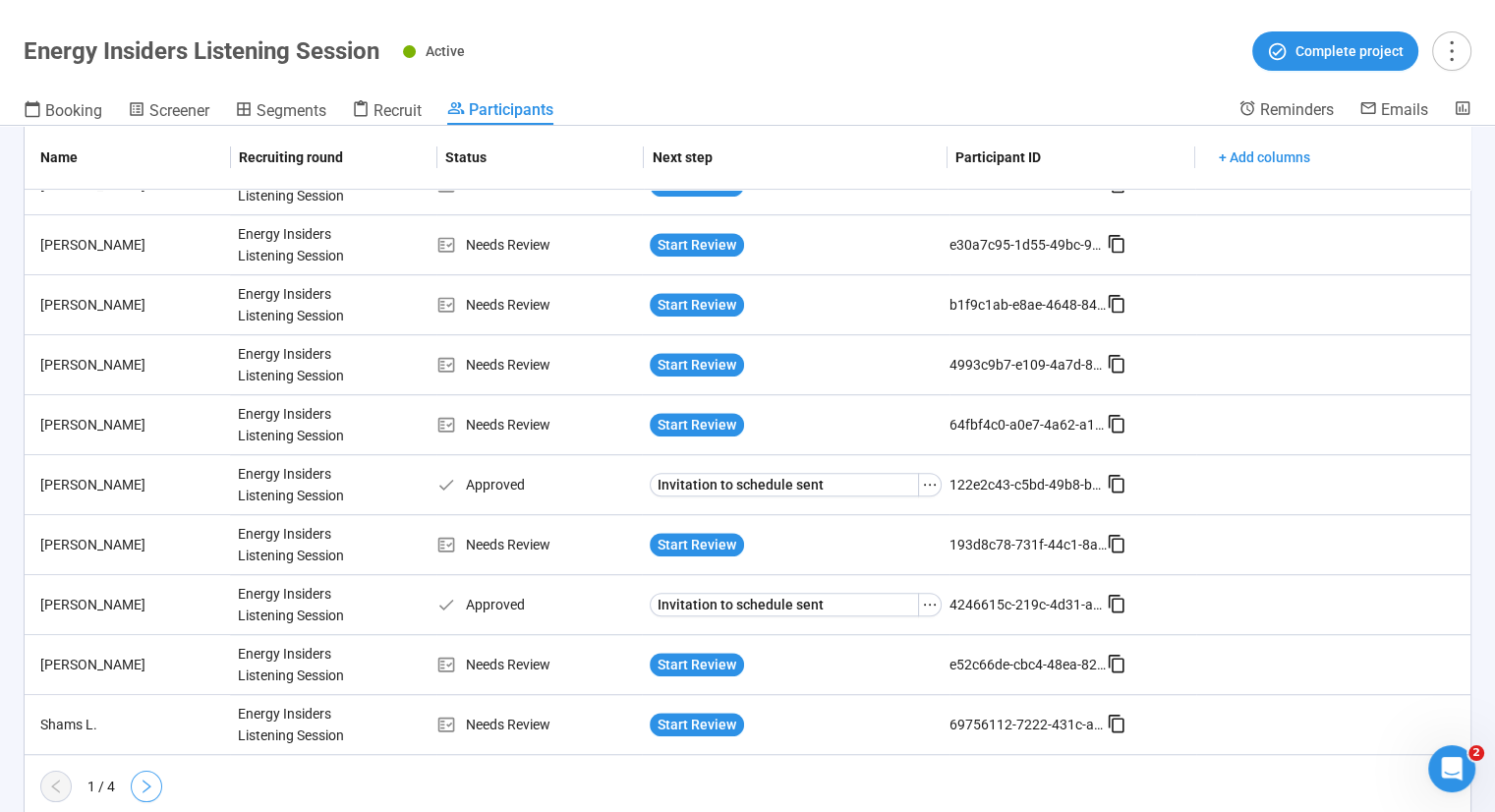
click at [146, 778] on icon "right" at bounding box center [147, 786] width 16 height 16
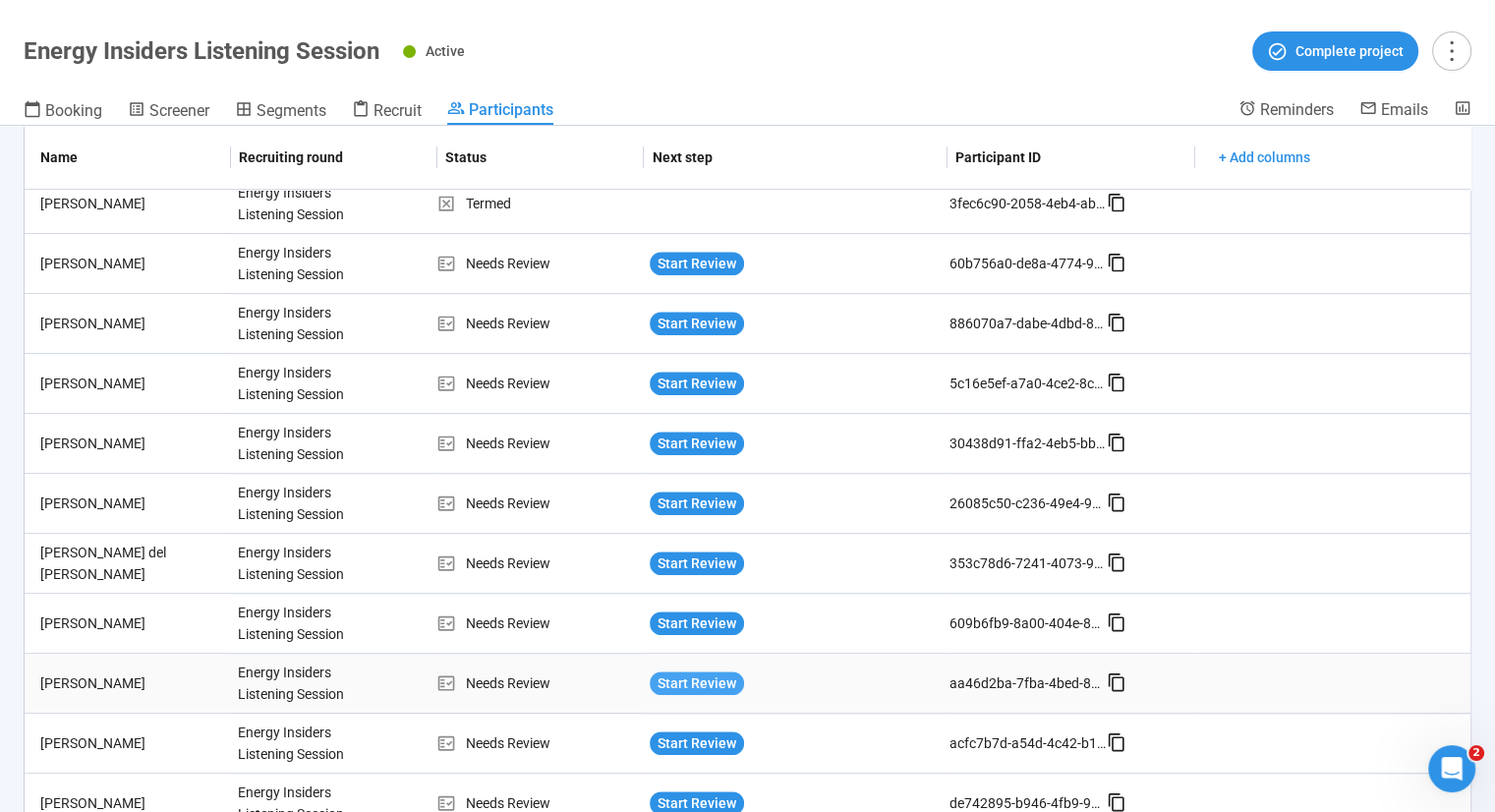
scroll to position [1206, 0]
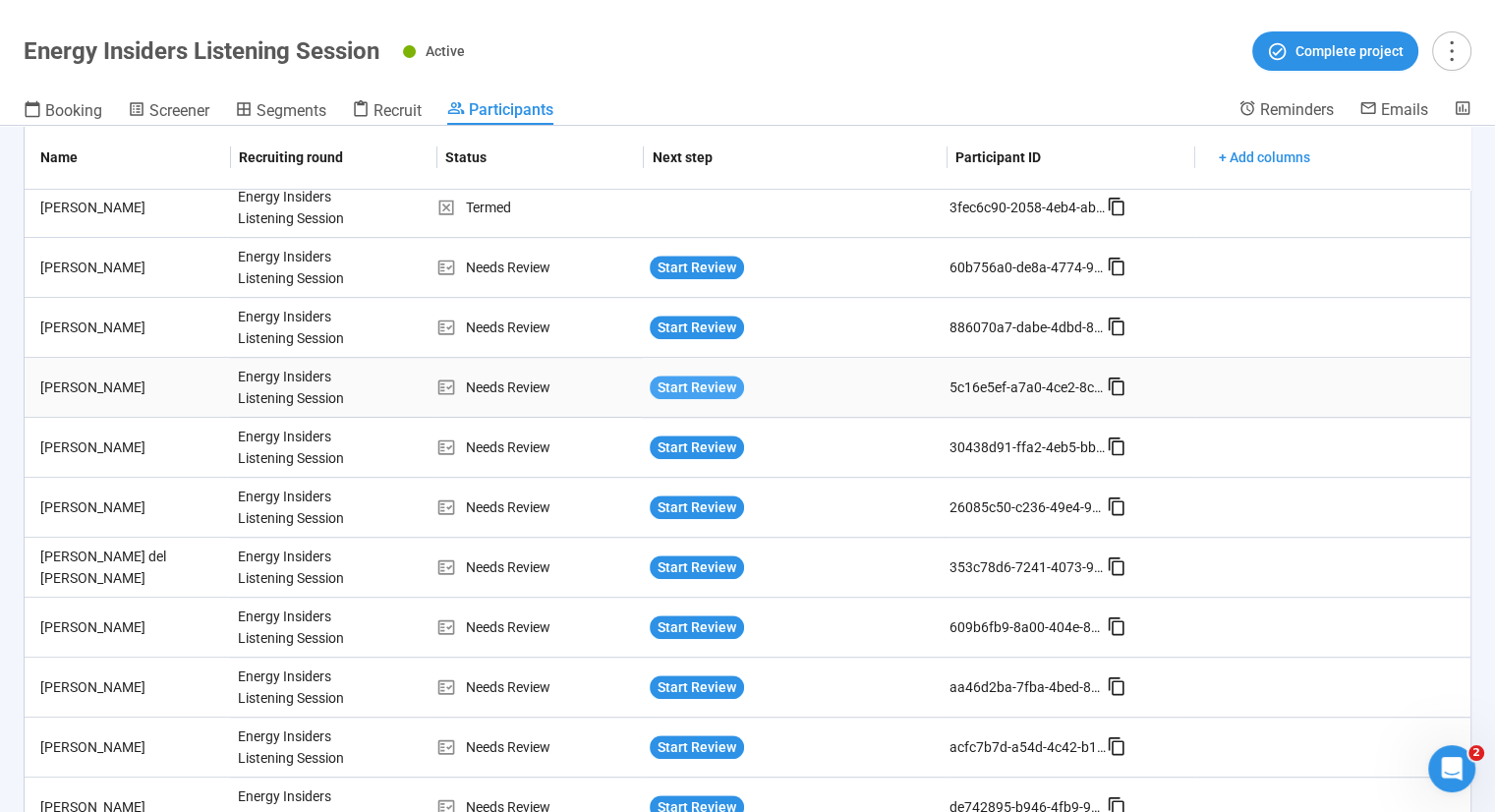
click at [703, 376] on span "Start Review" at bounding box center [696, 387] width 78 height 22
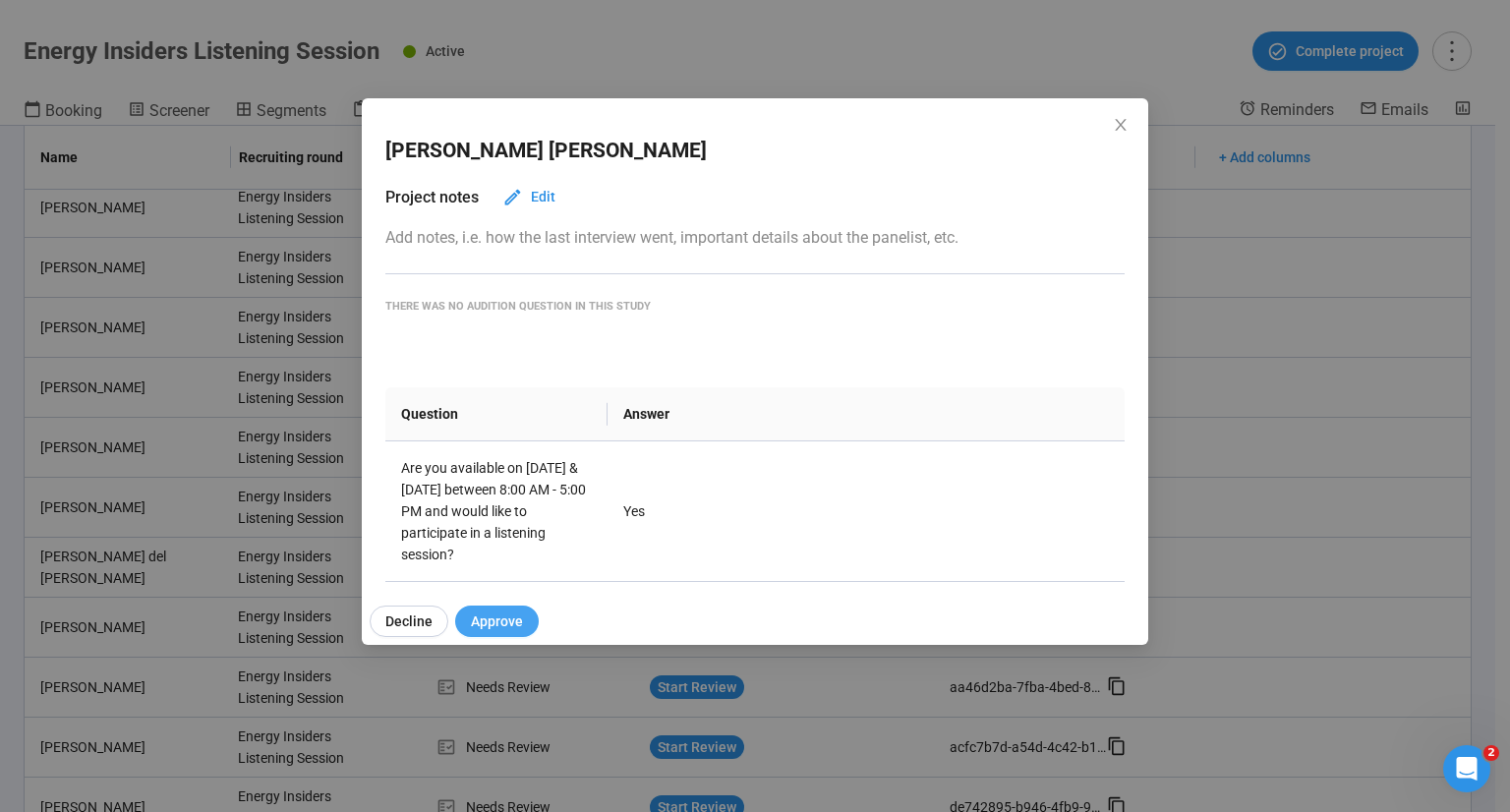
click at [489, 614] on span "Approve" at bounding box center [496, 621] width 53 height 22
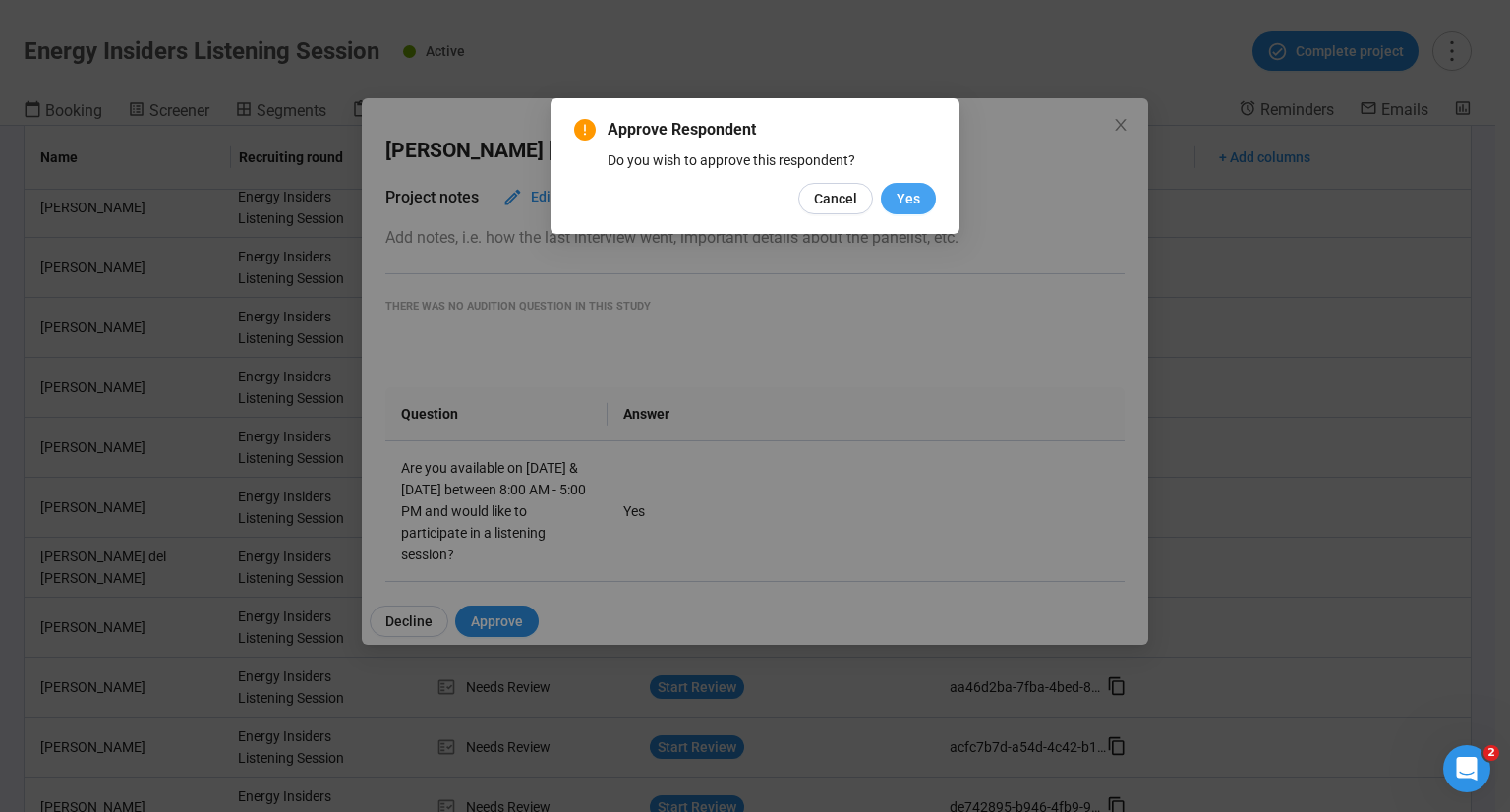
click at [920, 206] on span "Yes" at bounding box center [909, 199] width 24 height 22
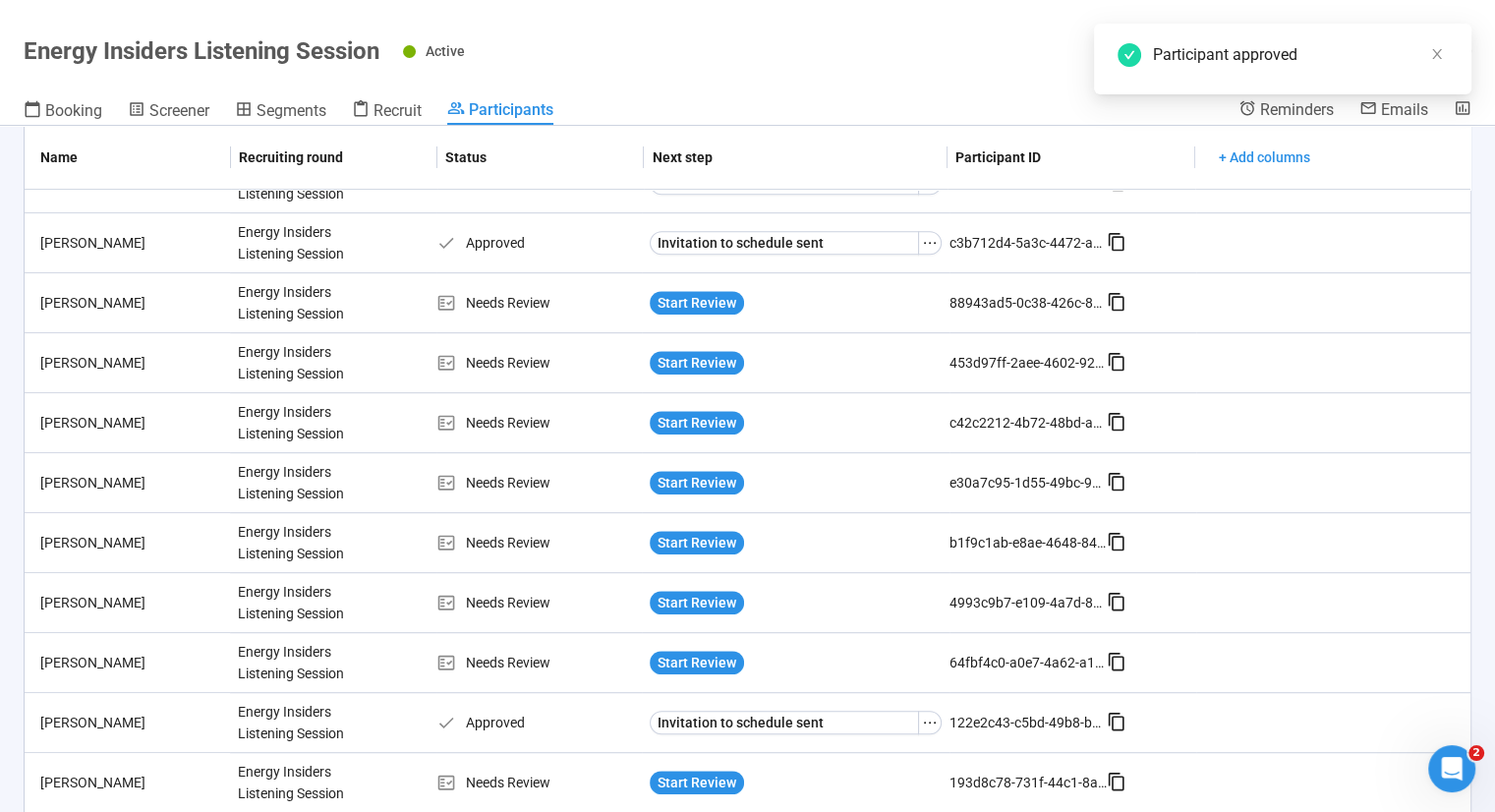
scroll to position [1350, 0]
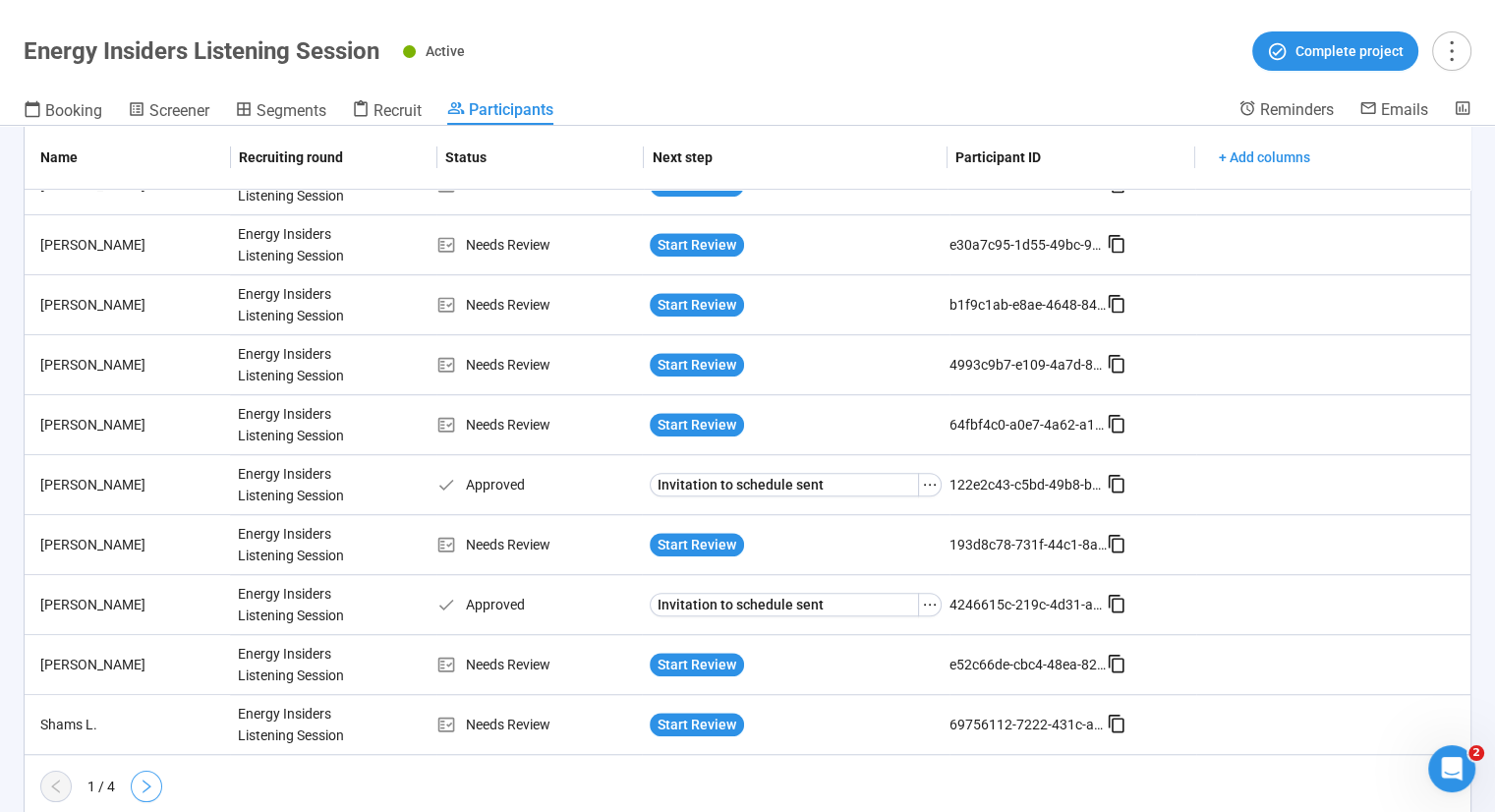
click at [147, 778] on icon "right" at bounding box center [147, 786] width 16 height 16
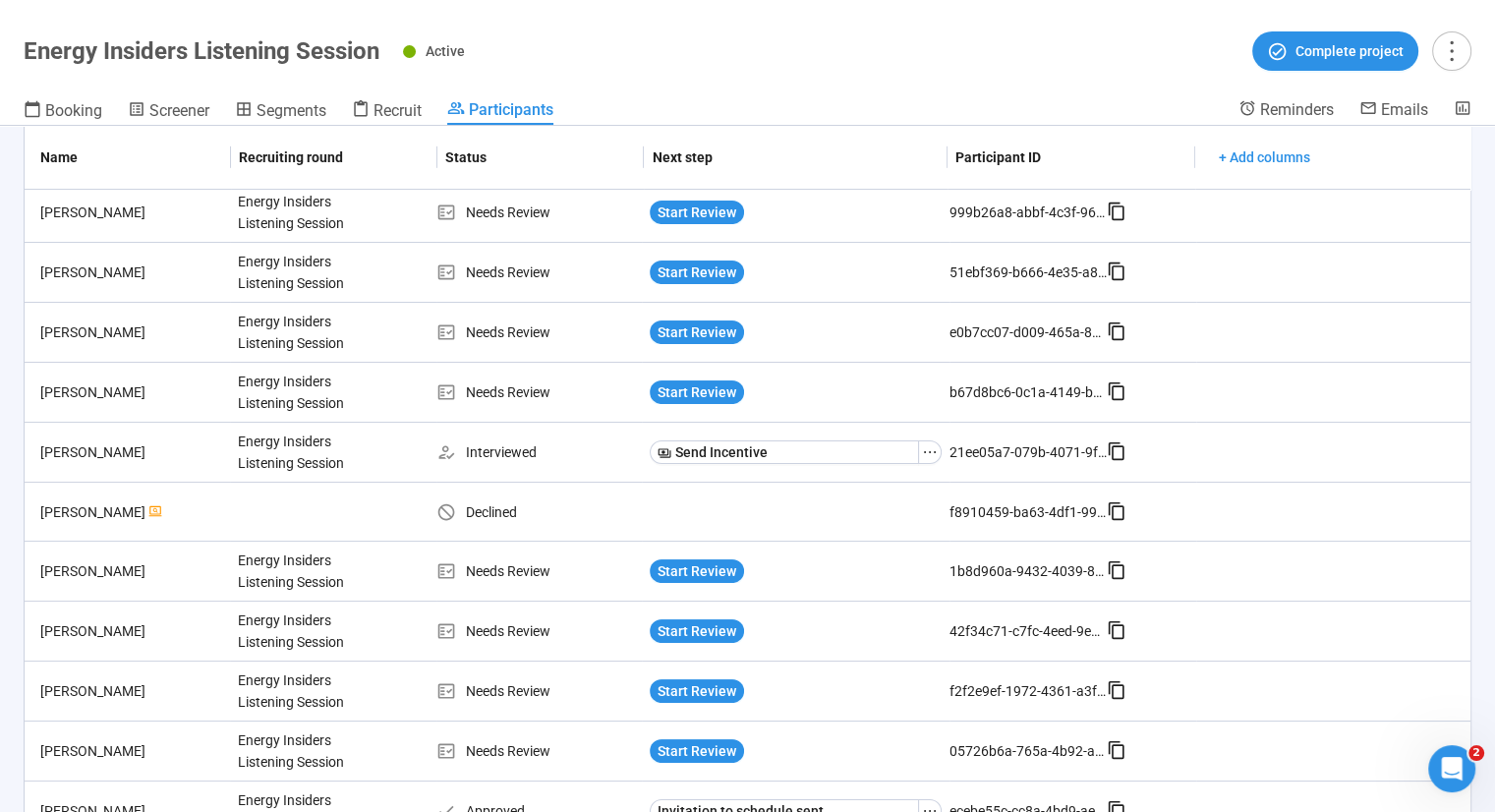
scroll to position [0, 0]
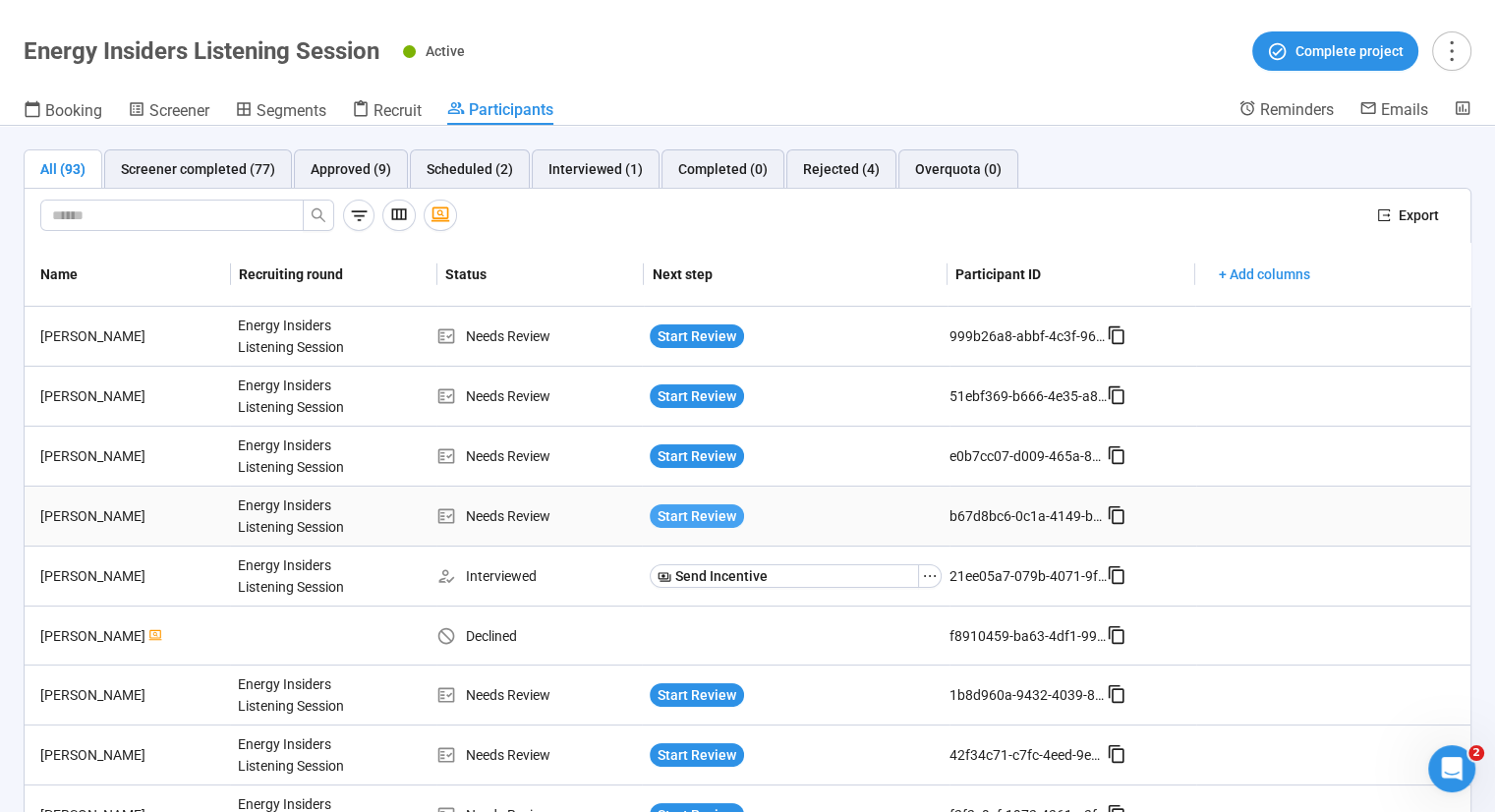
click at [723, 514] on span "Start Review" at bounding box center [696, 516] width 78 height 22
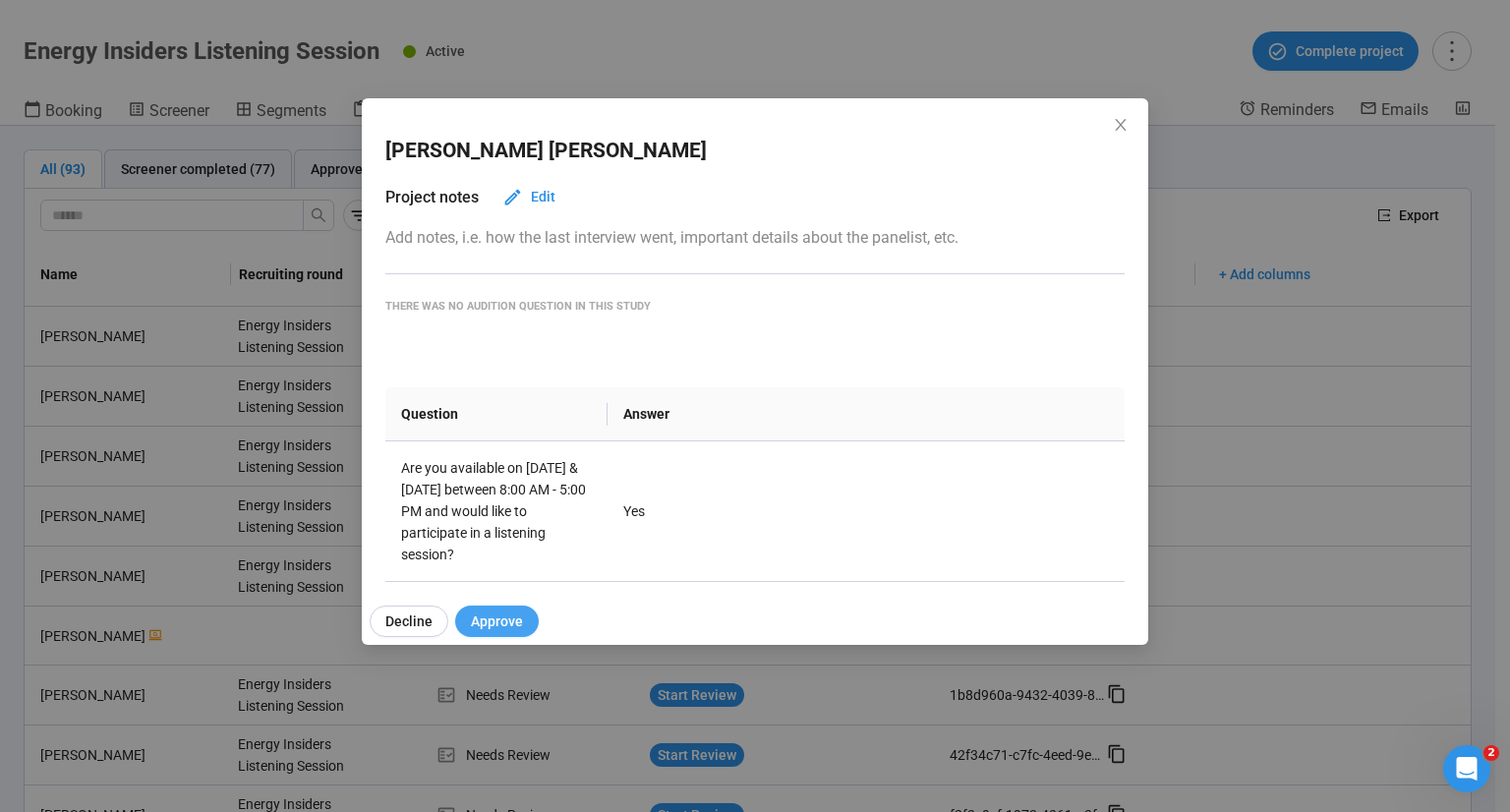
click at [502, 622] on span "Approve" at bounding box center [496, 621] width 53 height 22
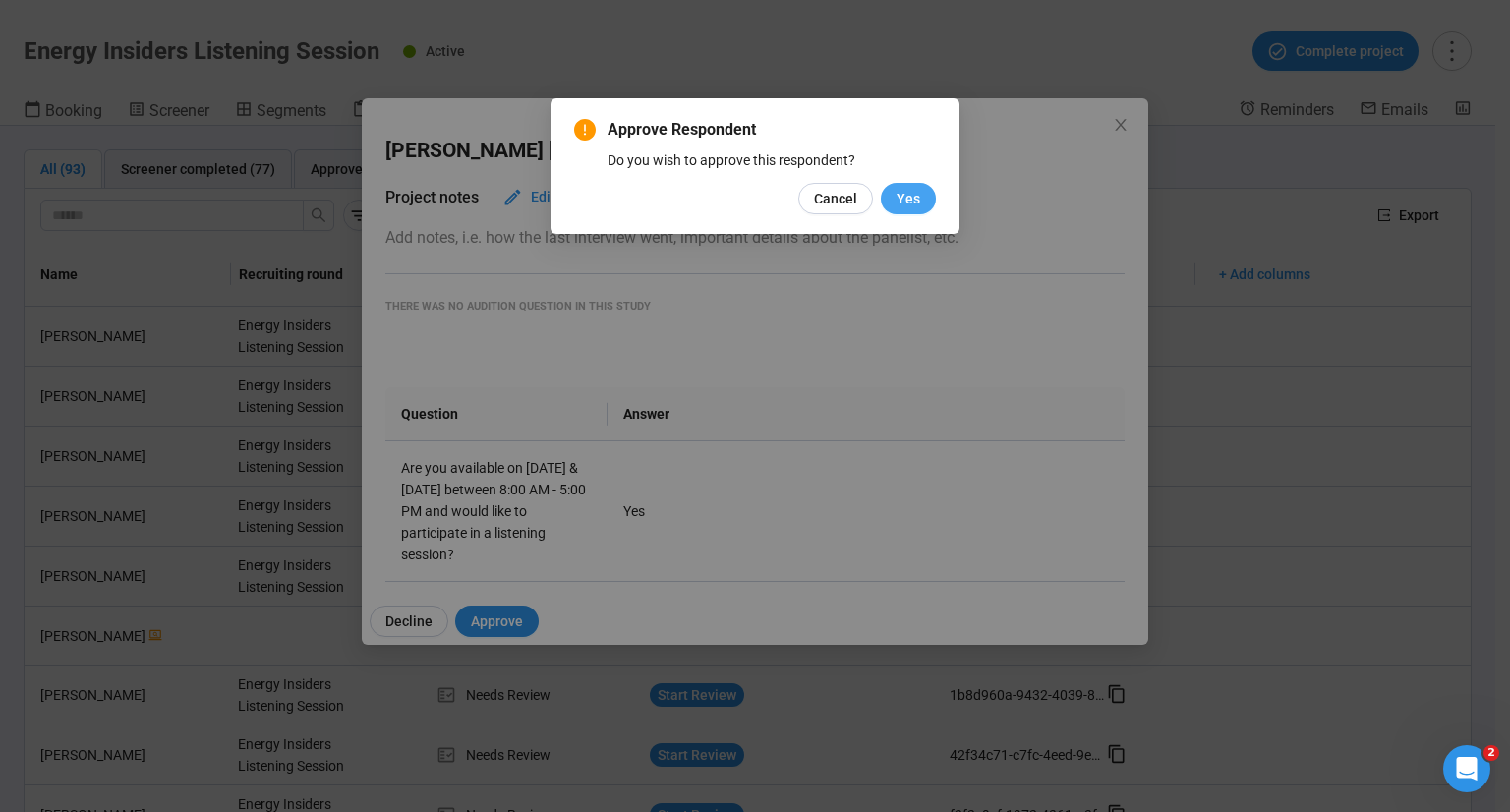
click at [920, 193] on span "Yes" at bounding box center [909, 199] width 24 height 22
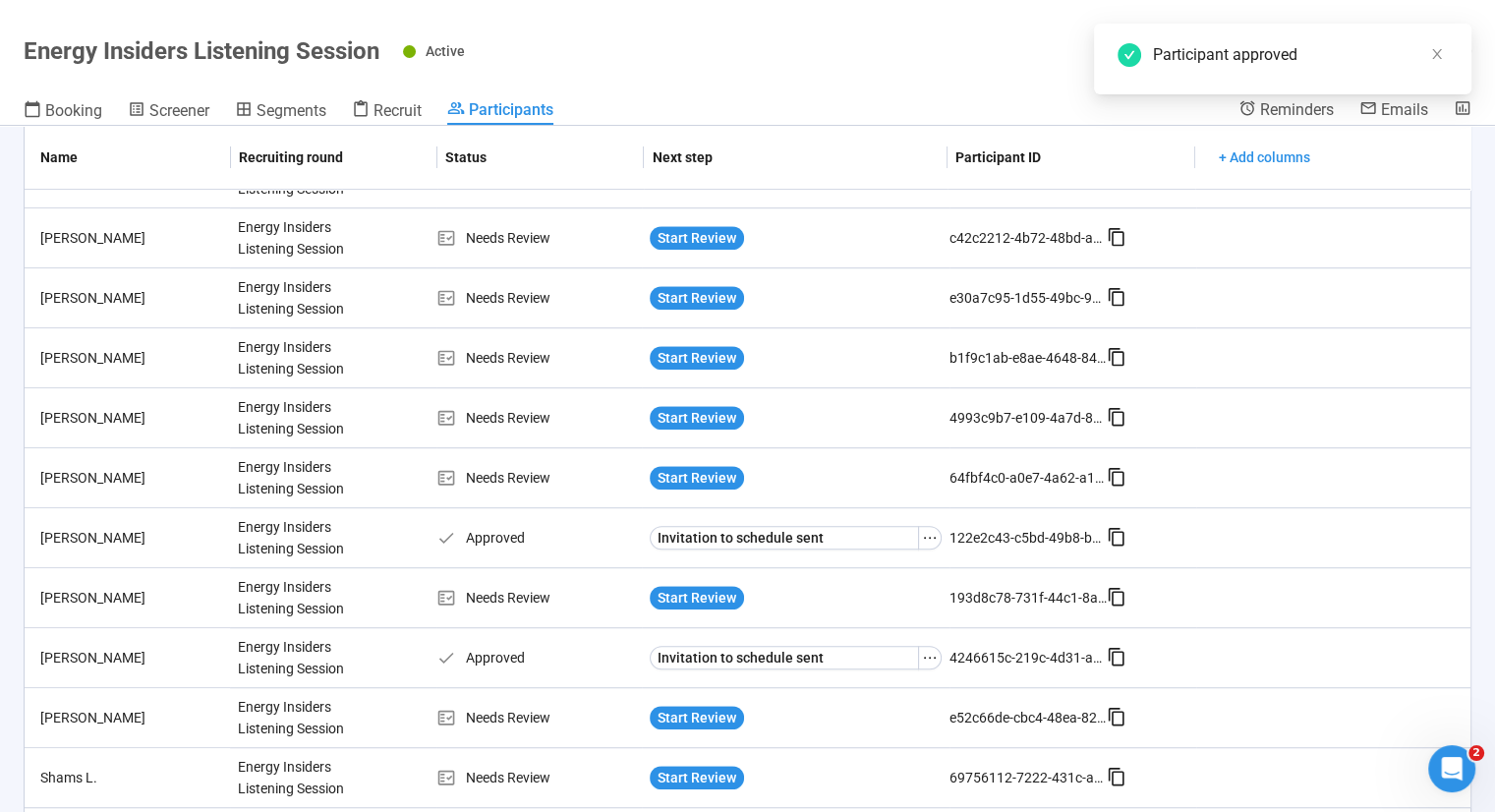
scroll to position [1350, 0]
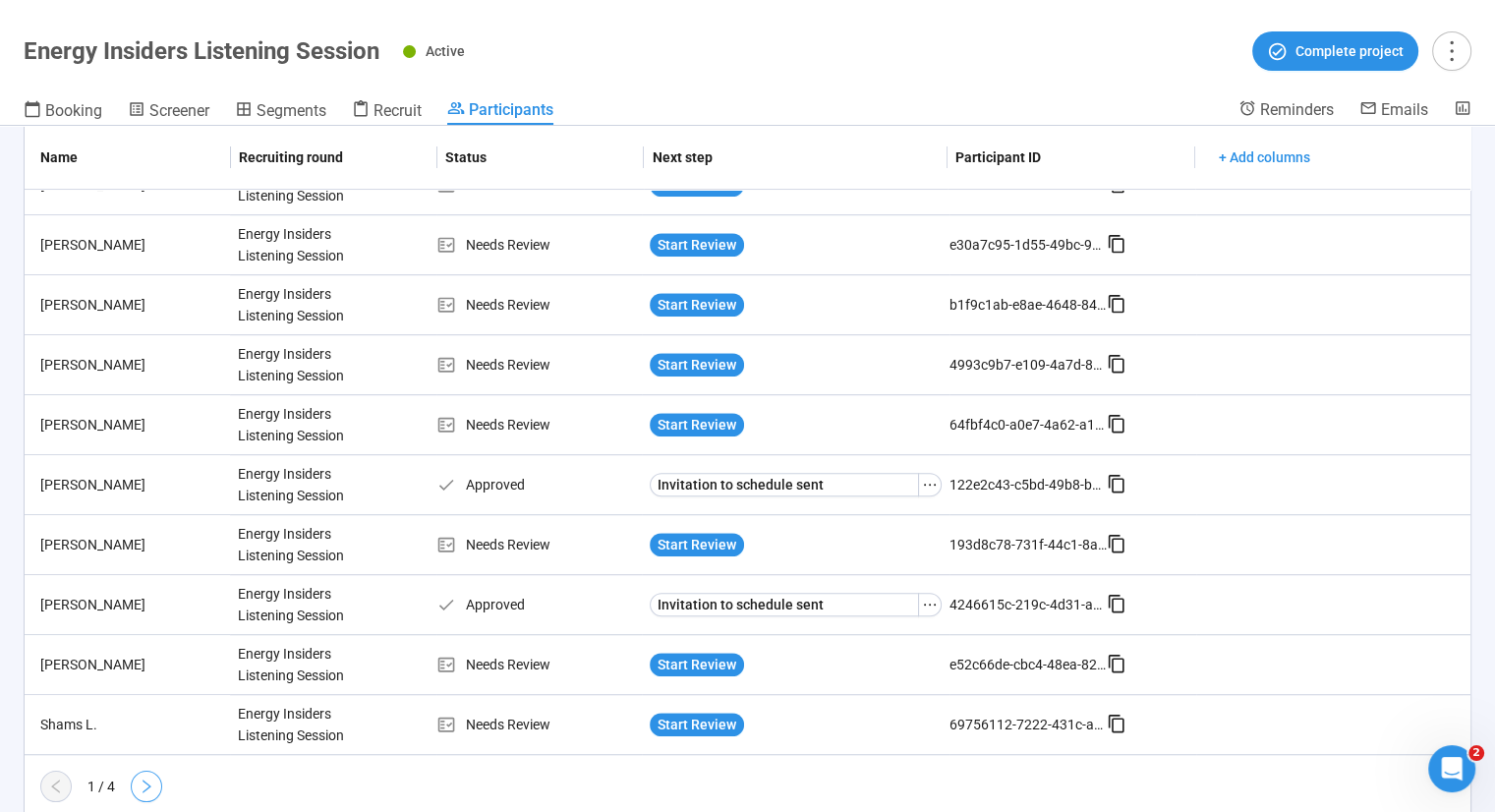
click at [152, 778] on icon "right" at bounding box center [147, 786] width 16 height 16
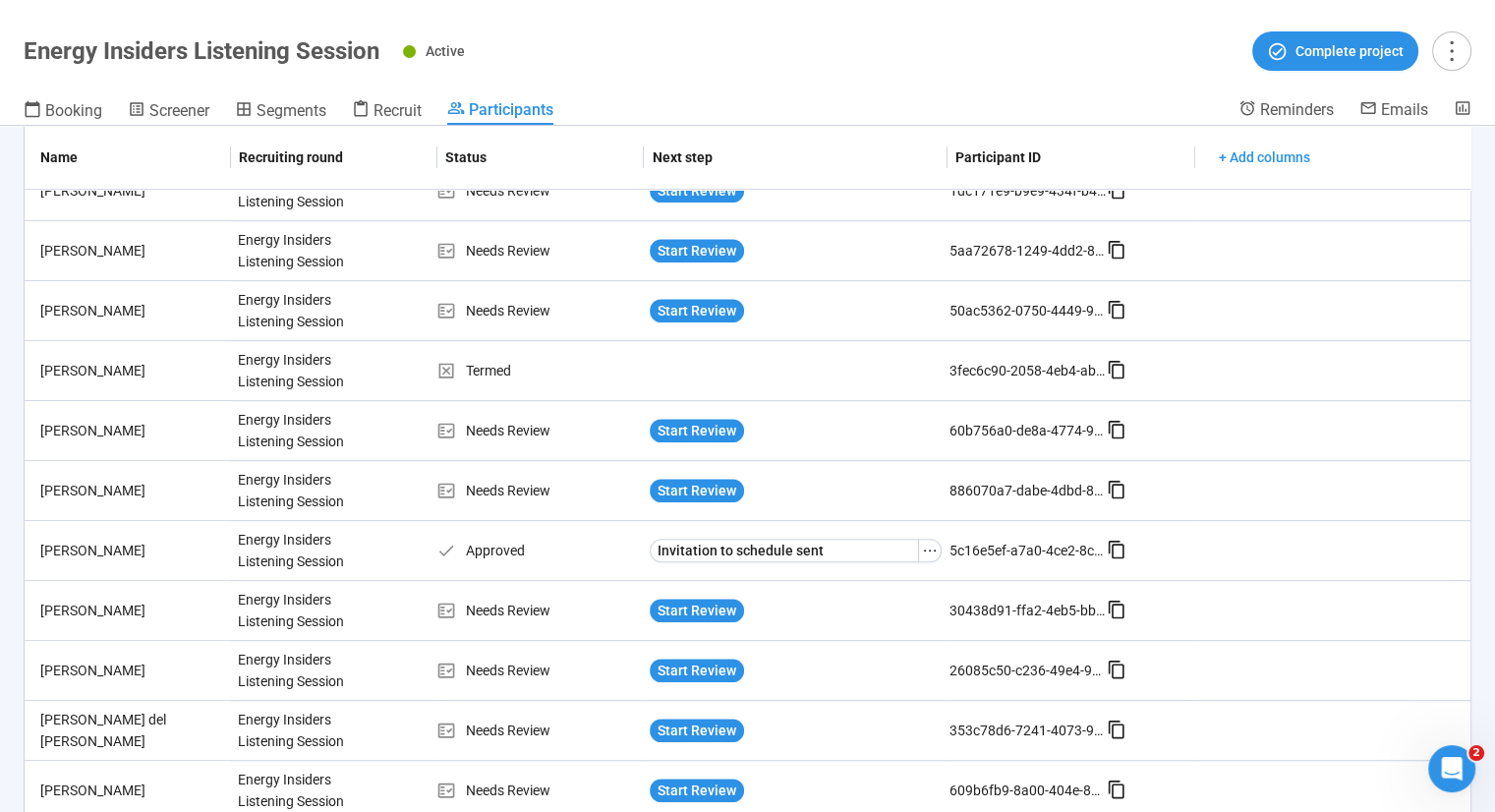
scroll to position [1038, 0]
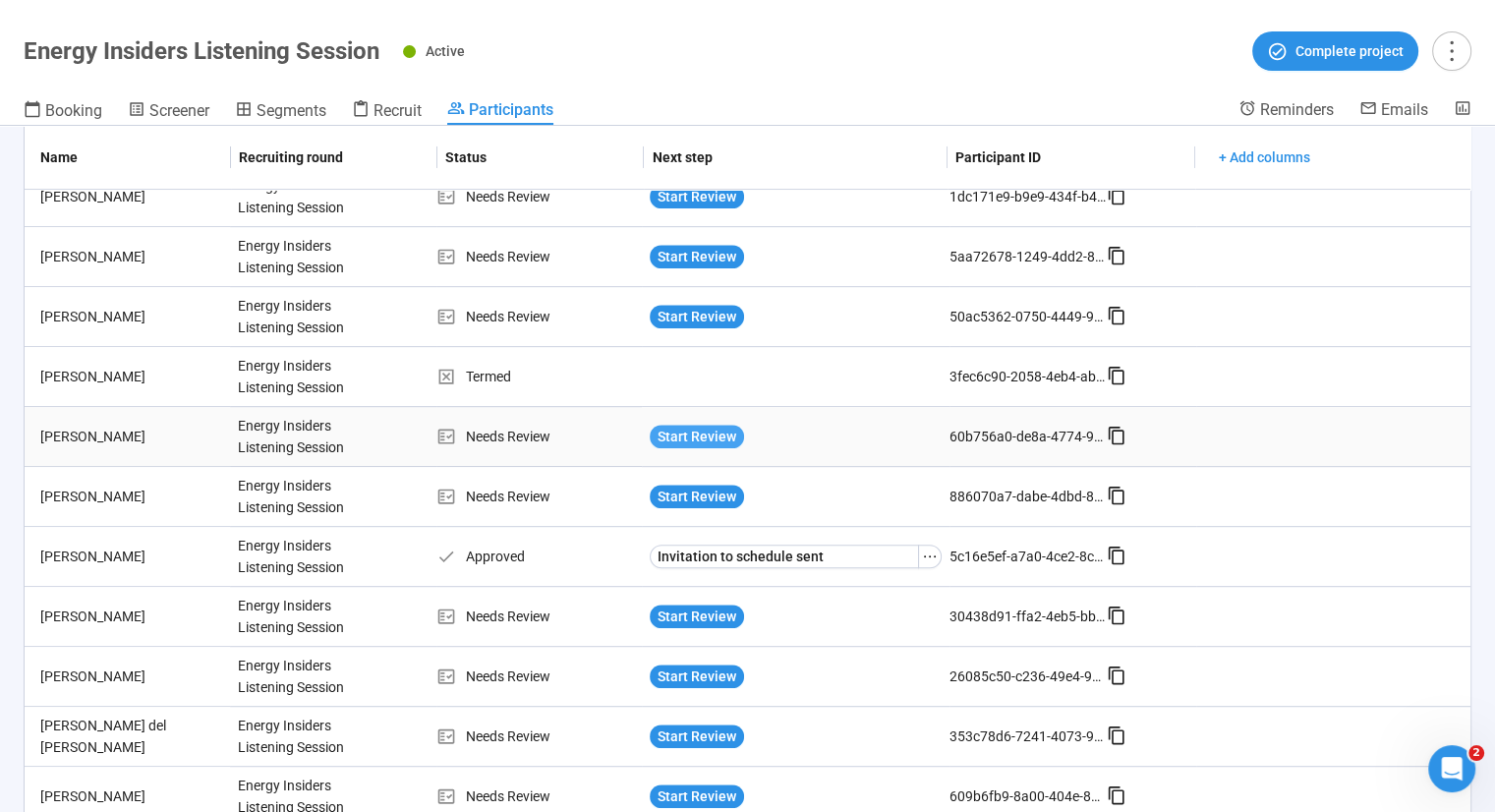
click at [692, 426] on span "Start Review" at bounding box center [696, 437] width 78 height 22
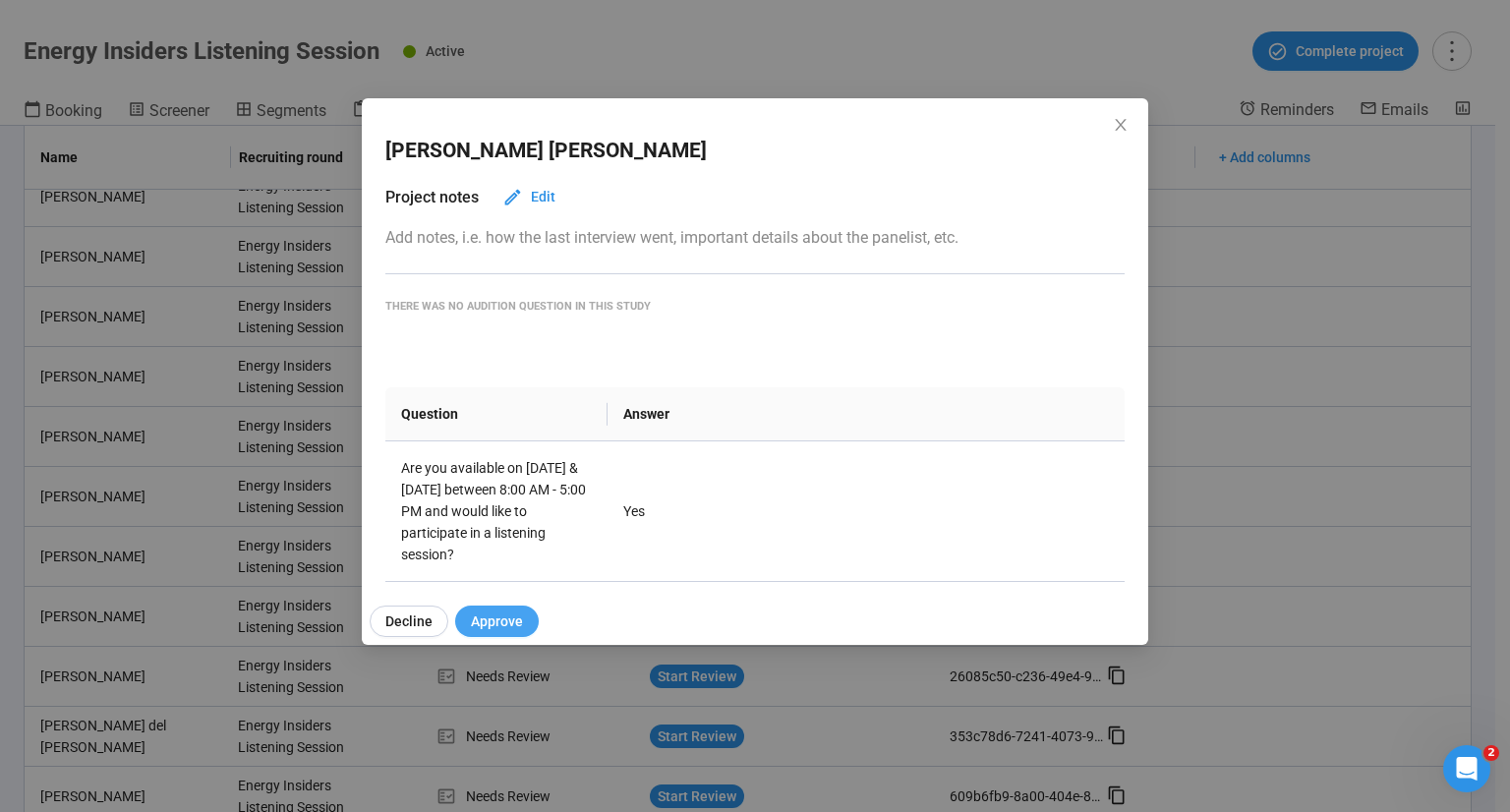
click at [499, 613] on span "Approve" at bounding box center [496, 621] width 53 height 22
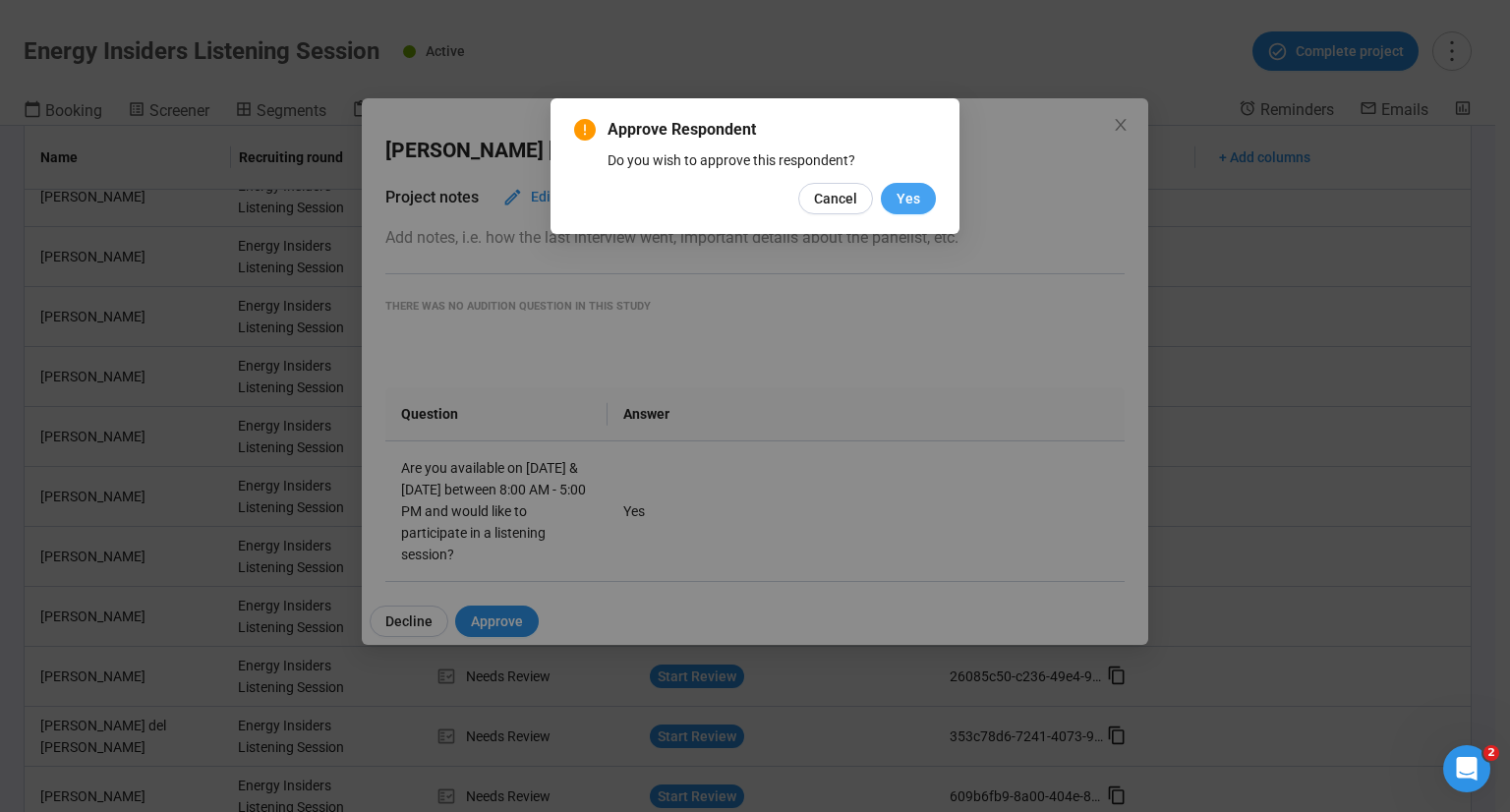
click at [925, 203] on button "Yes" at bounding box center [909, 199] width 55 height 32
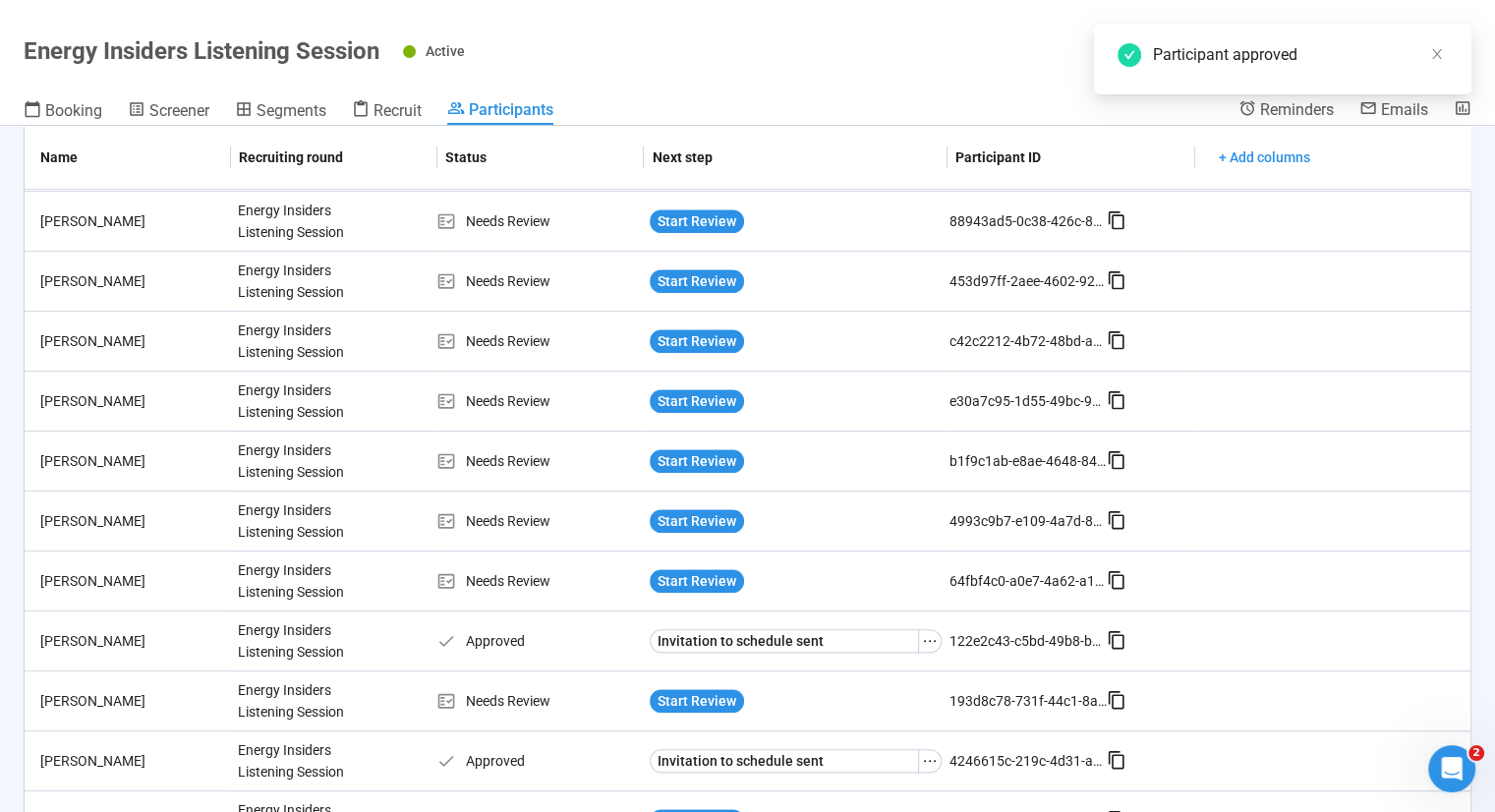
scroll to position [1350, 0]
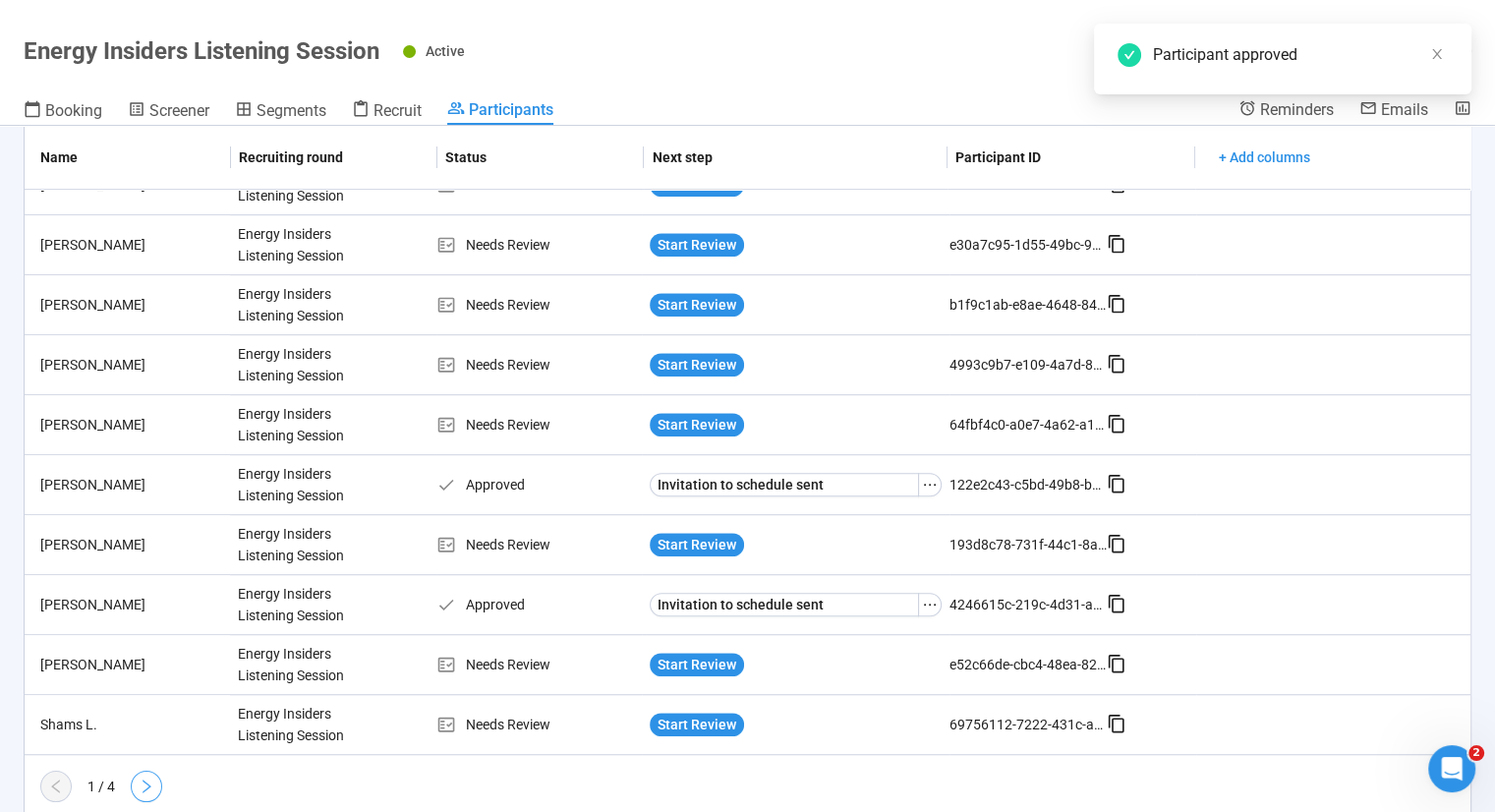
click at [140, 778] on icon "right" at bounding box center [147, 786] width 16 height 16
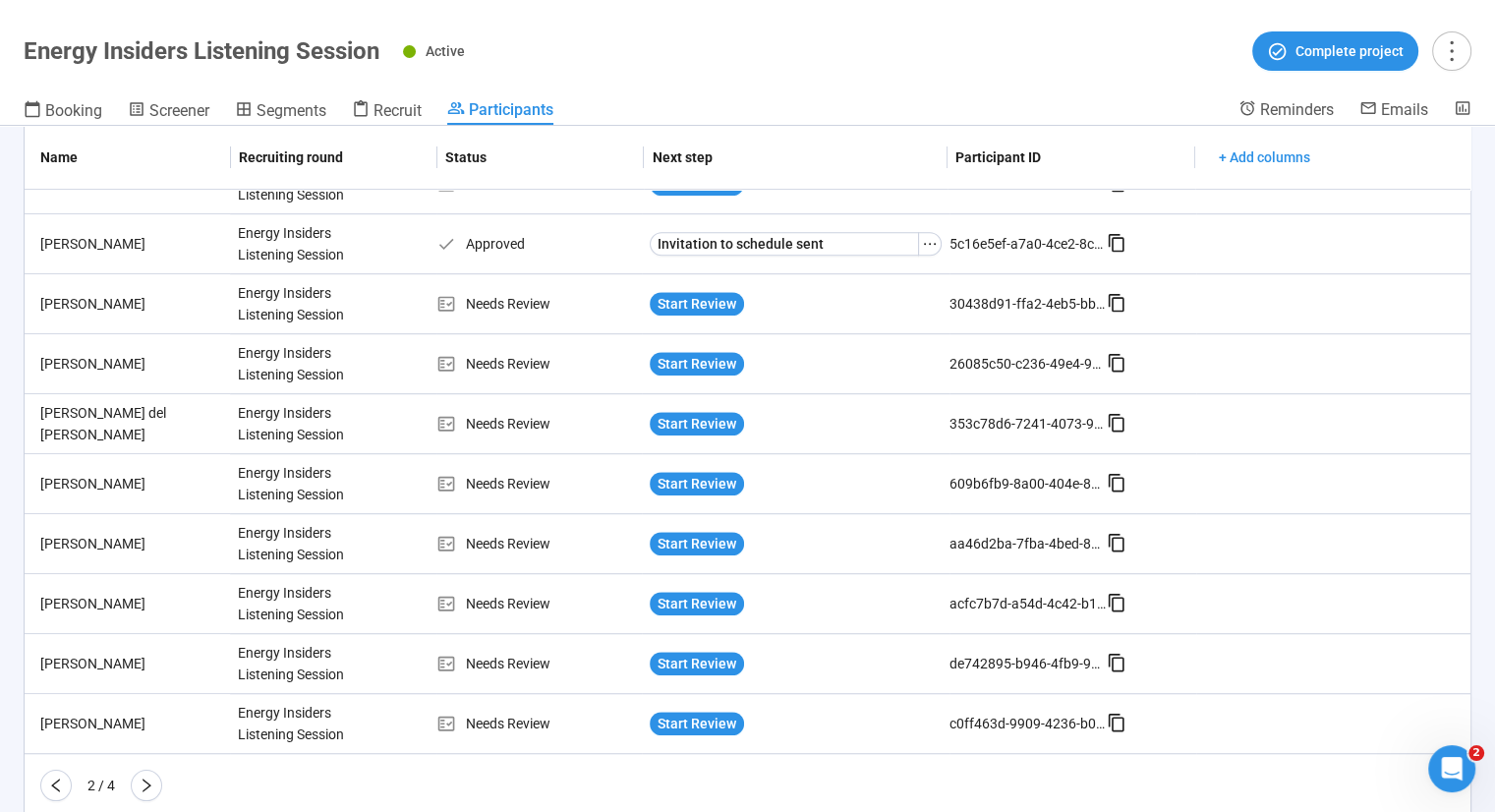
scroll to position [1349, 0]
click at [140, 778] on icon "right" at bounding box center [147, 786] width 16 height 16
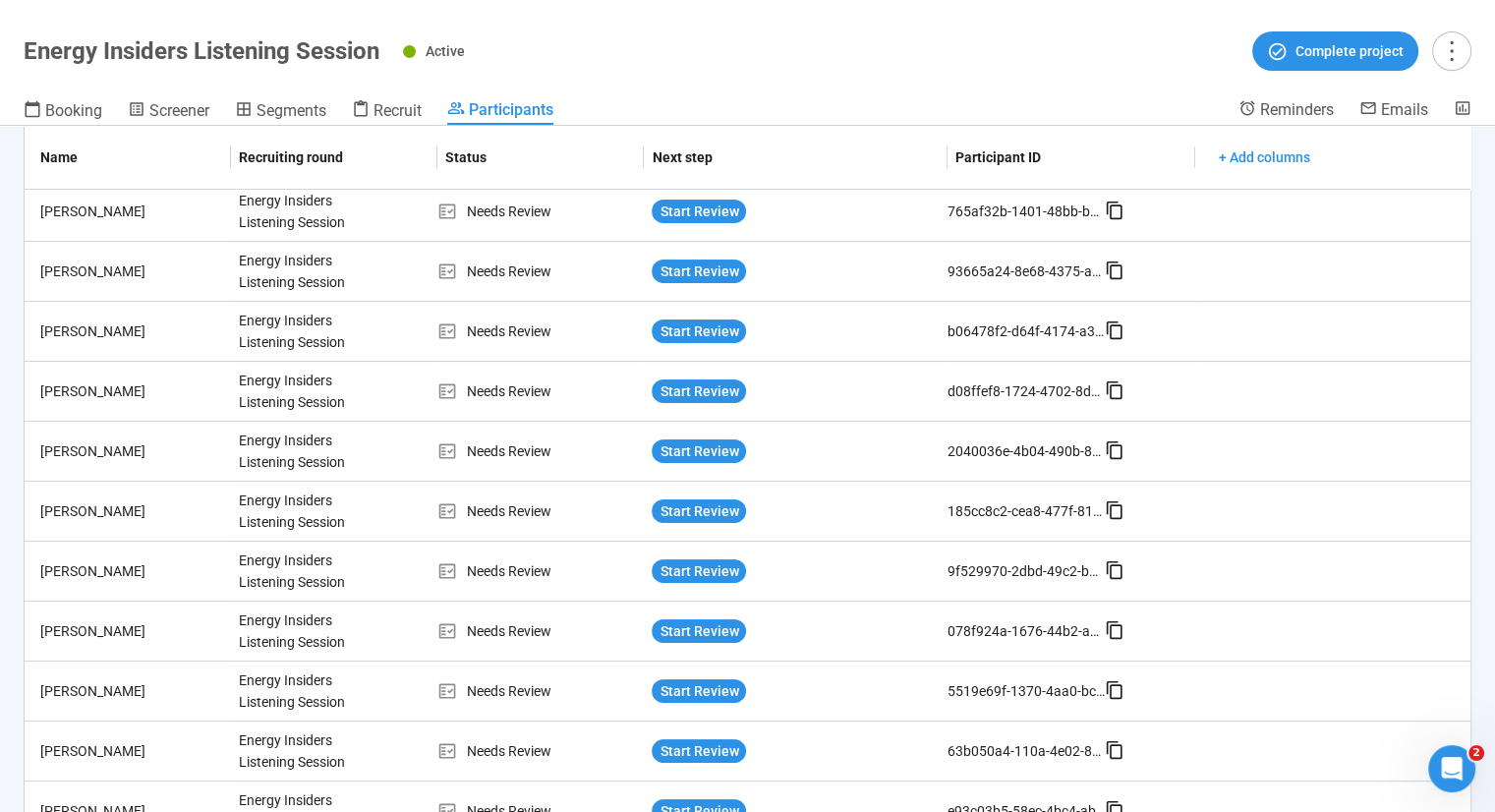
scroll to position [240, 0]
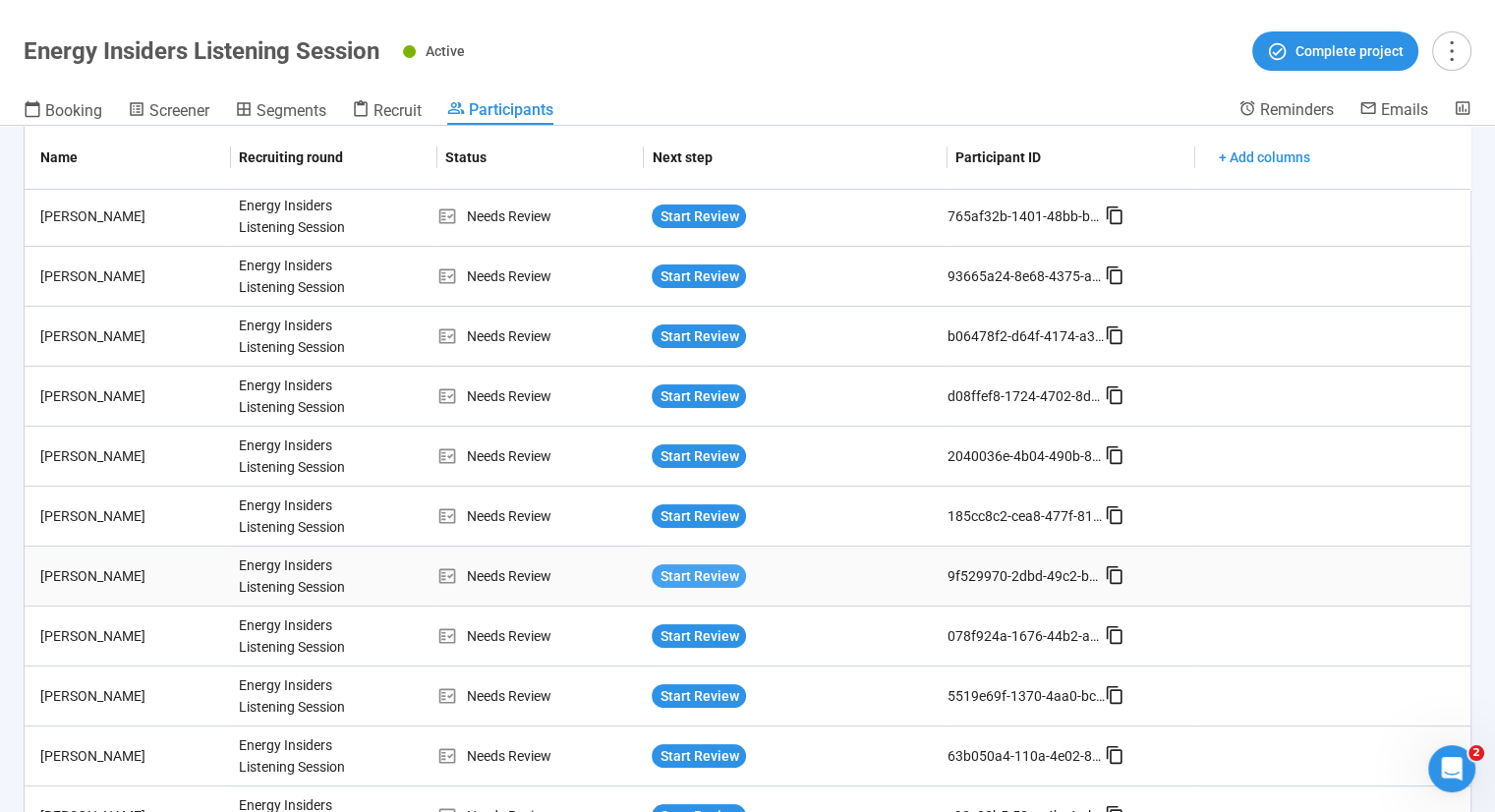
click at [705, 573] on span "Start Review" at bounding box center [698, 575] width 78 height 22
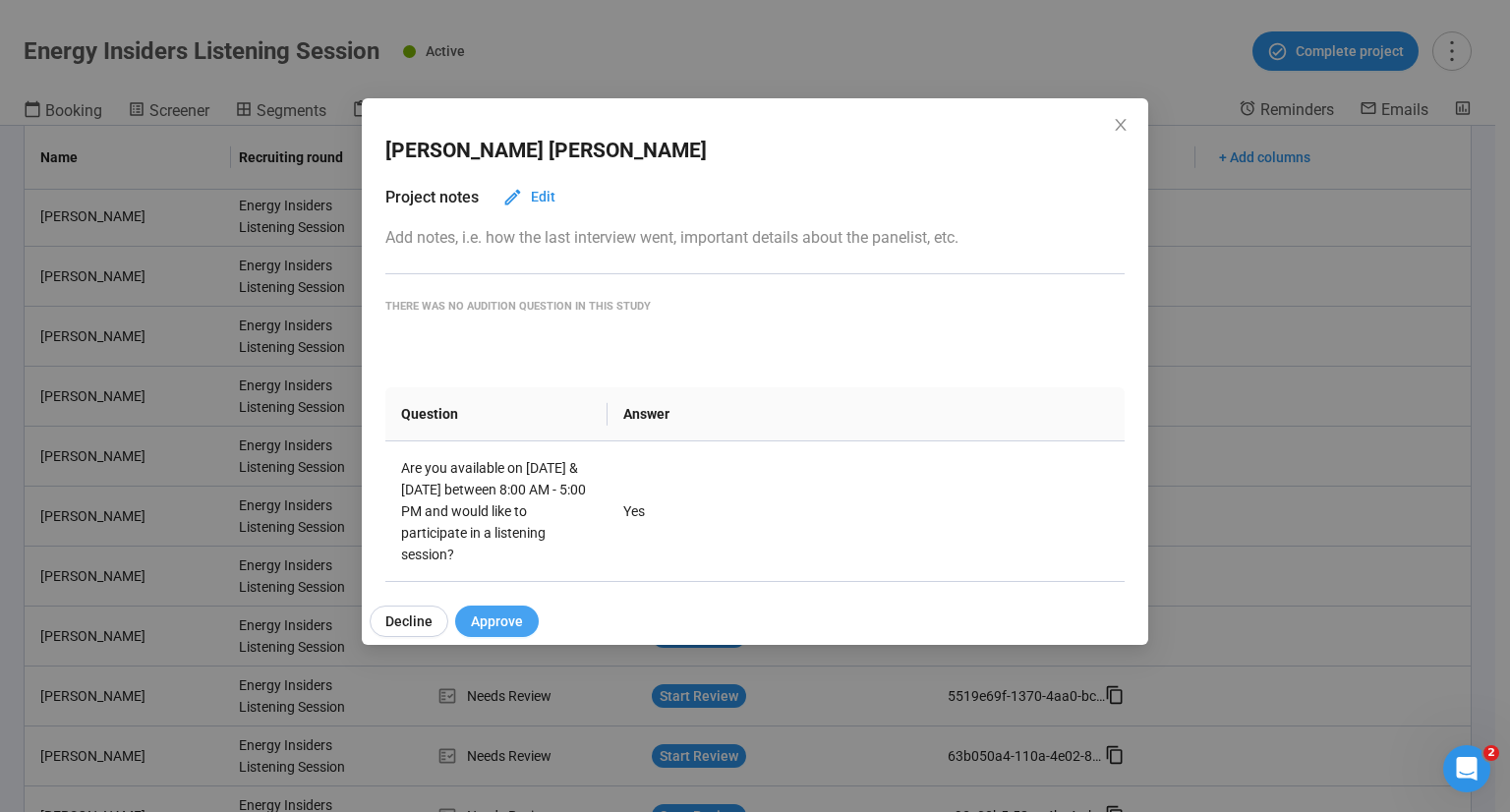
click at [500, 618] on span "Approve" at bounding box center [496, 621] width 53 height 22
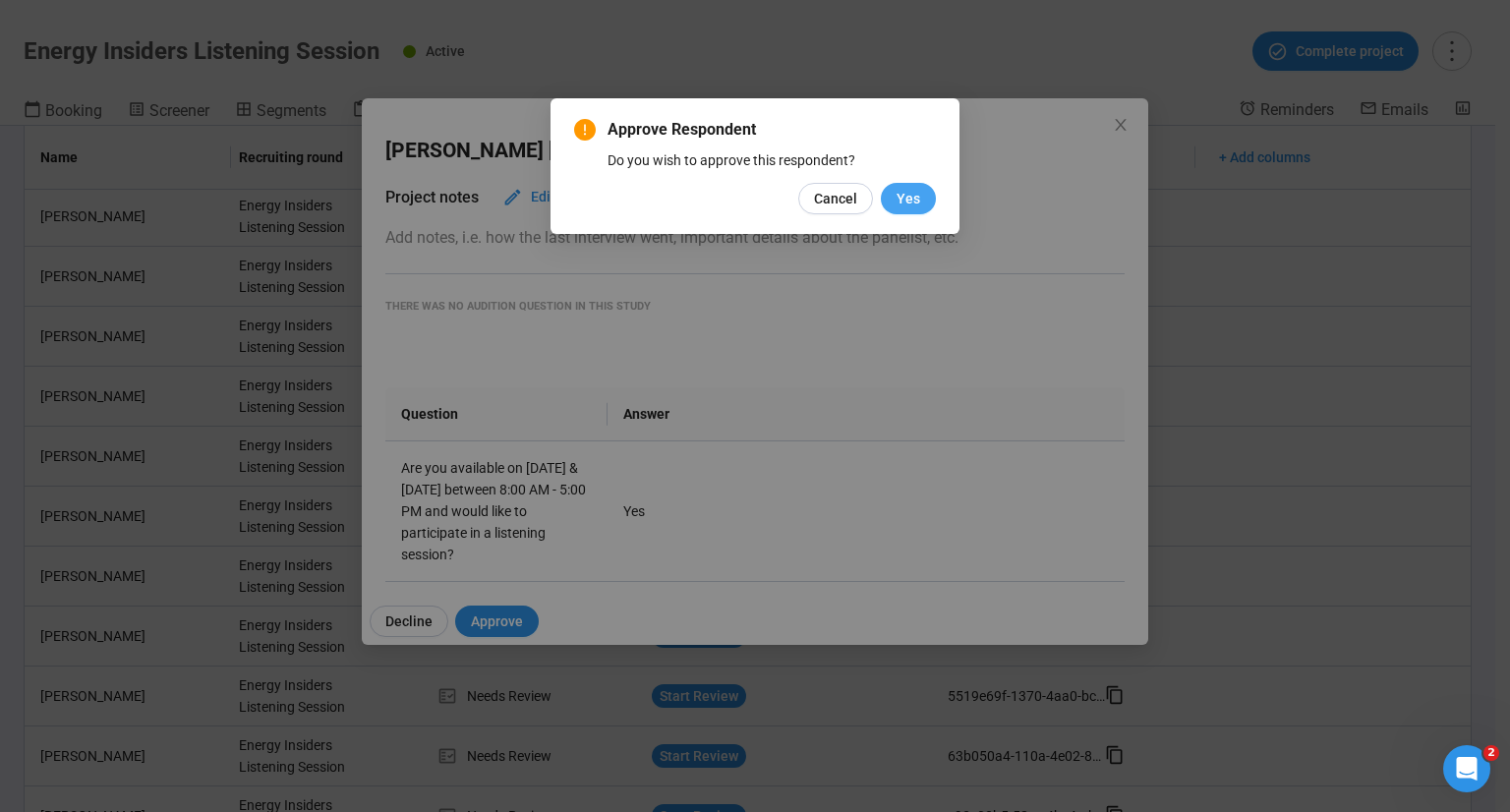
click at [908, 201] on span "Yes" at bounding box center [909, 199] width 24 height 22
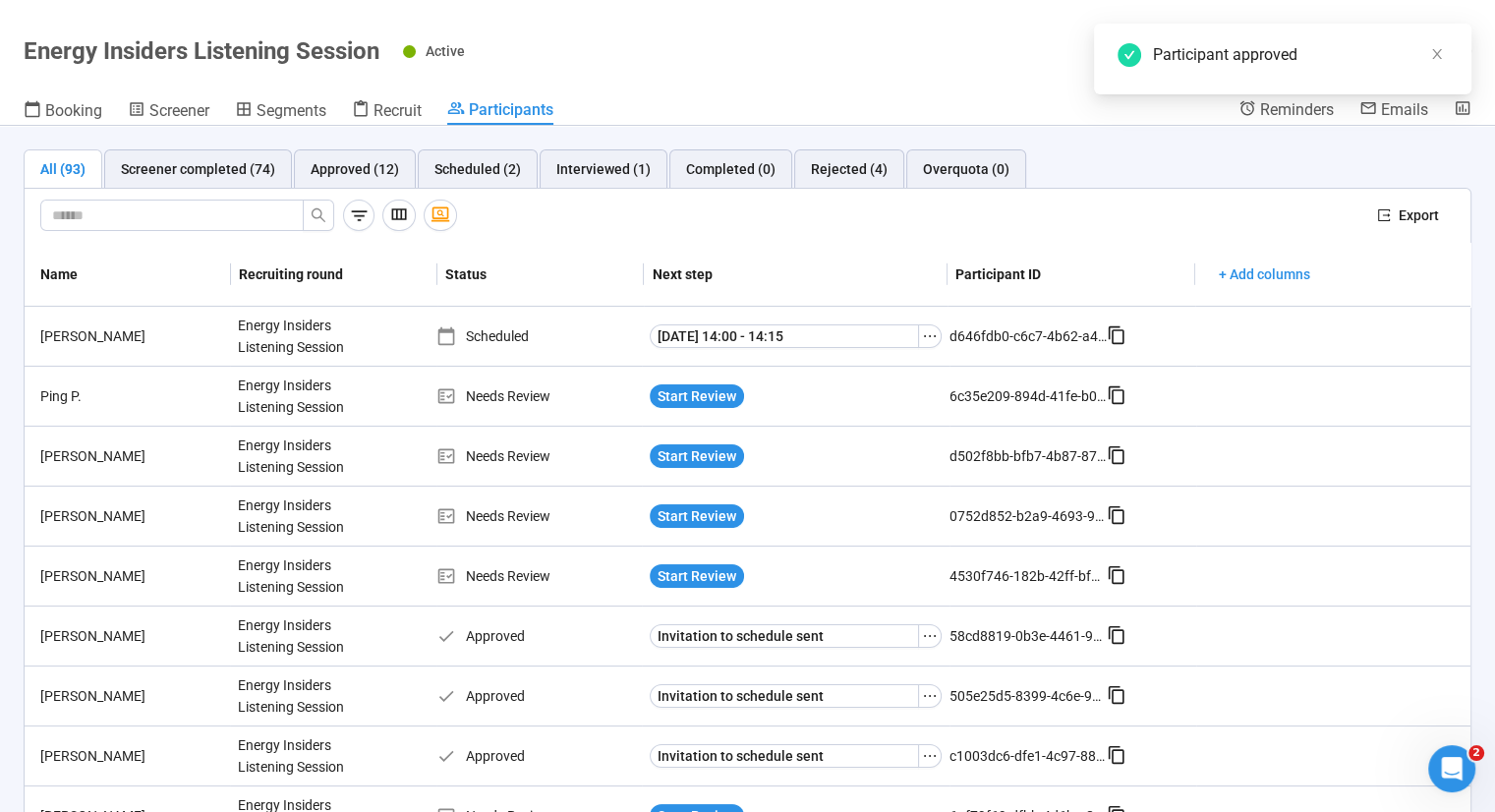
scroll to position [0, 0]
click at [374, 160] on div "Approved (12)" at bounding box center [355, 169] width 88 height 22
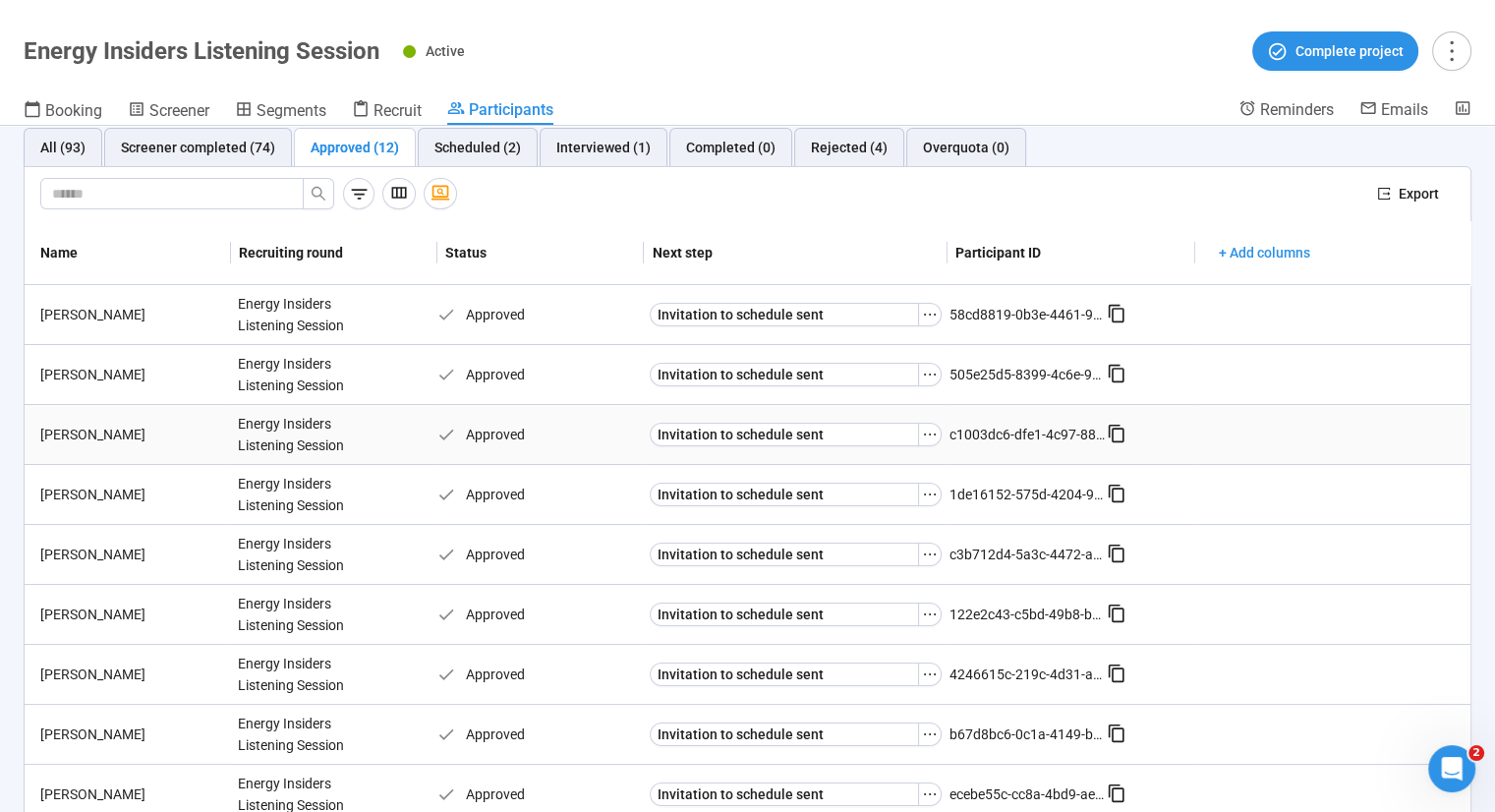
scroll to position [275, 0]
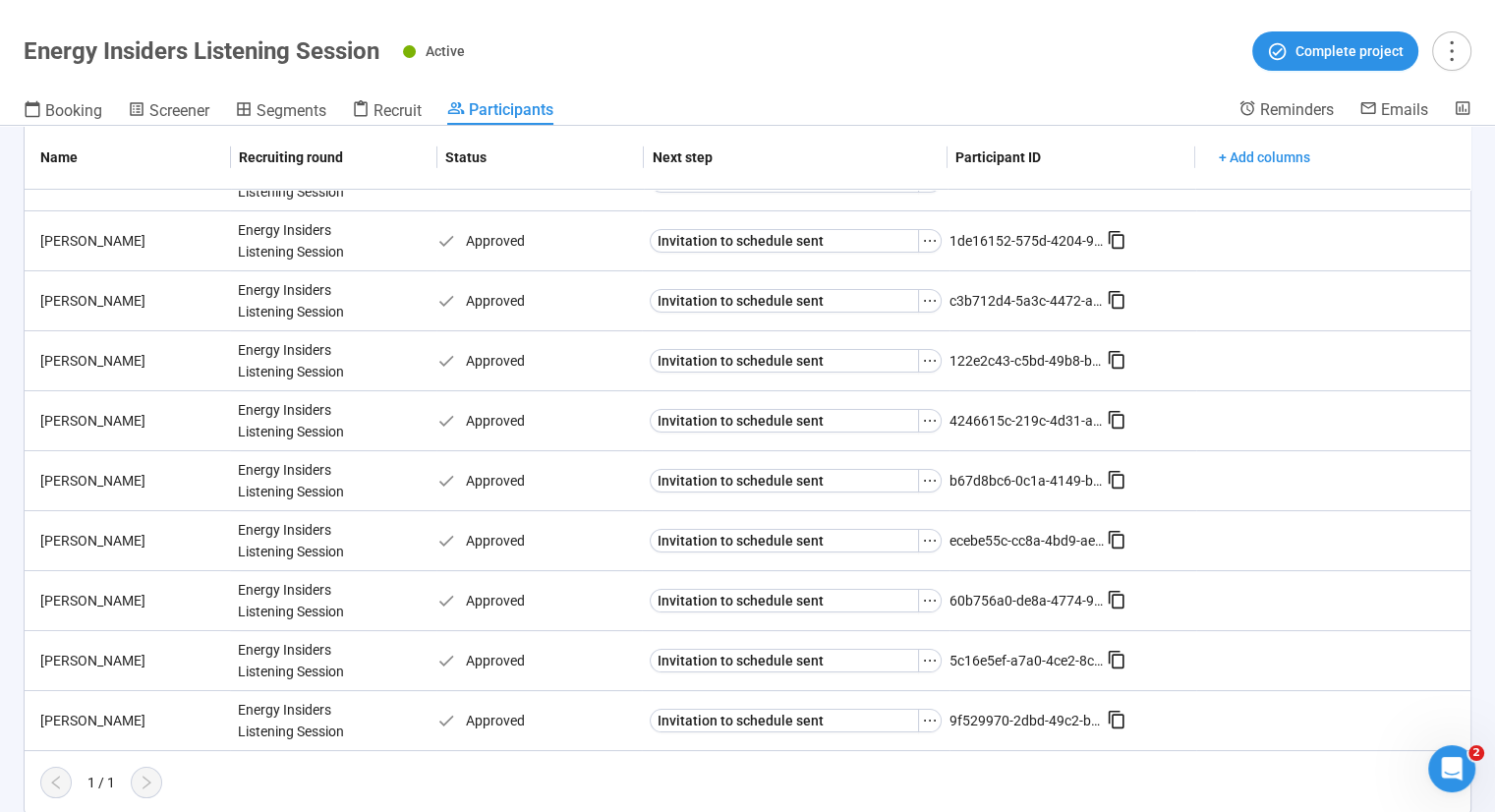
click at [511, 123] on link "Participants" at bounding box center [499, 112] width 106 height 26
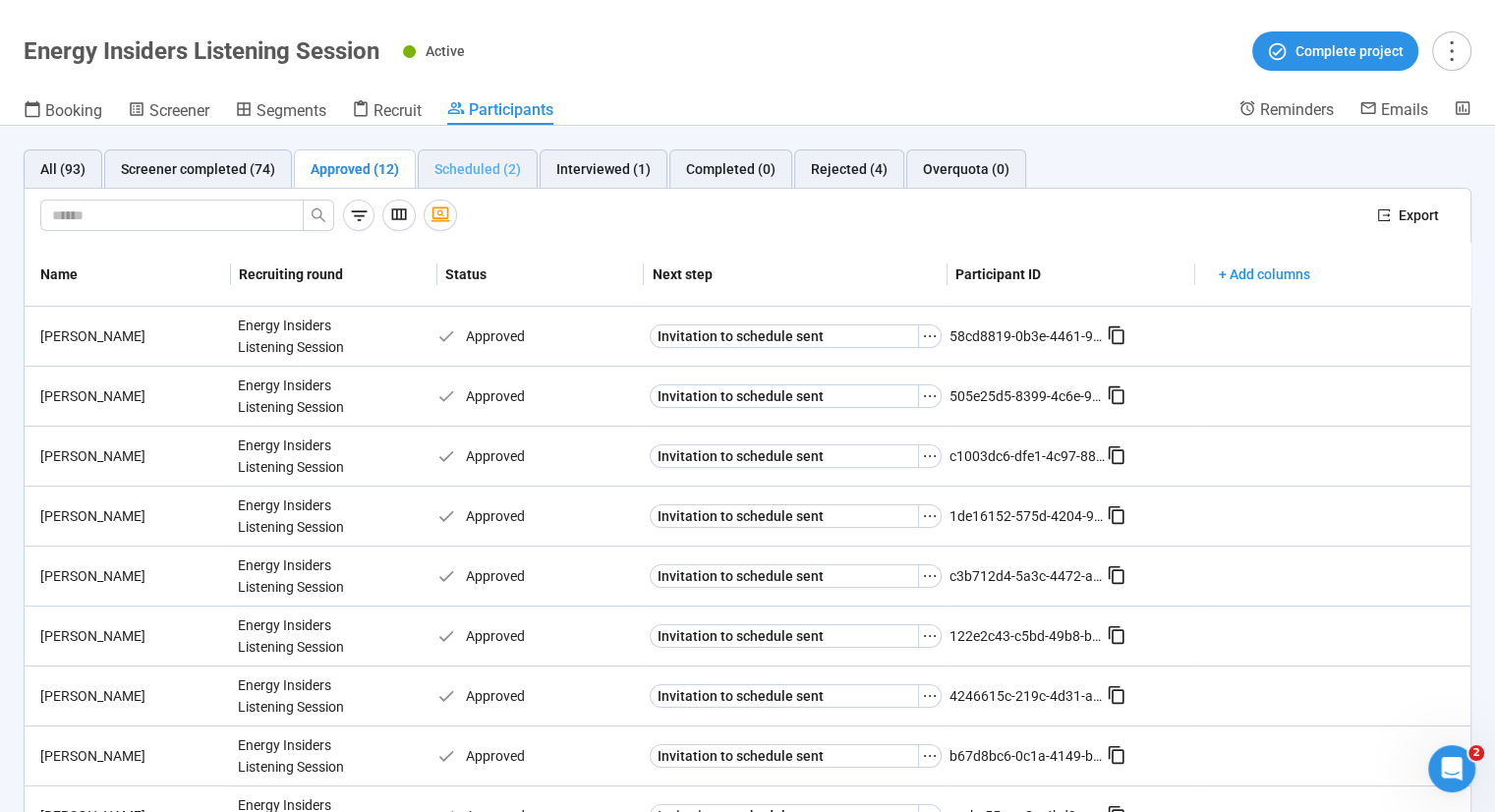
click at [474, 179] on div "Scheduled (2)" at bounding box center [478, 169] width 120 height 40
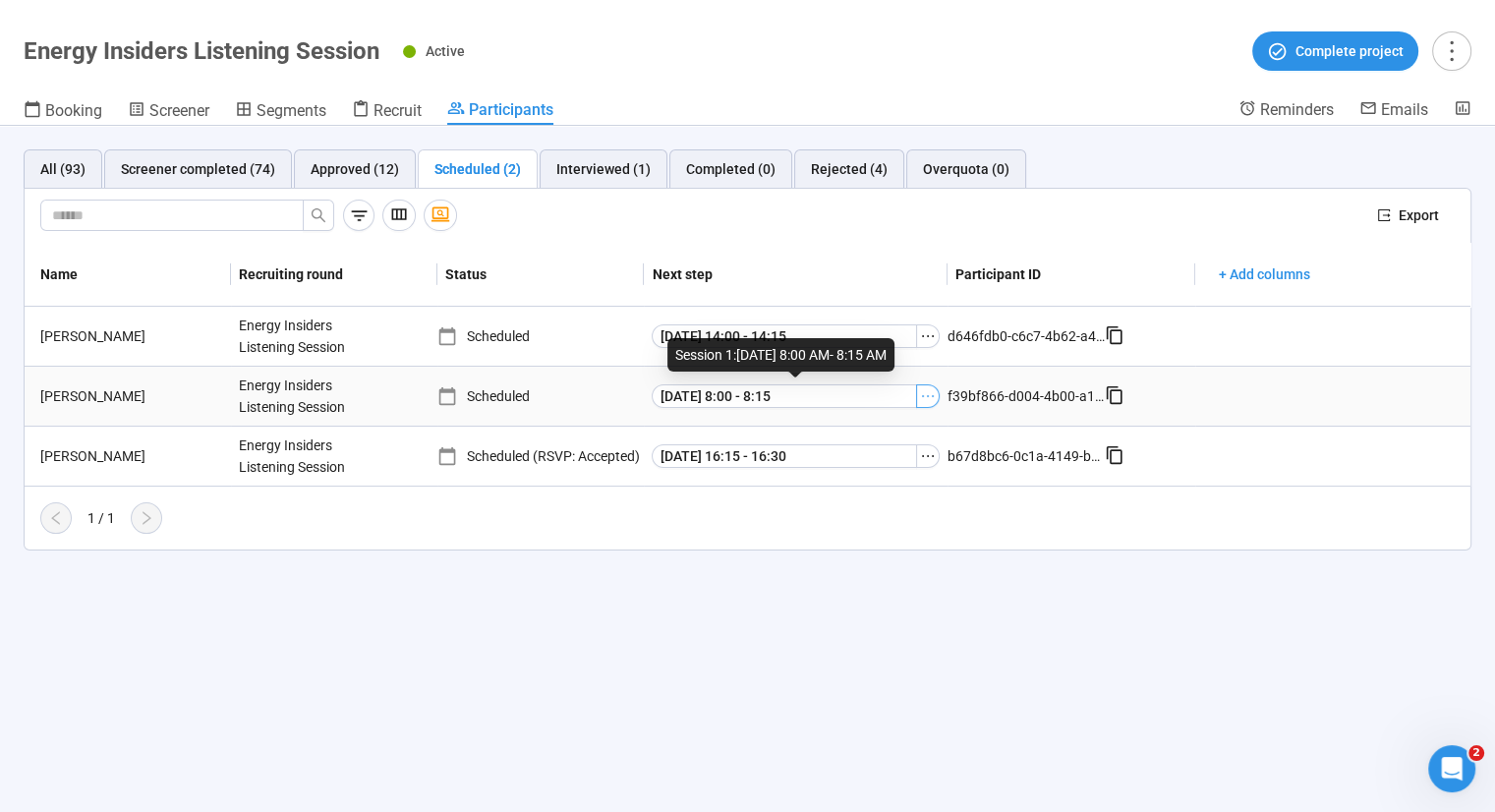
click at [921, 394] on icon "ellipsis" at bounding box center [928, 396] width 16 height 16
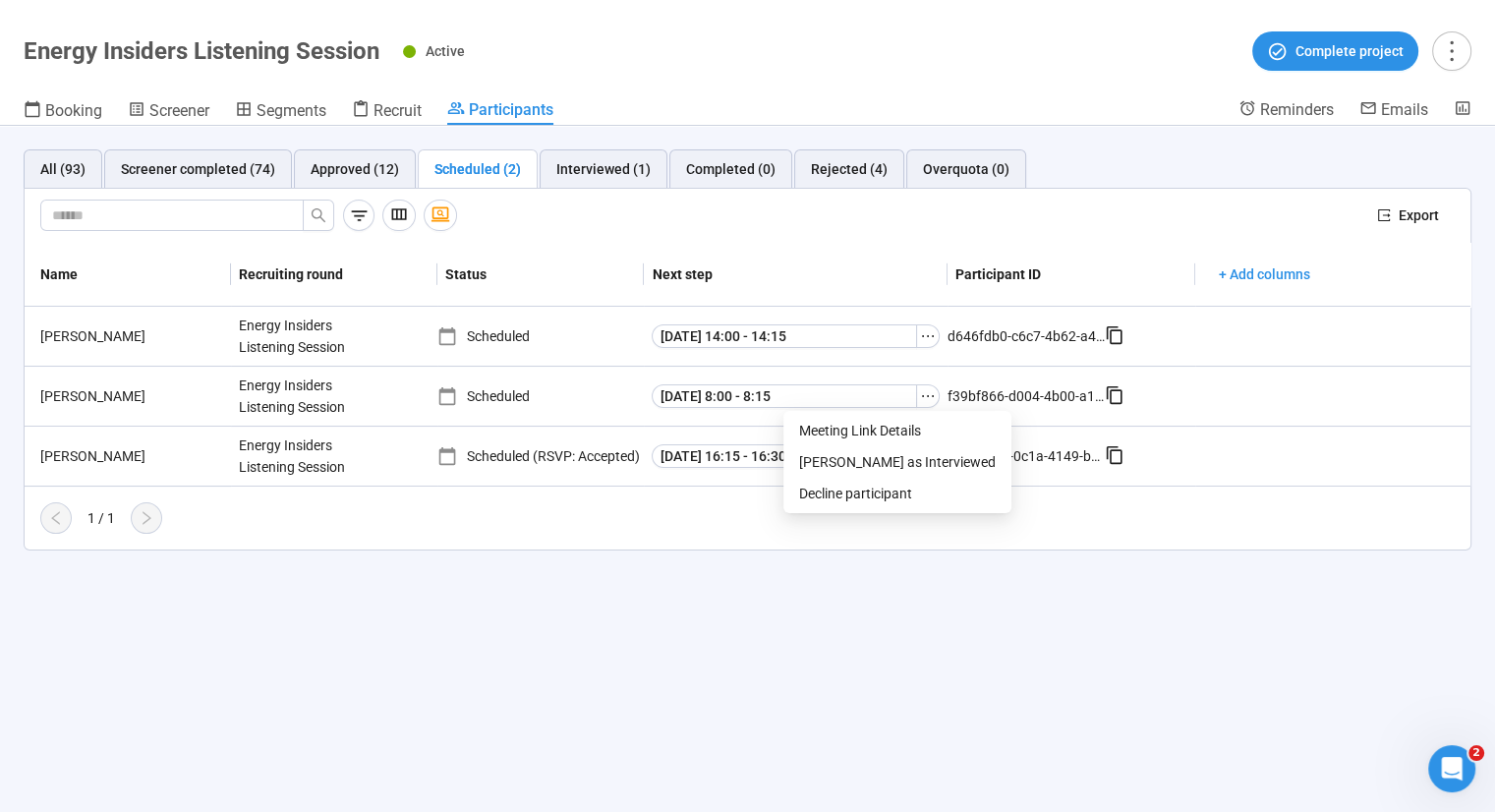
click at [1048, 622] on div "All (93) Screener completed (74) Approved (12) Scheduled (2) Interviewed (1) Co…" at bounding box center [747, 468] width 1495 height 686
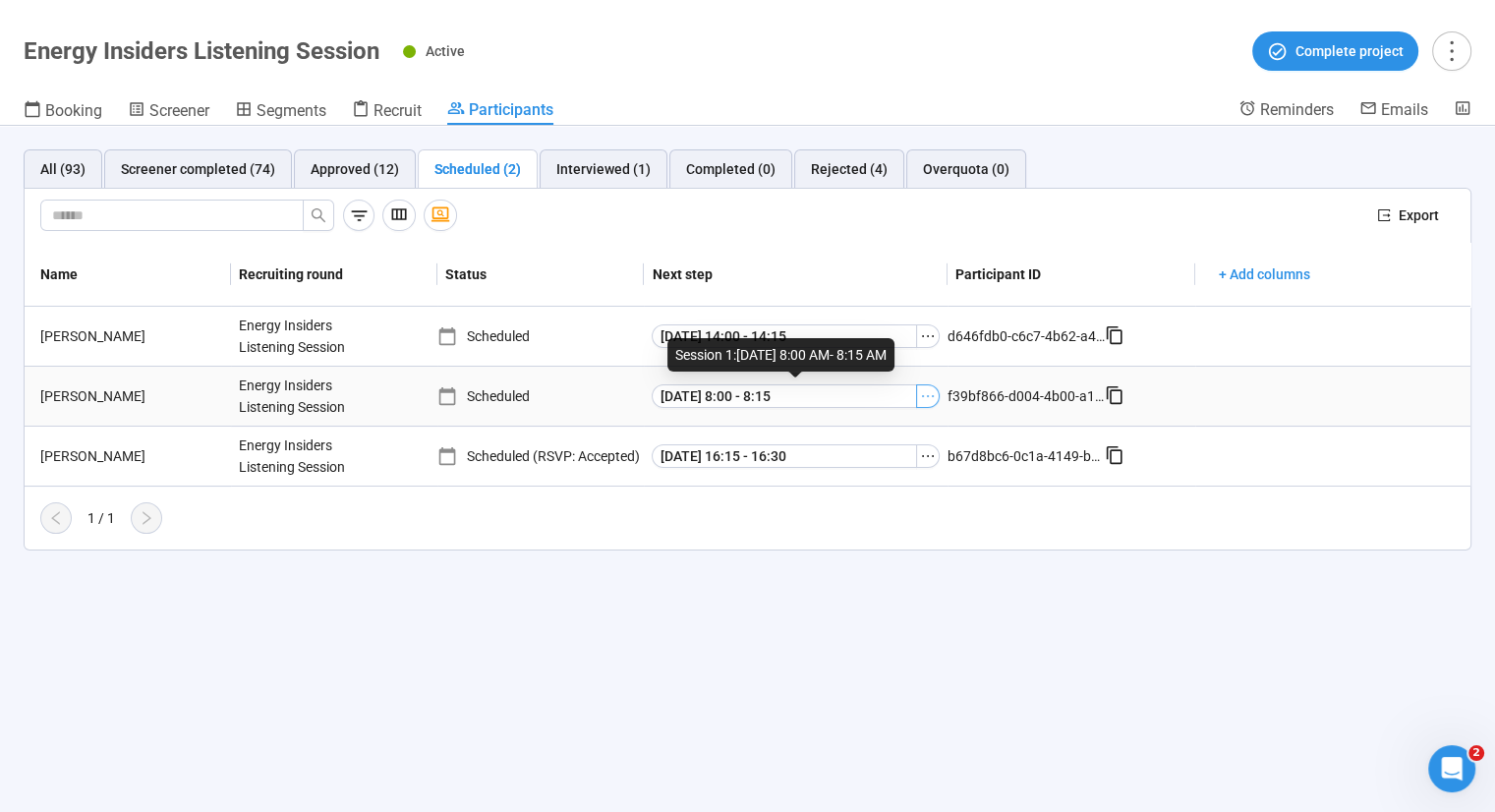
click at [926, 390] on icon "ellipsis" at bounding box center [928, 396] width 16 height 16
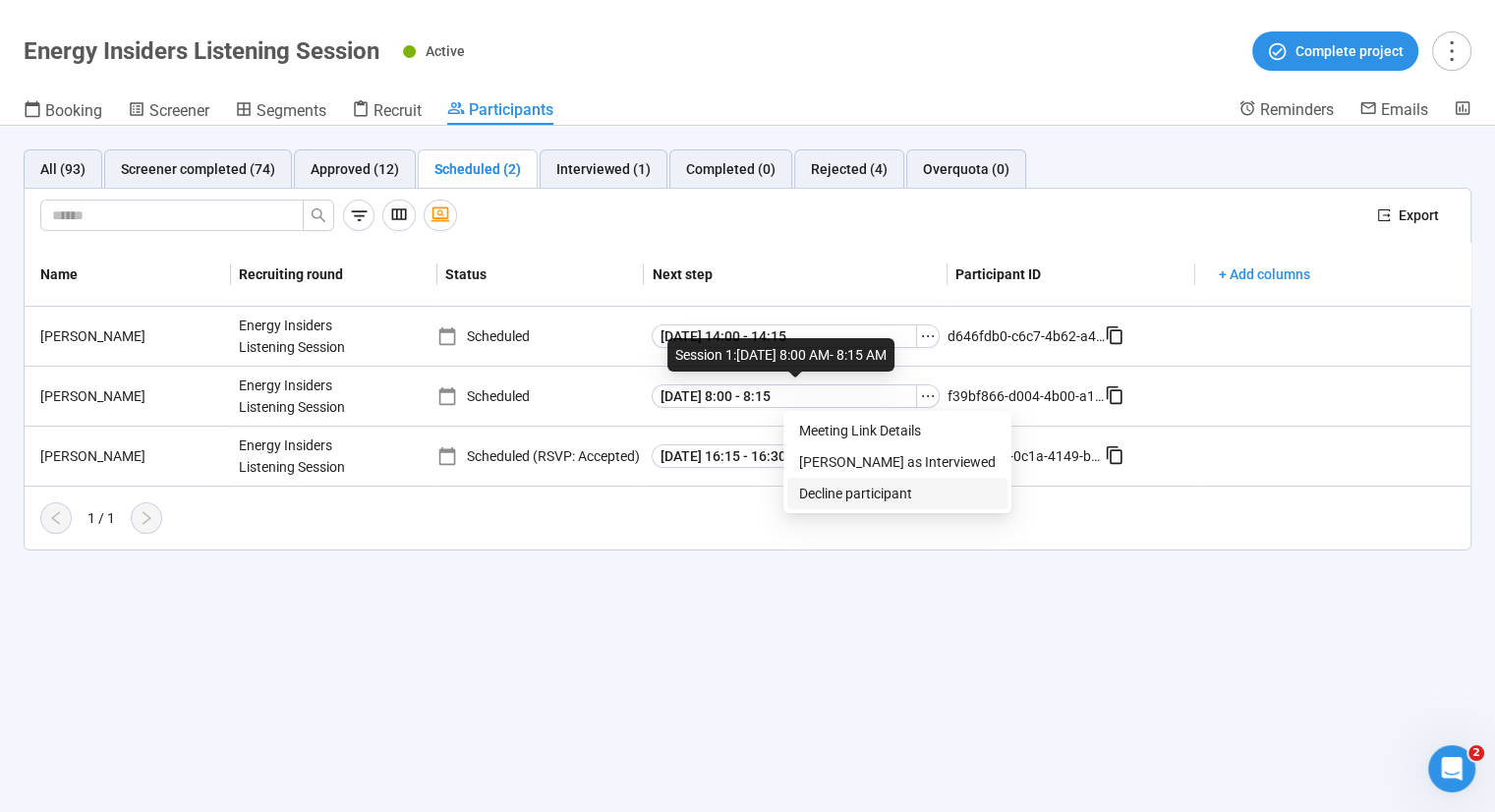
click at [881, 498] on span "Decline participant" at bounding box center [898, 493] width 196 height 22
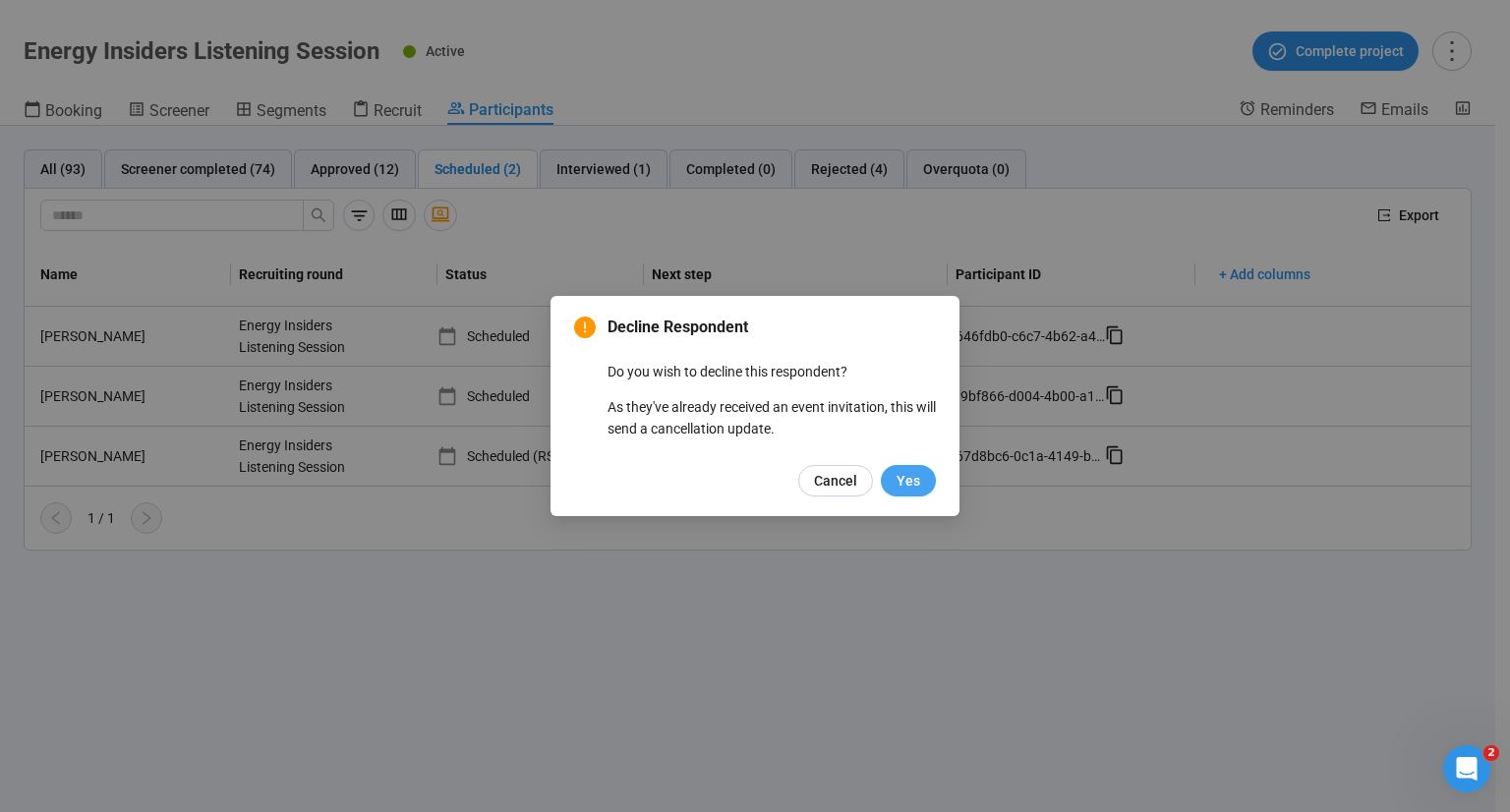
click at [905, 473] on span "Yes" at bounding box center [909, 480] width 24 height 22
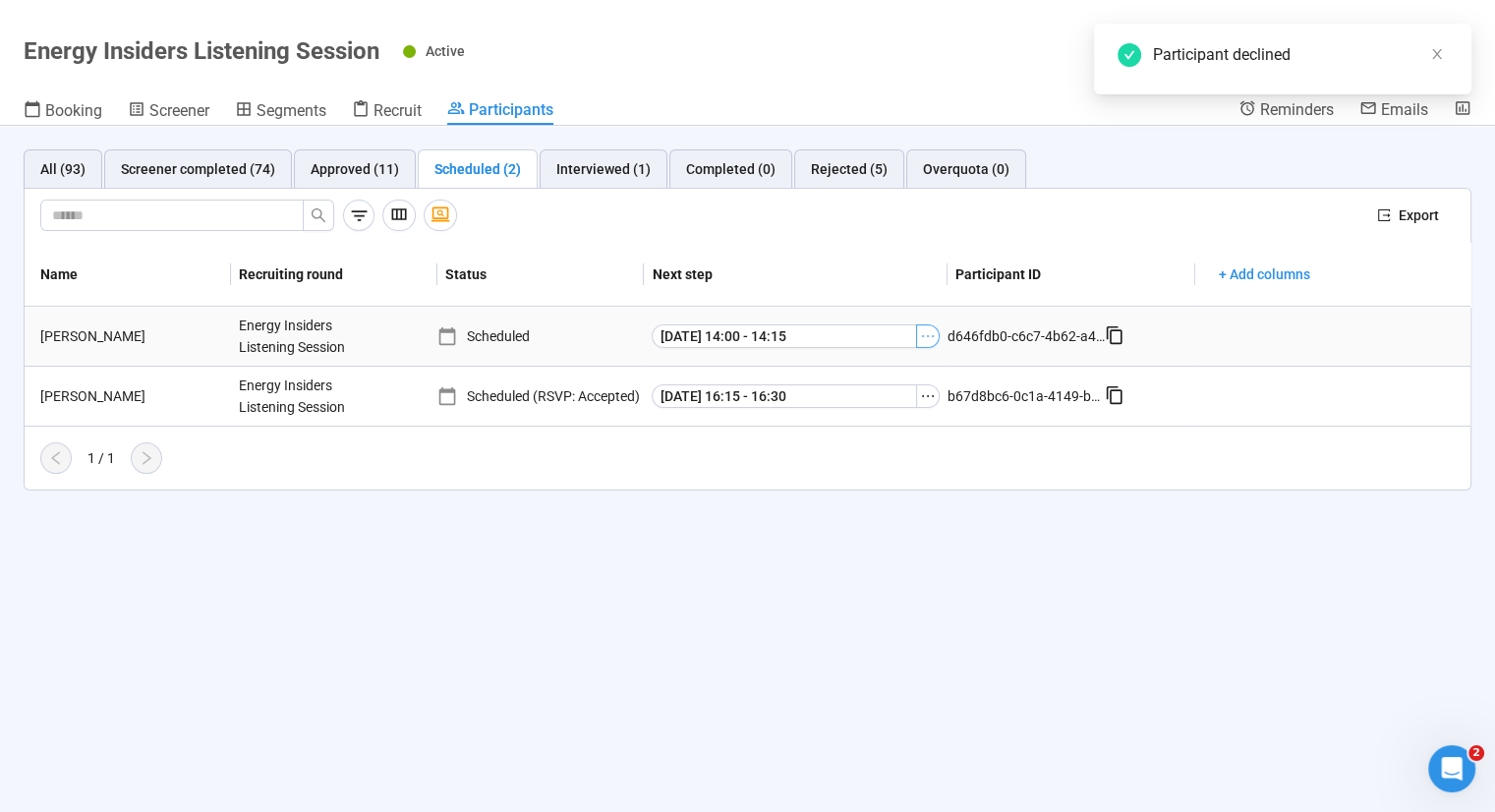
click at [927, 338] on icon "ellipsis" at bounding box center [928, 336] width 16 height 16
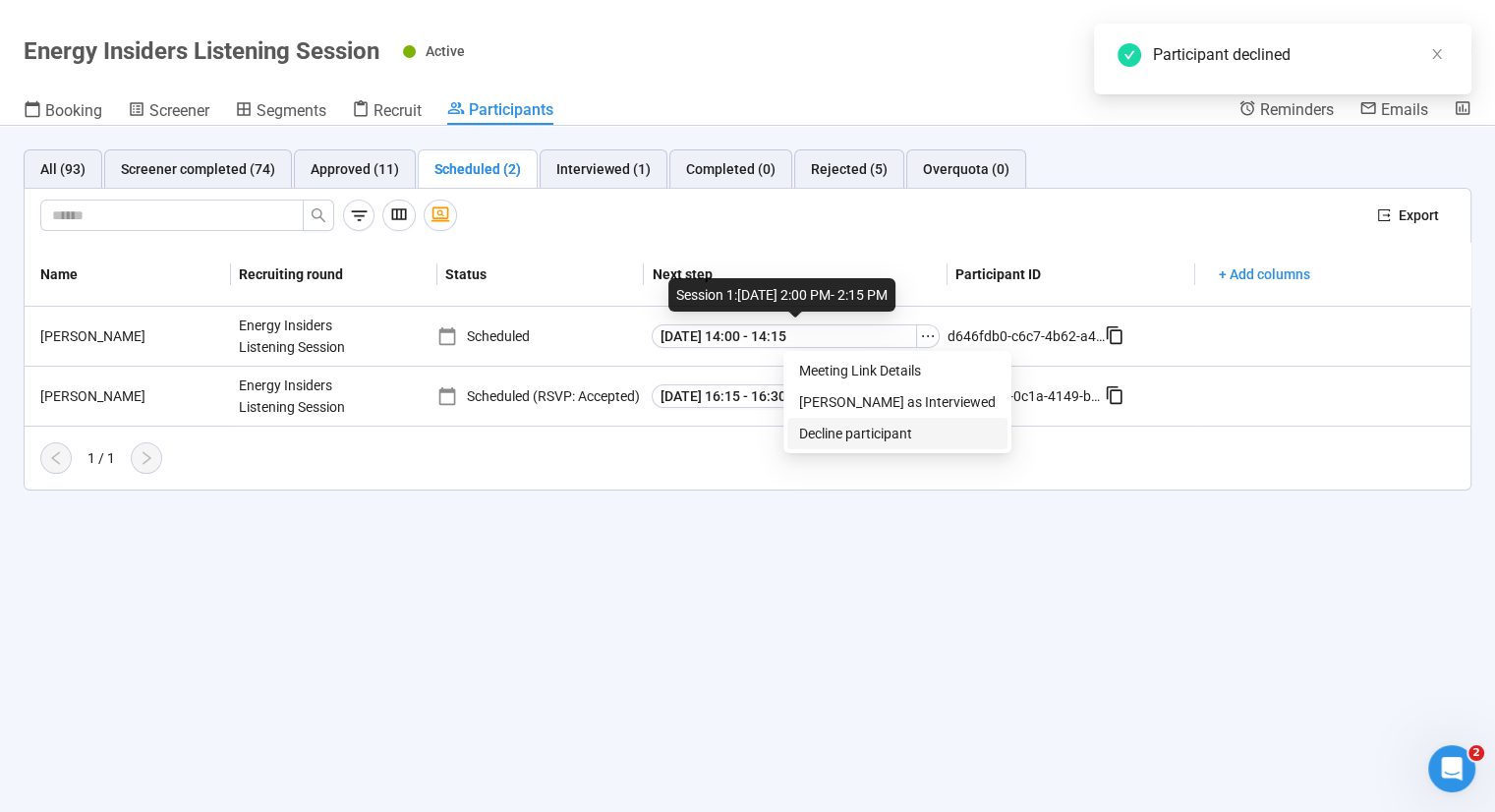
click at [855, 432] on span "Decline participant" at bounding box center [898, 434] width 196 height 22
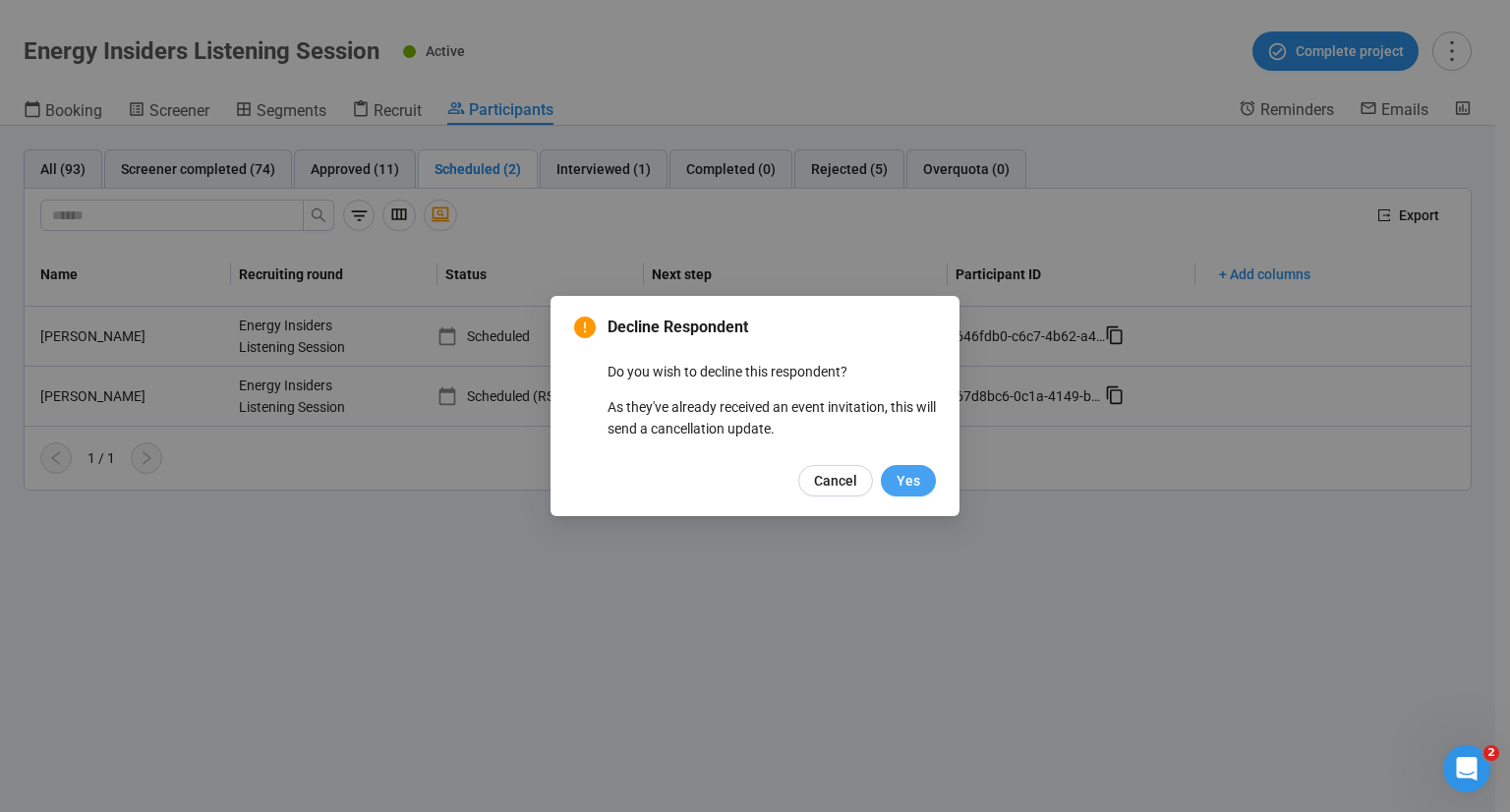
click at [901, 478] on span "Yes" at bounding box center [909, 480] width 24 height 22
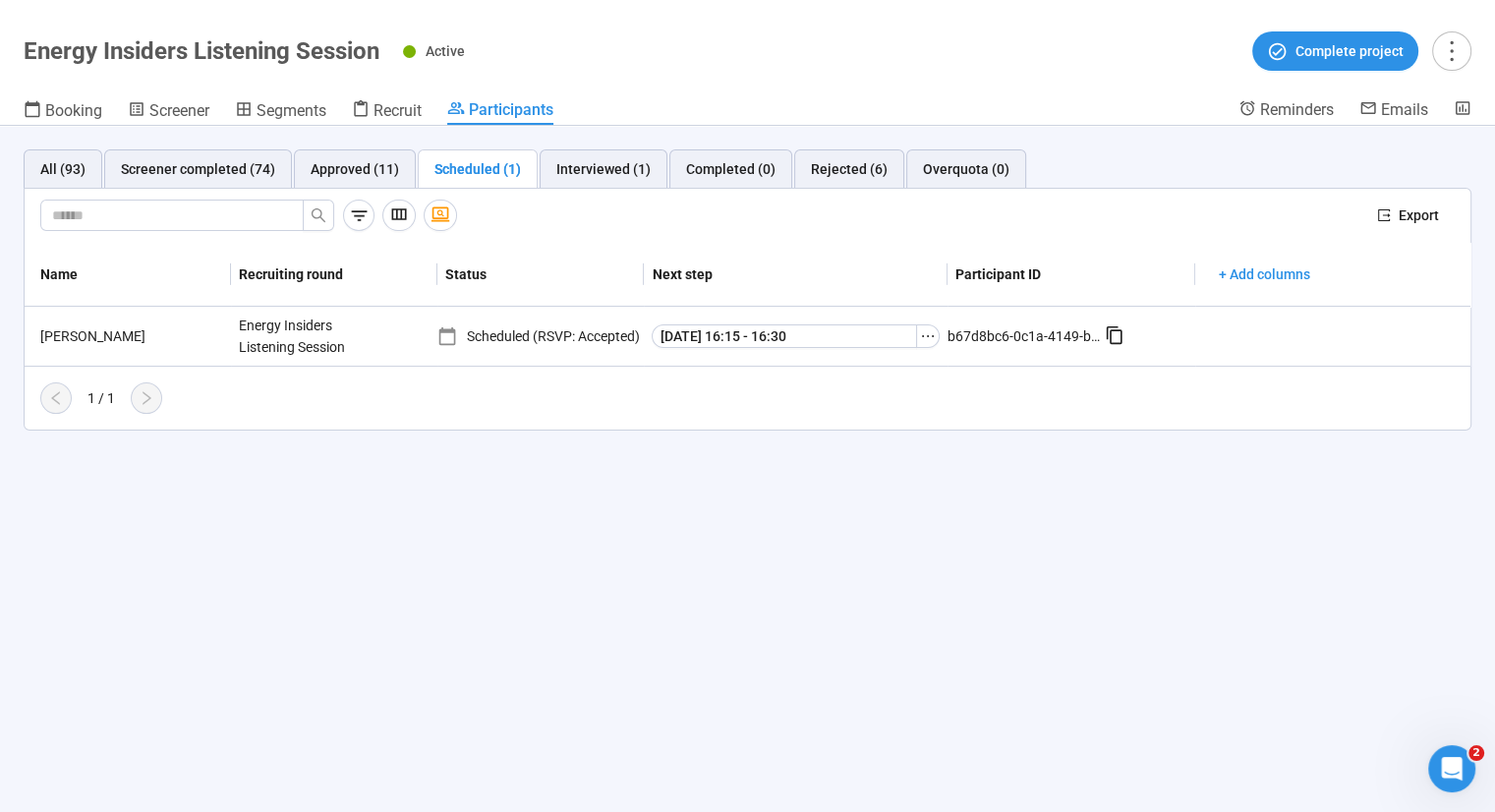
click at [666, 486] on div "All (93) Screener completed (74) Approved (11) Scheduled (1) Interviewed (1) Co…" at bounding box center [747, 468] width 1495 height 686
click at [1095, 512] on div "All (93) Screener completed (74) Approved (11) Scheduled (1) Interviewed (1) Co…" at bounding box center [747, 468] width 1495 height 686
click at [566, 249] on th "Status" at bounding box center [541, 274] width 206 height 63
click at [542, 528] on div "All (93) Screener completed (74) Approved (11) Scheduled (1) Interviewed (1) Co…" at bounding box center [747, 468] width 1495 height 686
